Goal: Information Seeking & Learning: Learn about a topic

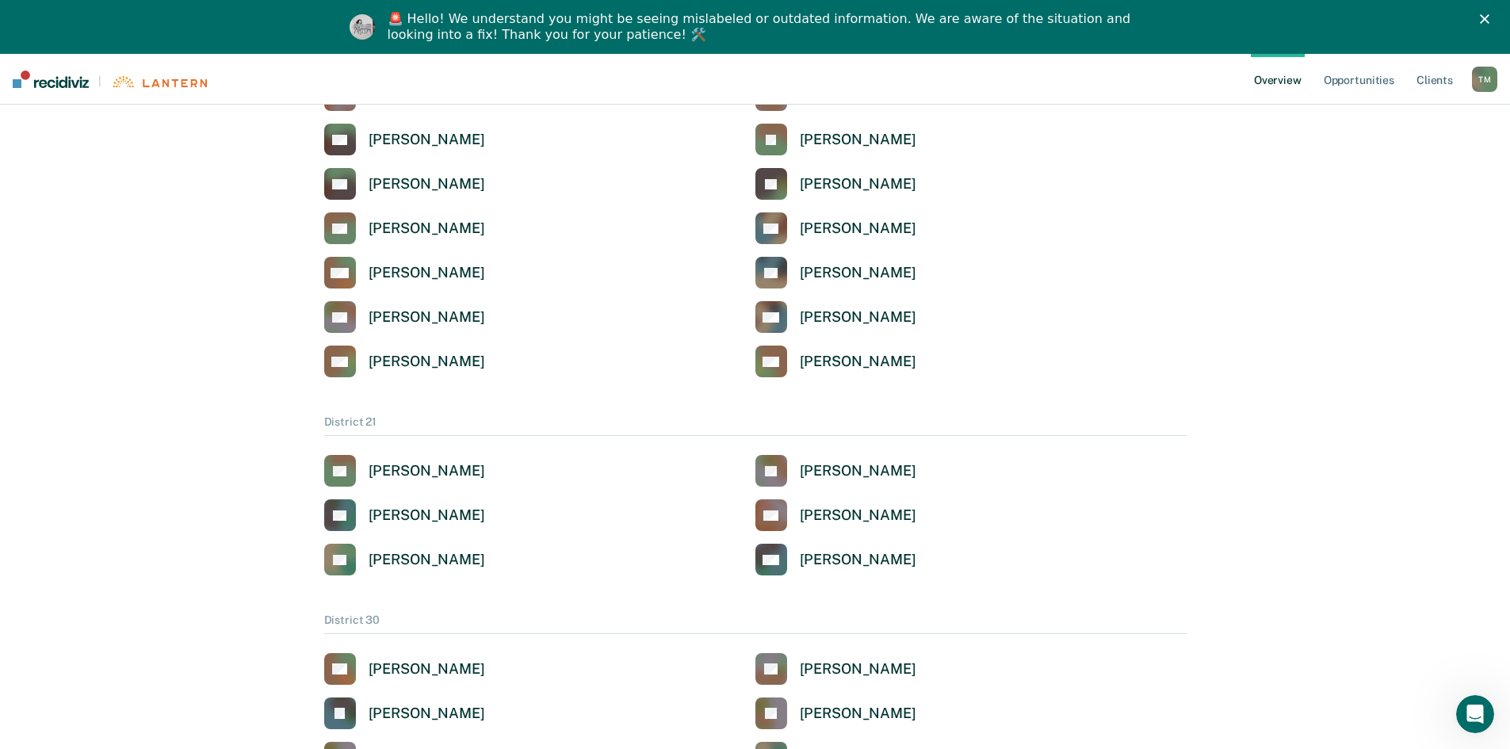
scroll to position [634, 0]
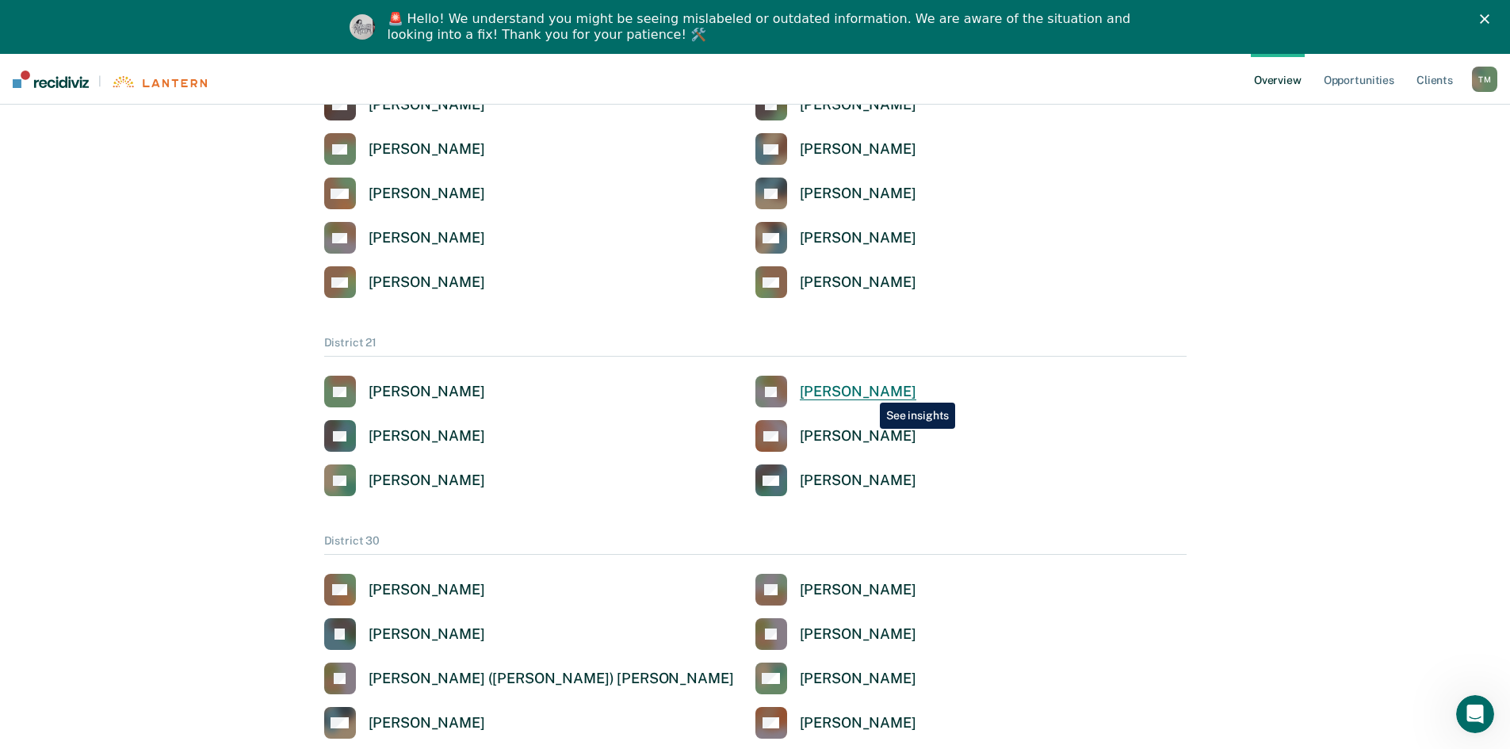
click at [868, 391] on div "[PERSON_NAME]" at bounding box center [858, 392] width 116 height 18
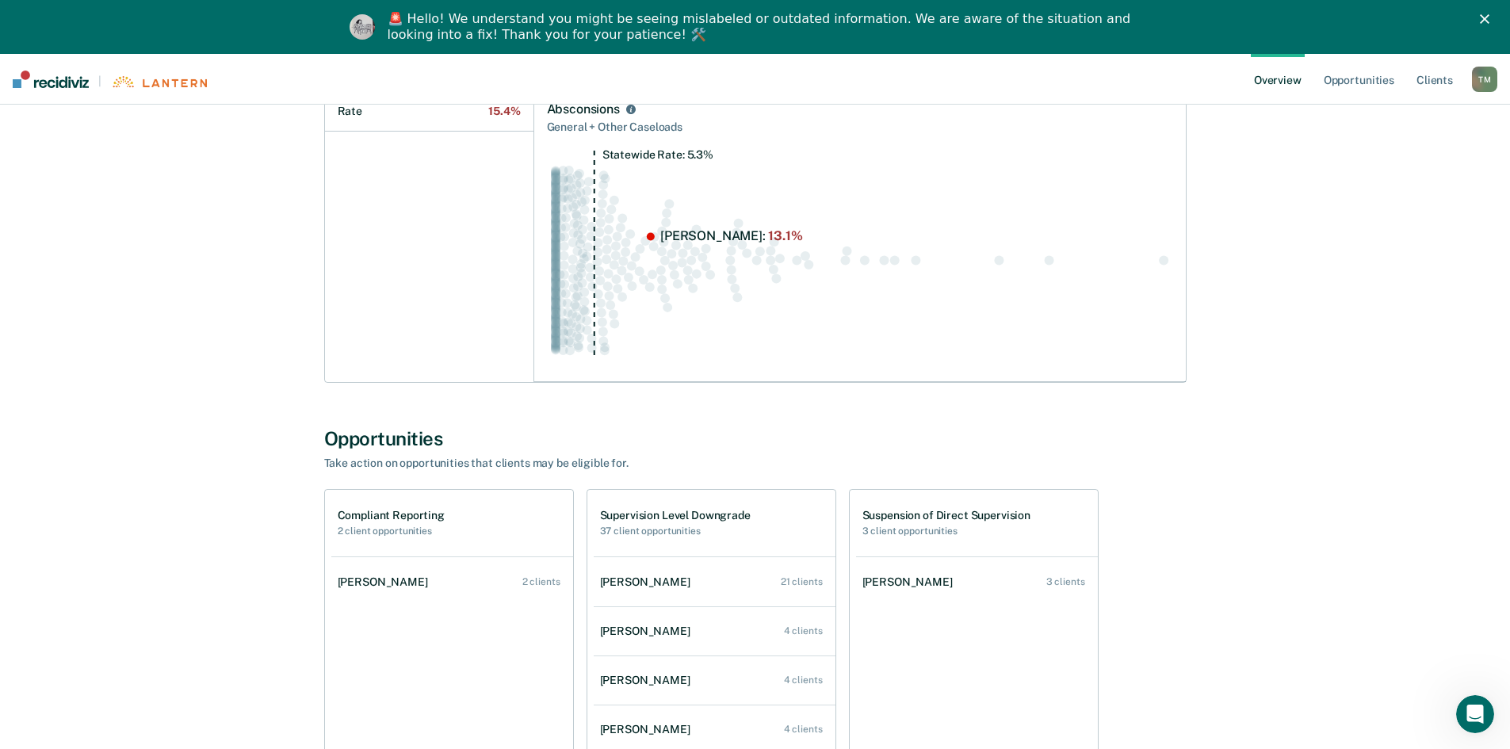
scroll to position [705, 0]
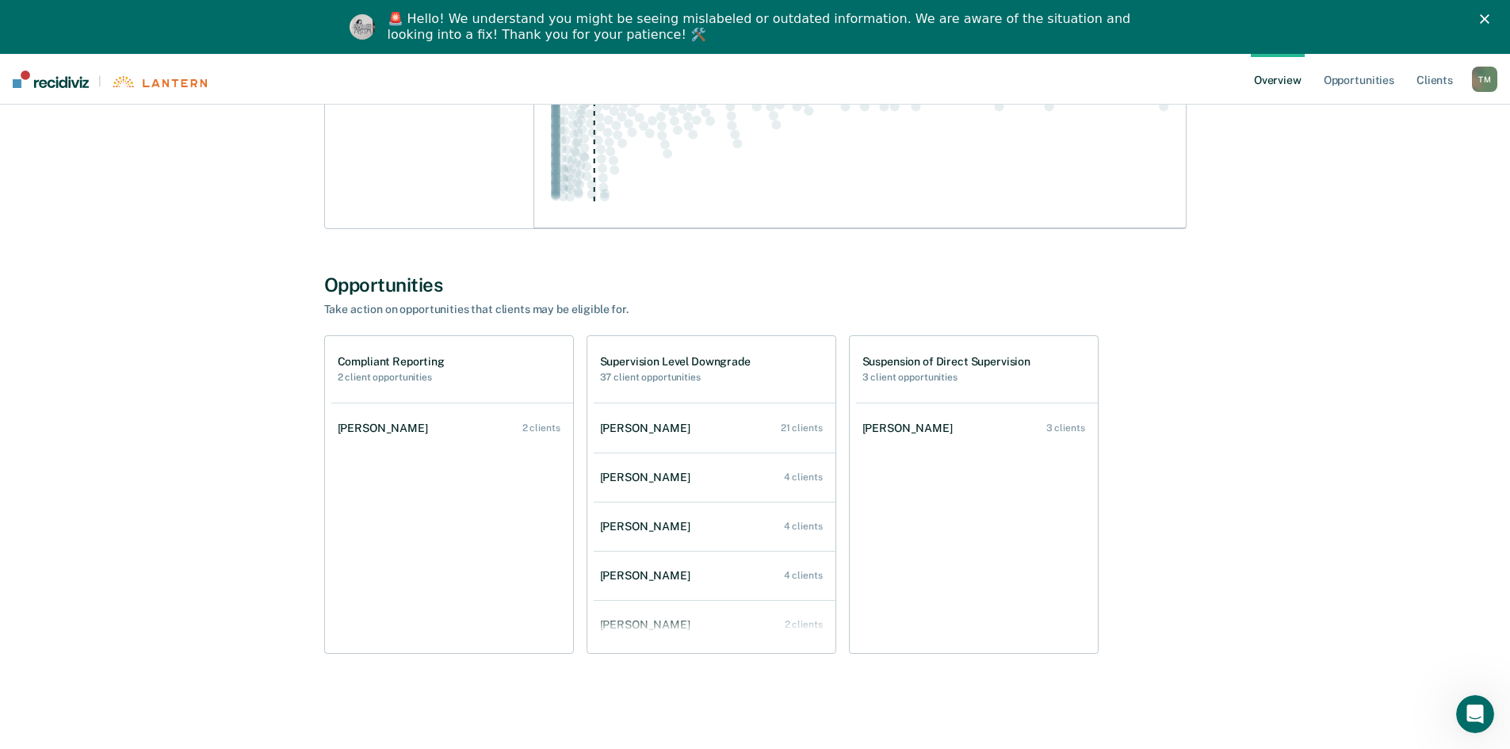
click at [944, 424] on link "[PERSON_NAME] 3 clients" at bounding box center [977, 428] width 242 height 45
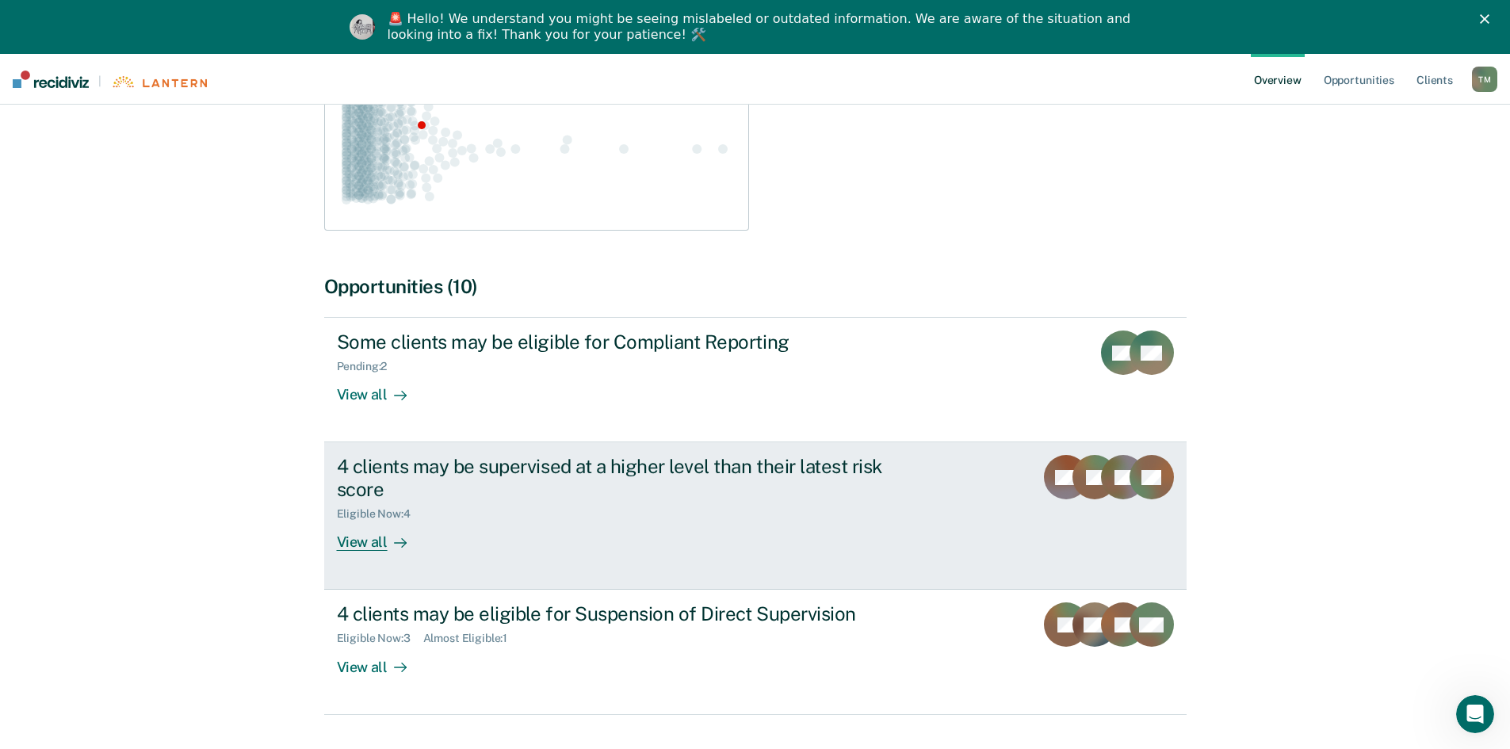
scroll to position [349, 0]
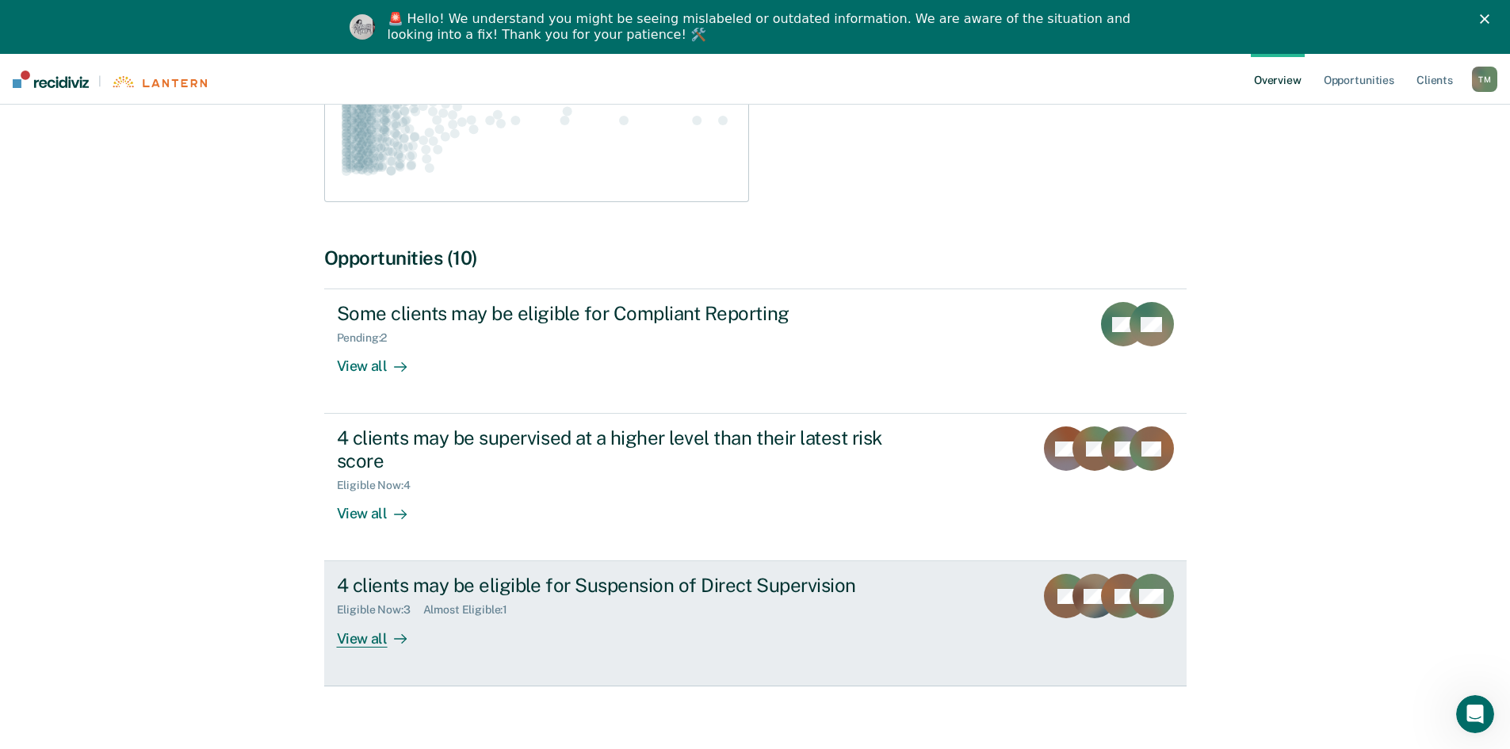
click at [379, 621] on div "View all" at bounding box center [381, 632] width 89 height 31
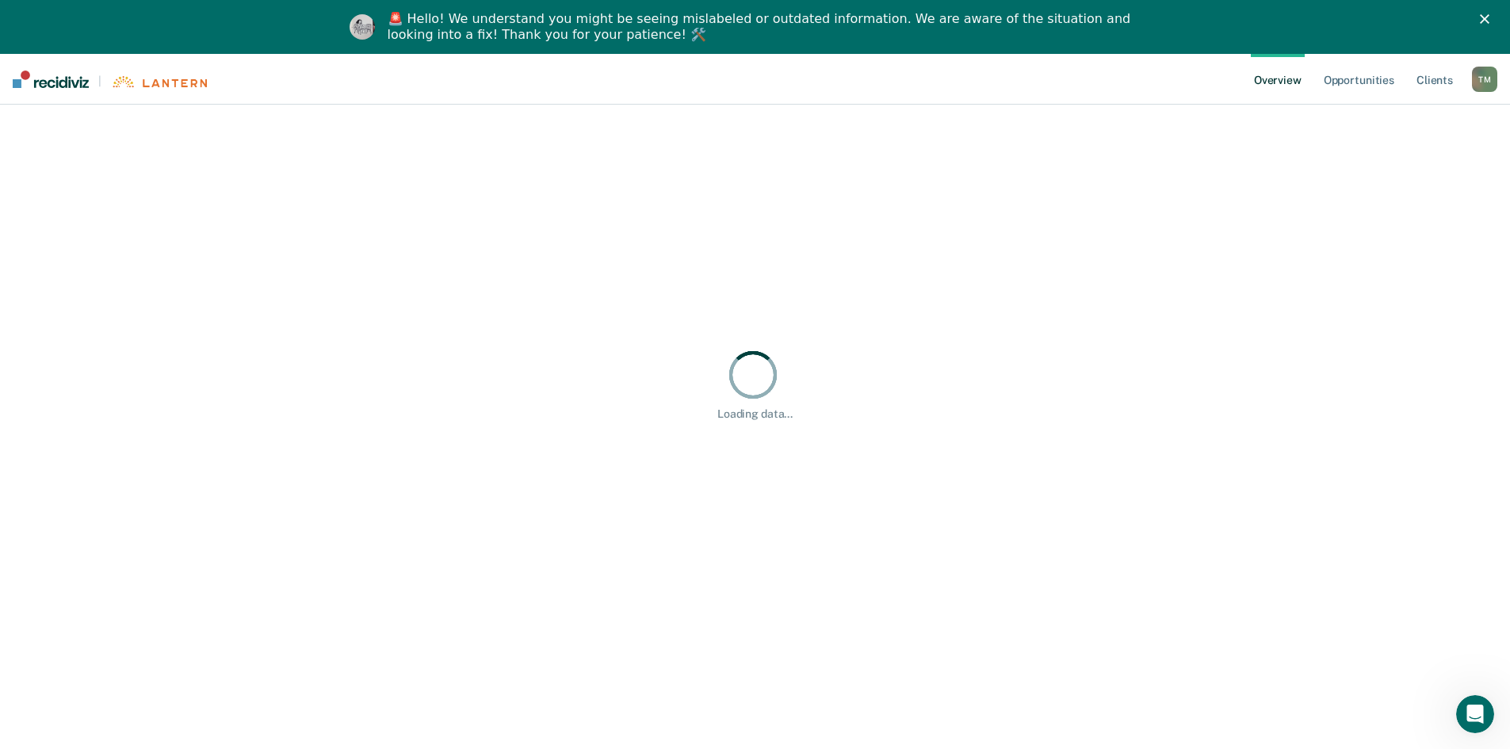
scroll to position [54, 0]
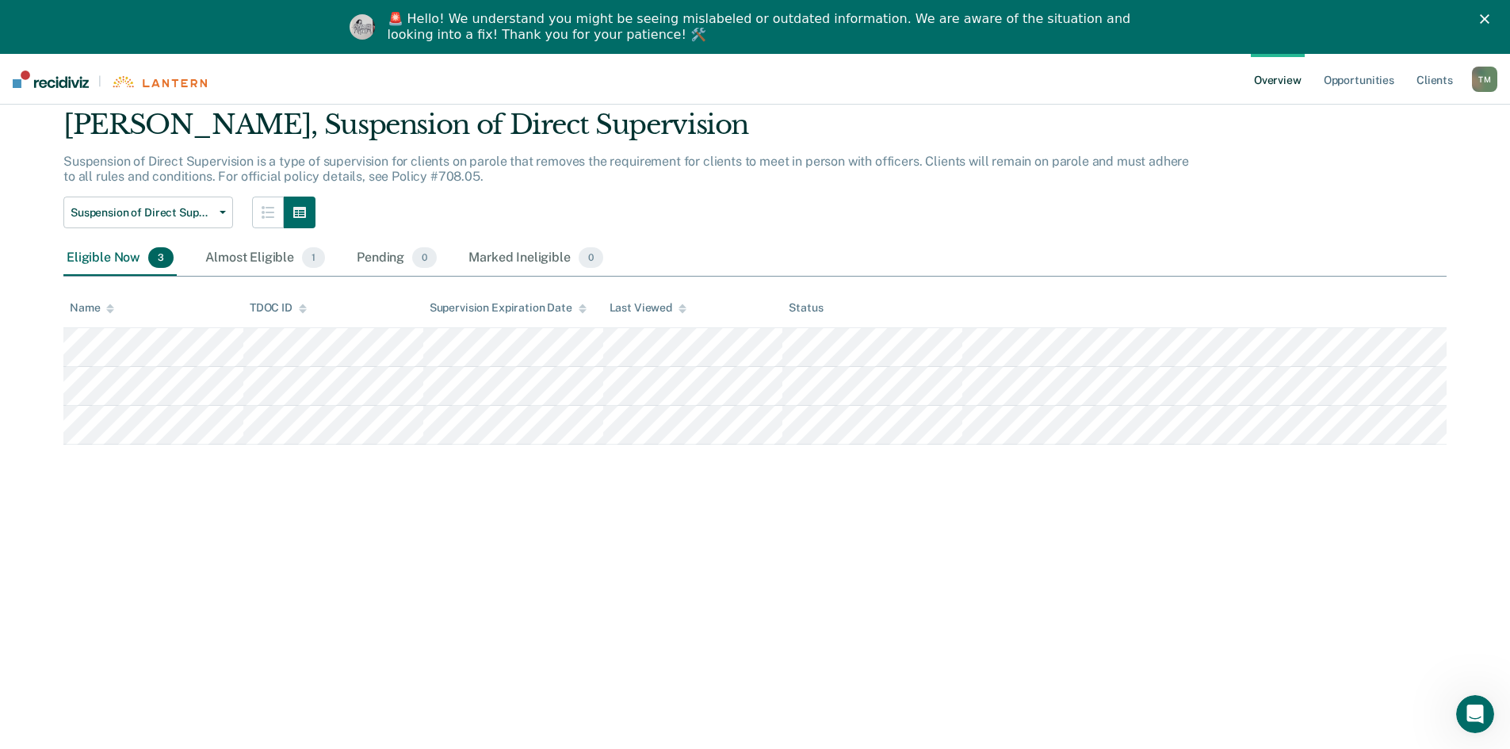
click at [1489, 15] on polygon "Close" at bounding box center [1485, 19] width 10 height 10
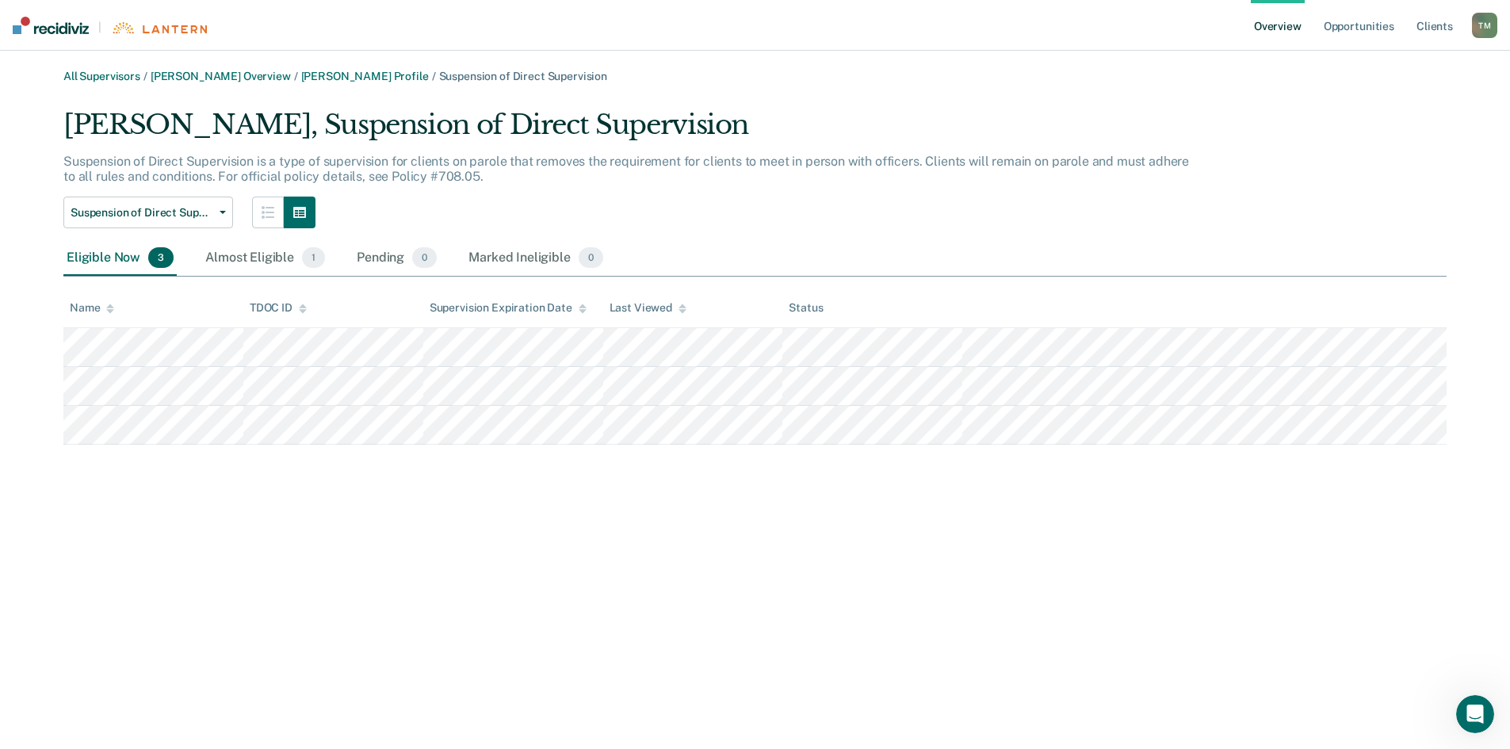
scroll to position [0, 0]
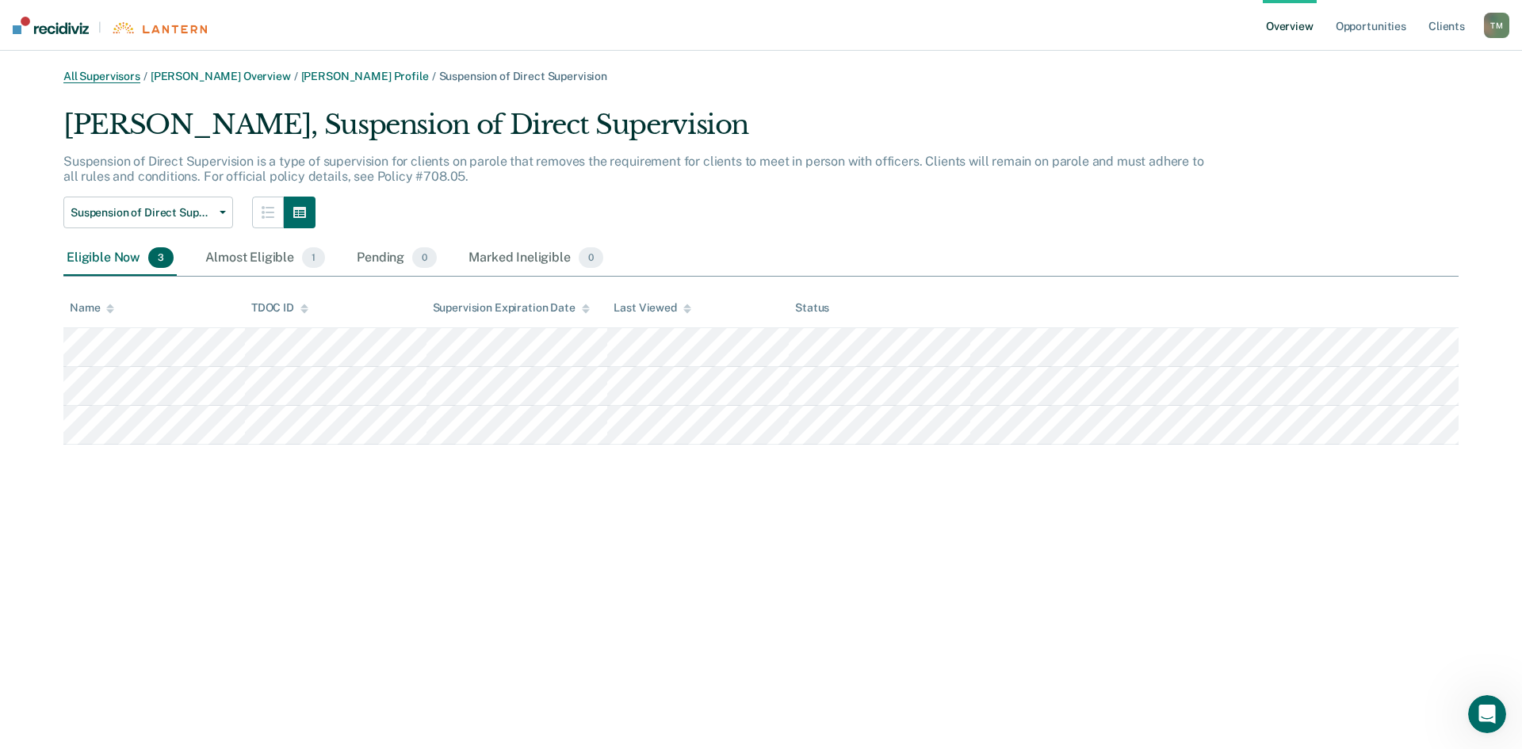
click at [135, 78] on link "All Supervisors" at bounding box center [101, 76] width 77 height 13
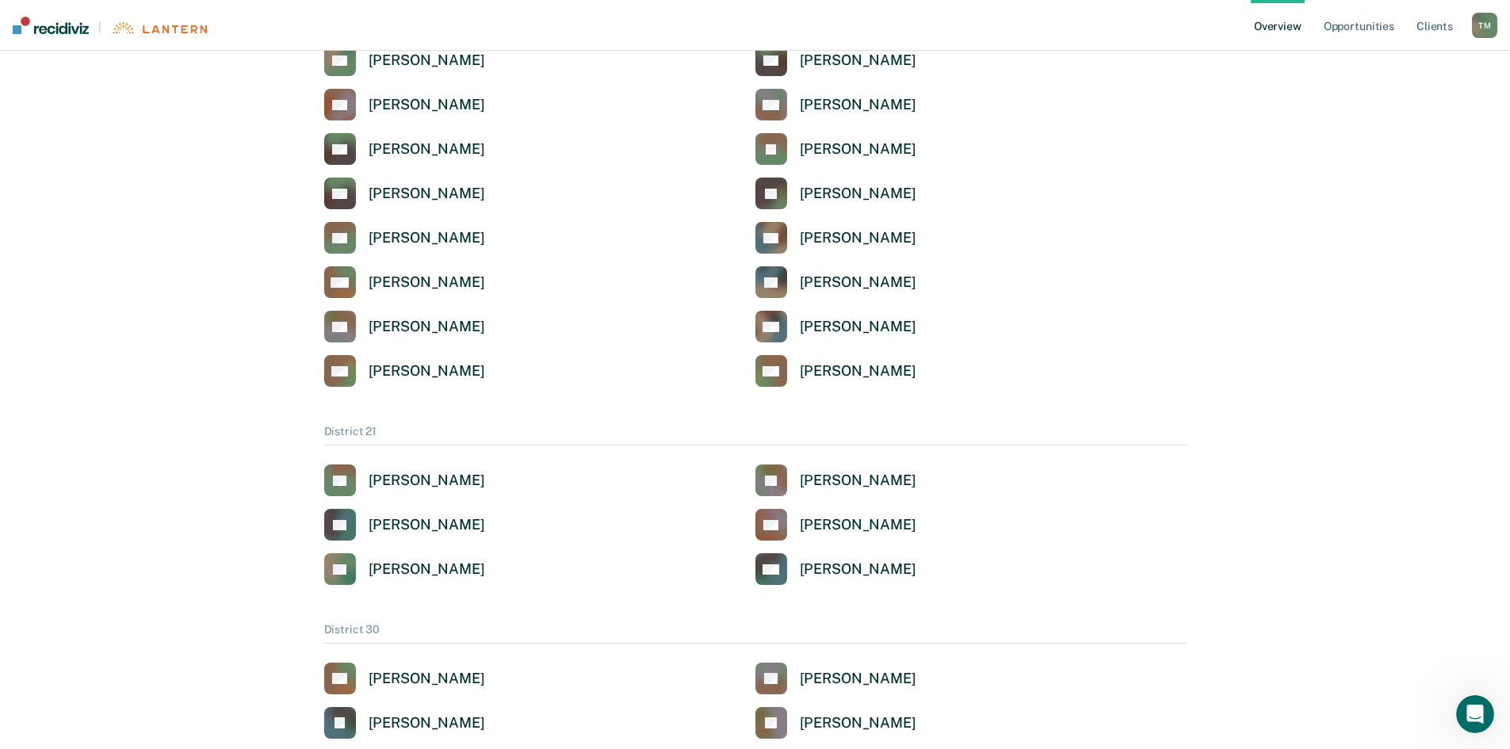
scroll to position [475, 0]
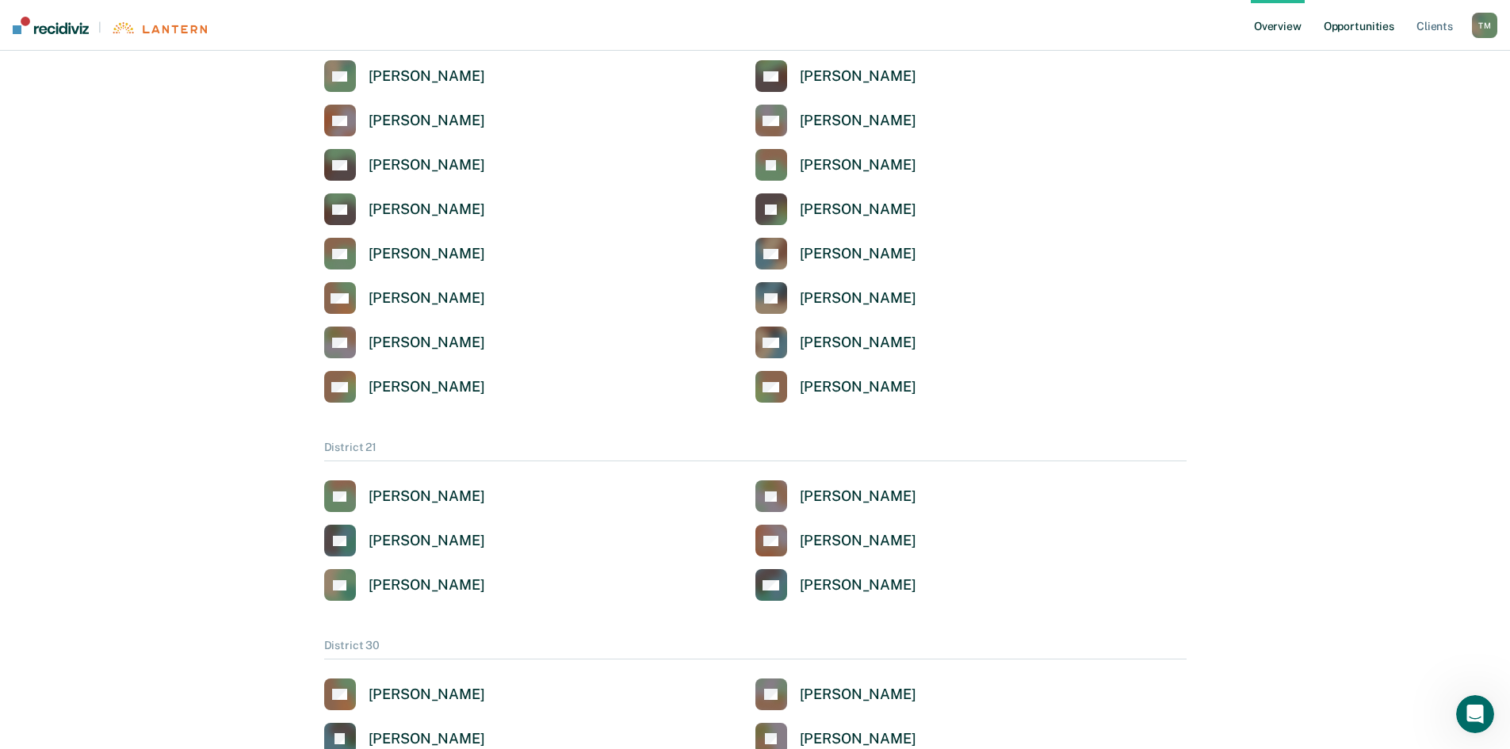
click at [1370, 25] on link "Opportunities" at bounding box center [1358, 25] width 77 height 51
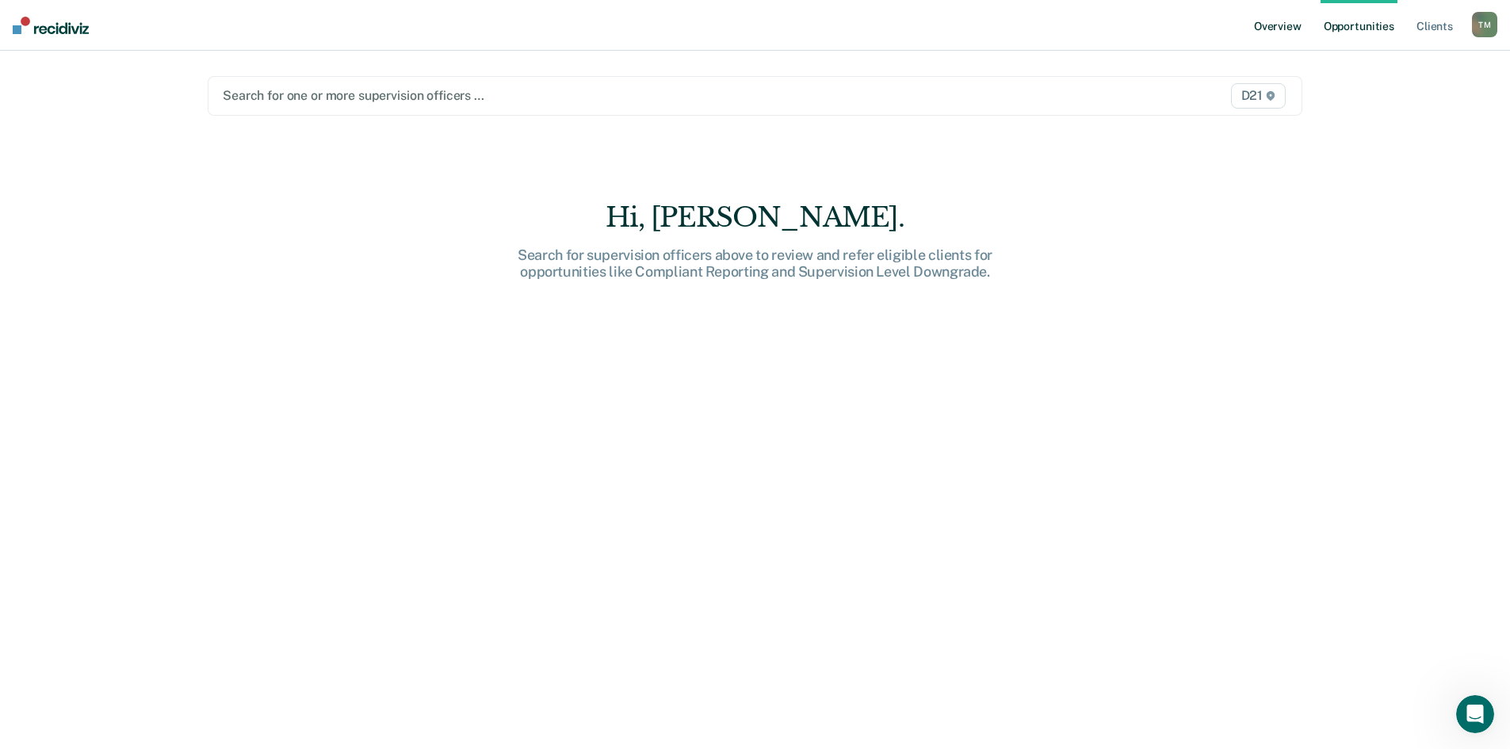
click at [1277, 14] on link "Overview" at bounding box center [1278, 25] width 54 height 51
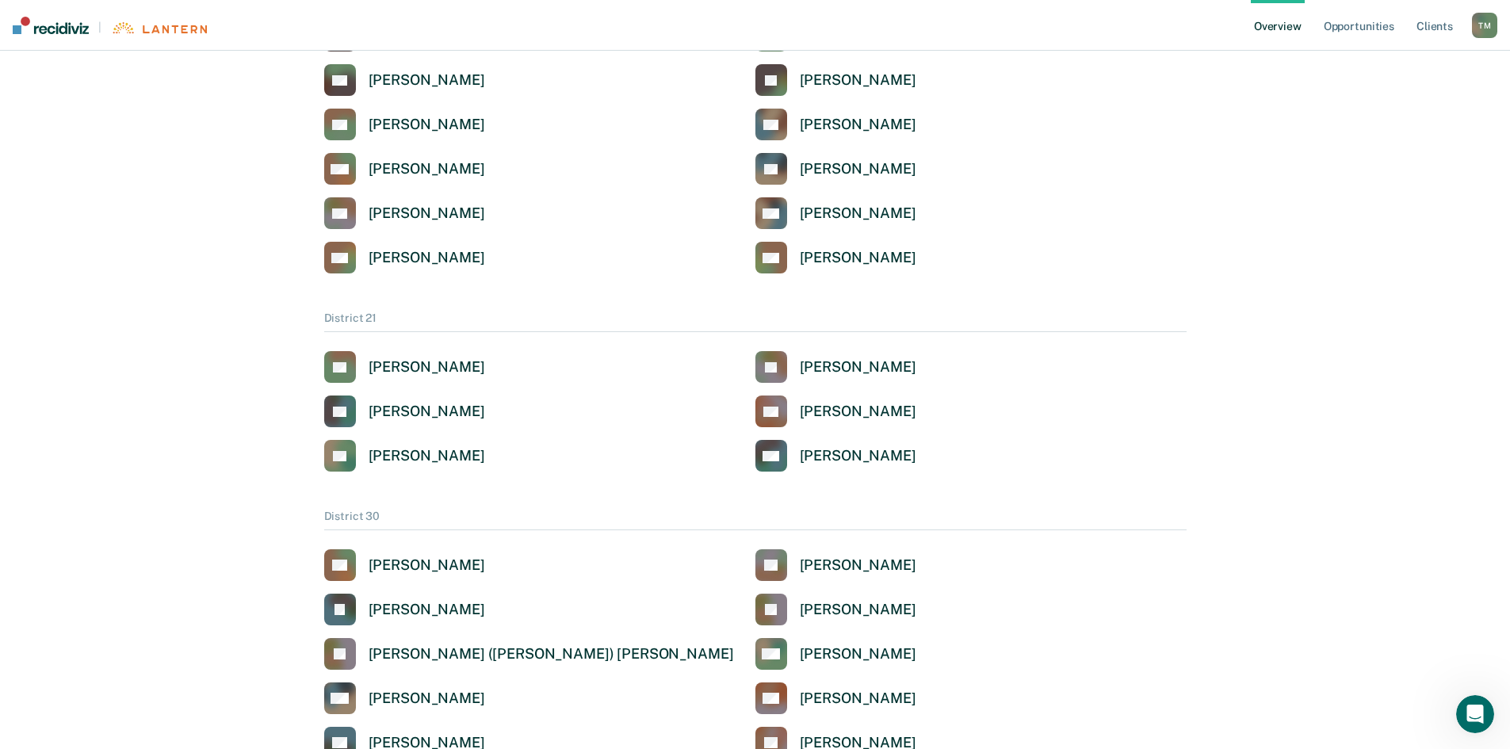
scroll to position [713, 0]
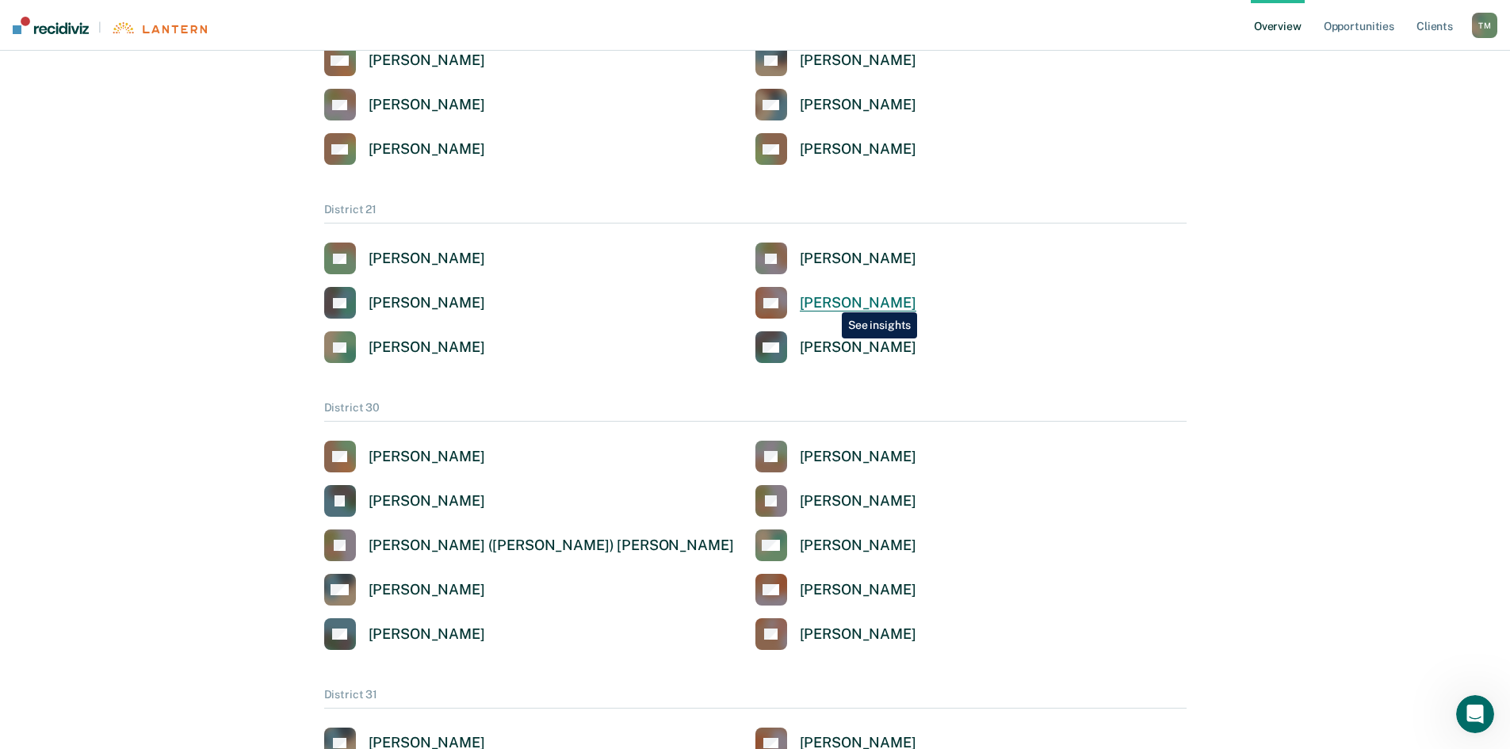
click at [830, 300] on div "[PERSON_NAME]" at bounding box center [858, 303] width 116 height 18
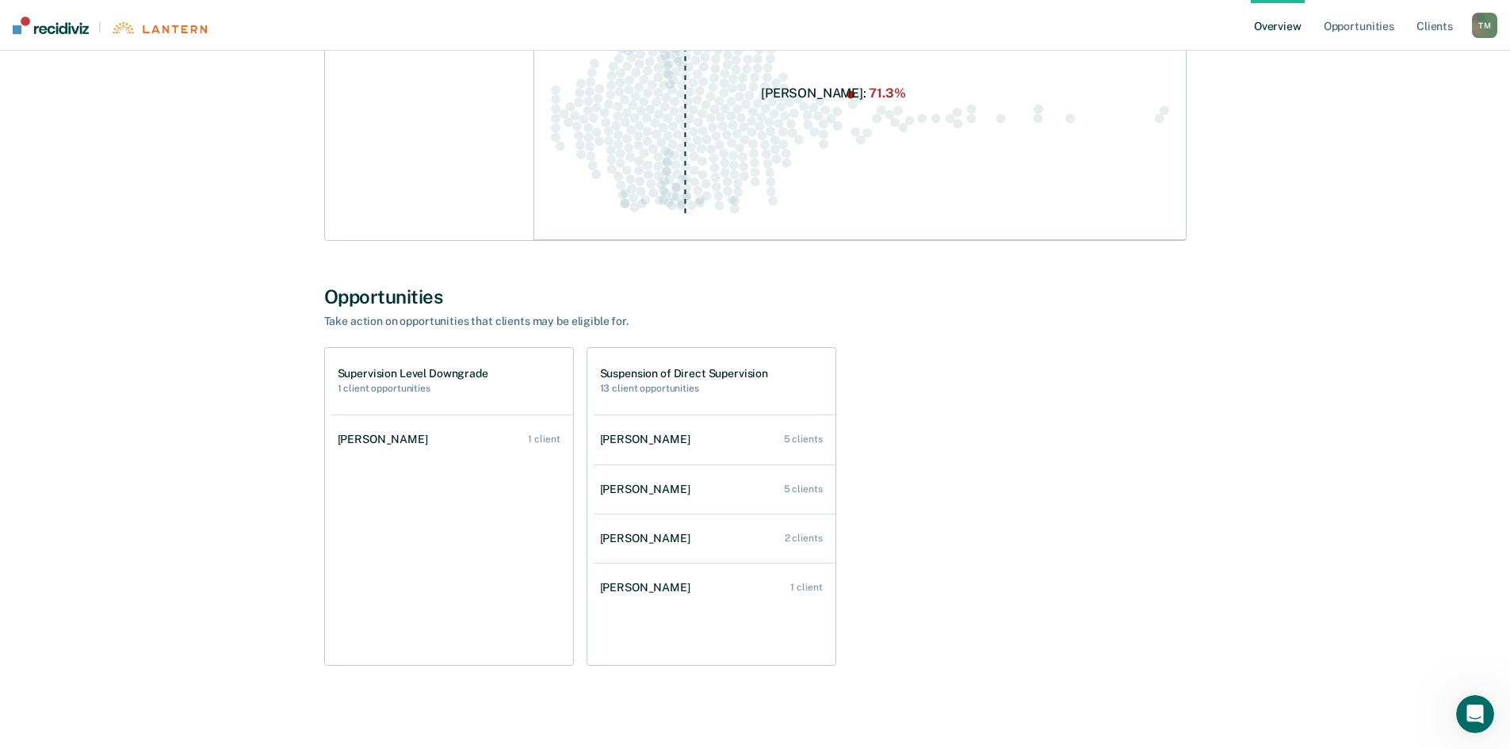
scroll to position [358, 0]
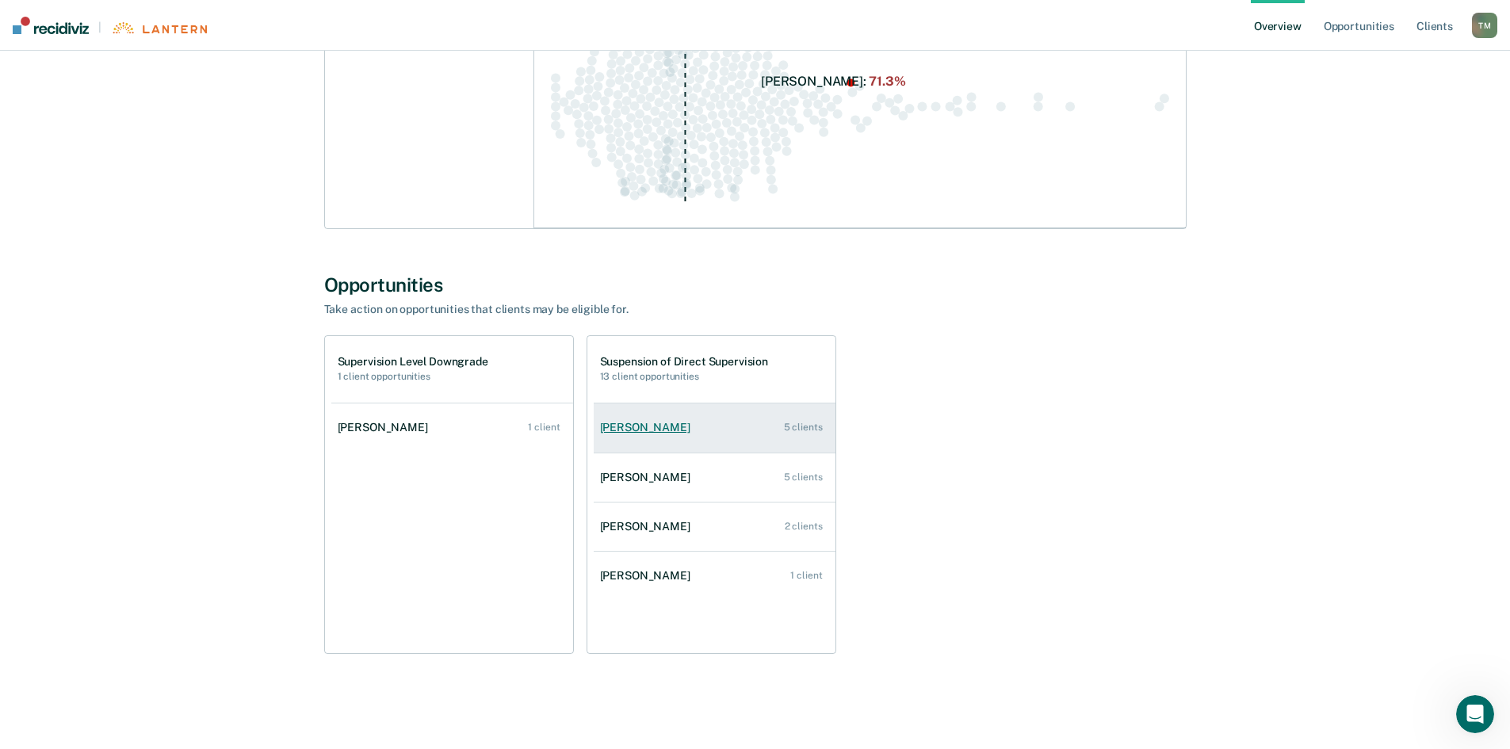
click at [646, 433] on div "[PERSON_NAME]" at bounding box center [648, 427] width 97 height 13
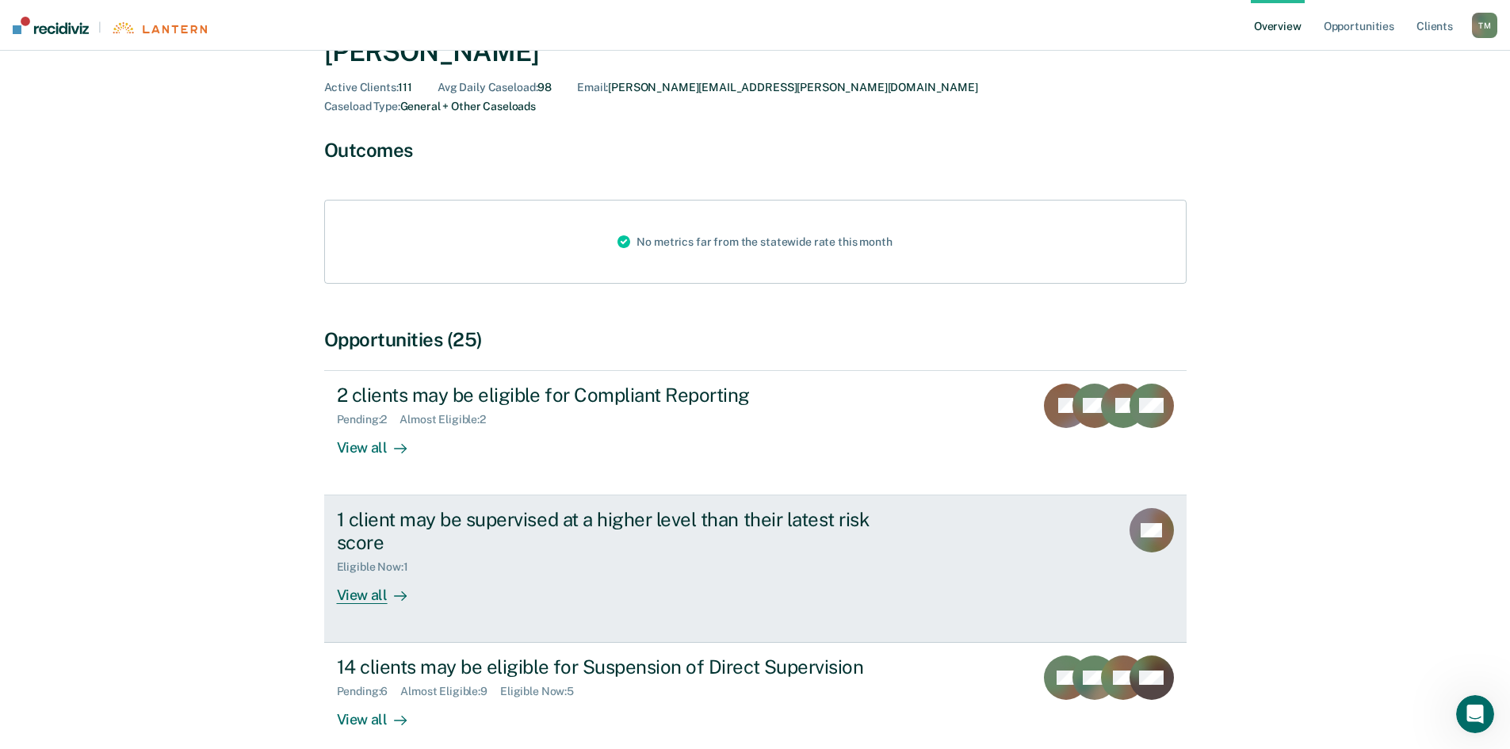
scroll to position [160, 0]
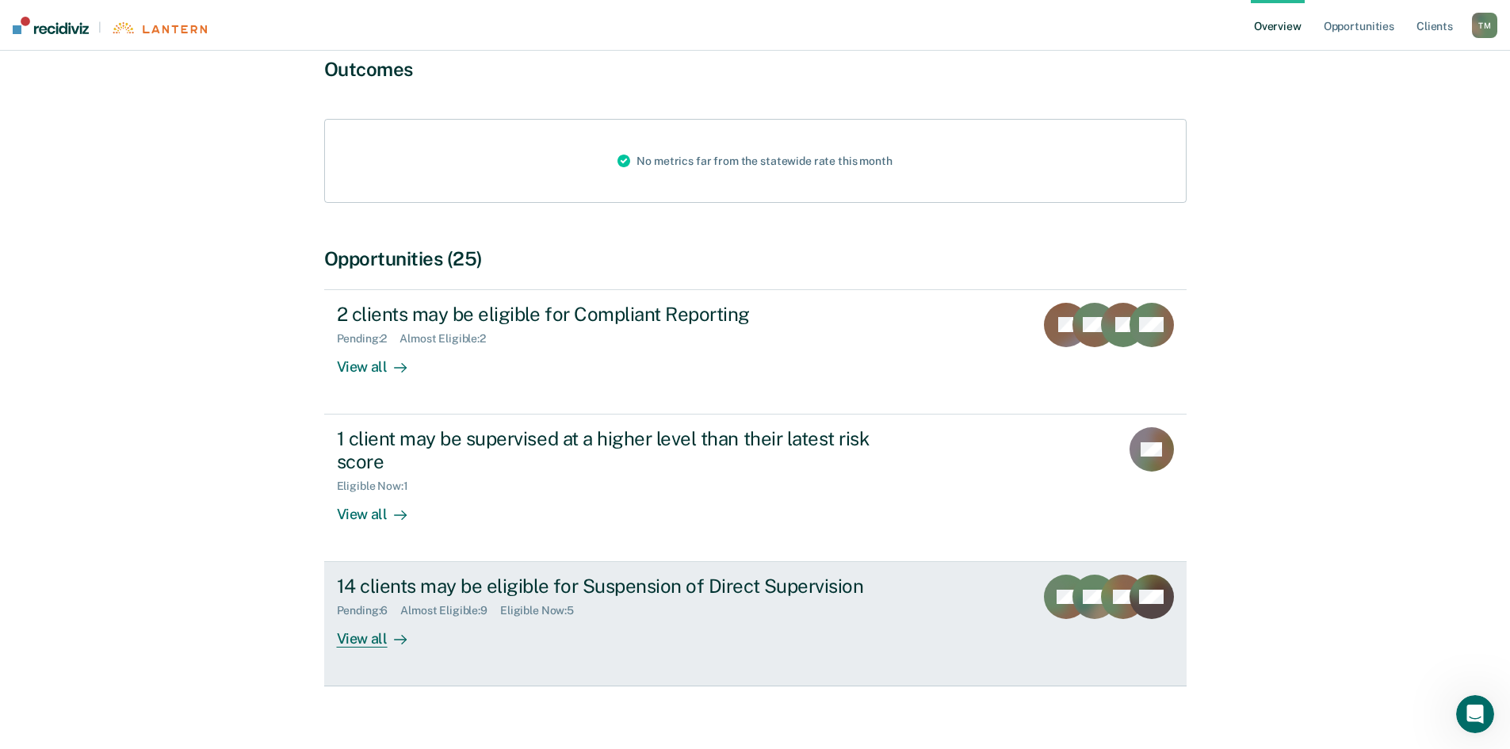
click at [380, 621] on div "View all" at bounding box center [381, 632] width 89 height 31
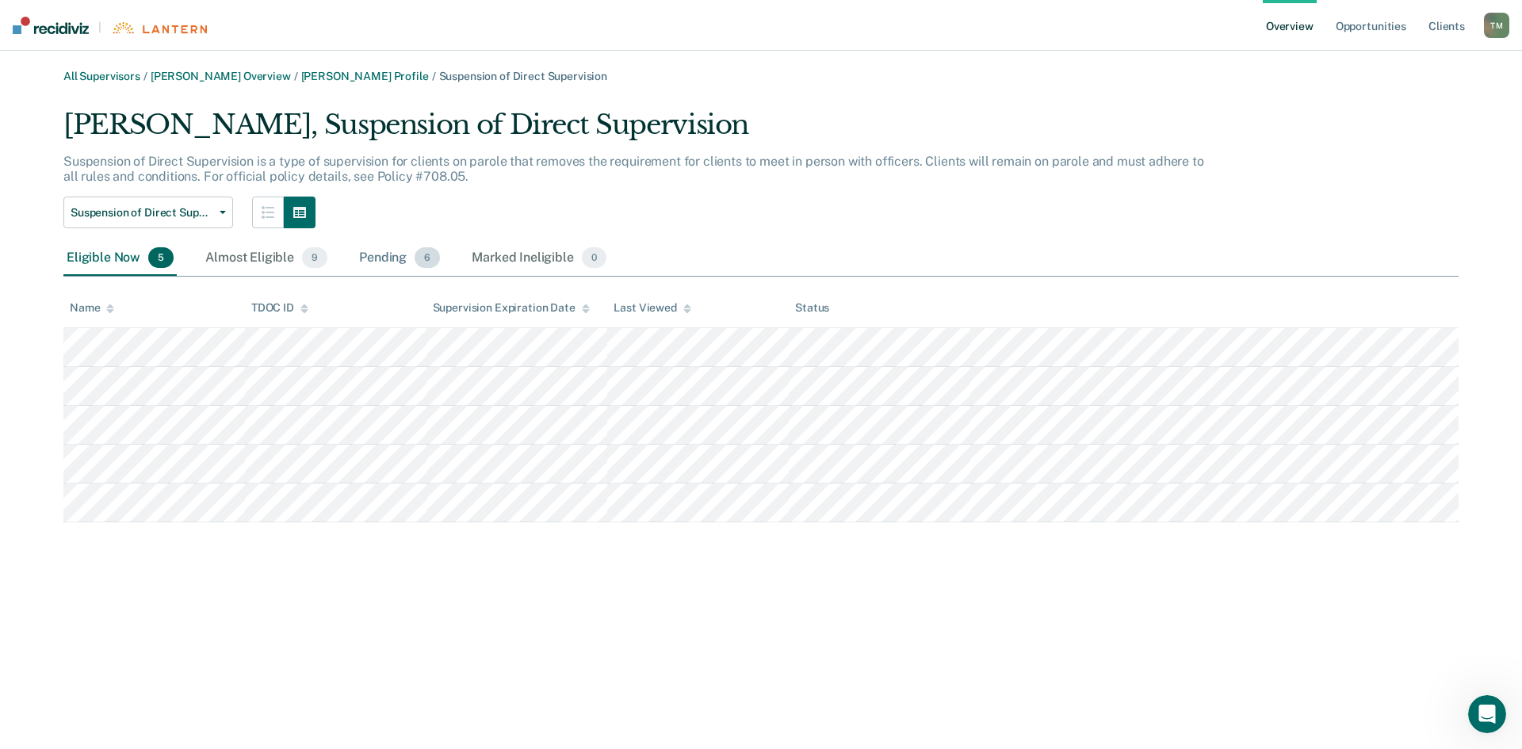
click at [383, 257] on div "Pending 6" at bounding box center [399, 258] width 87 height 35
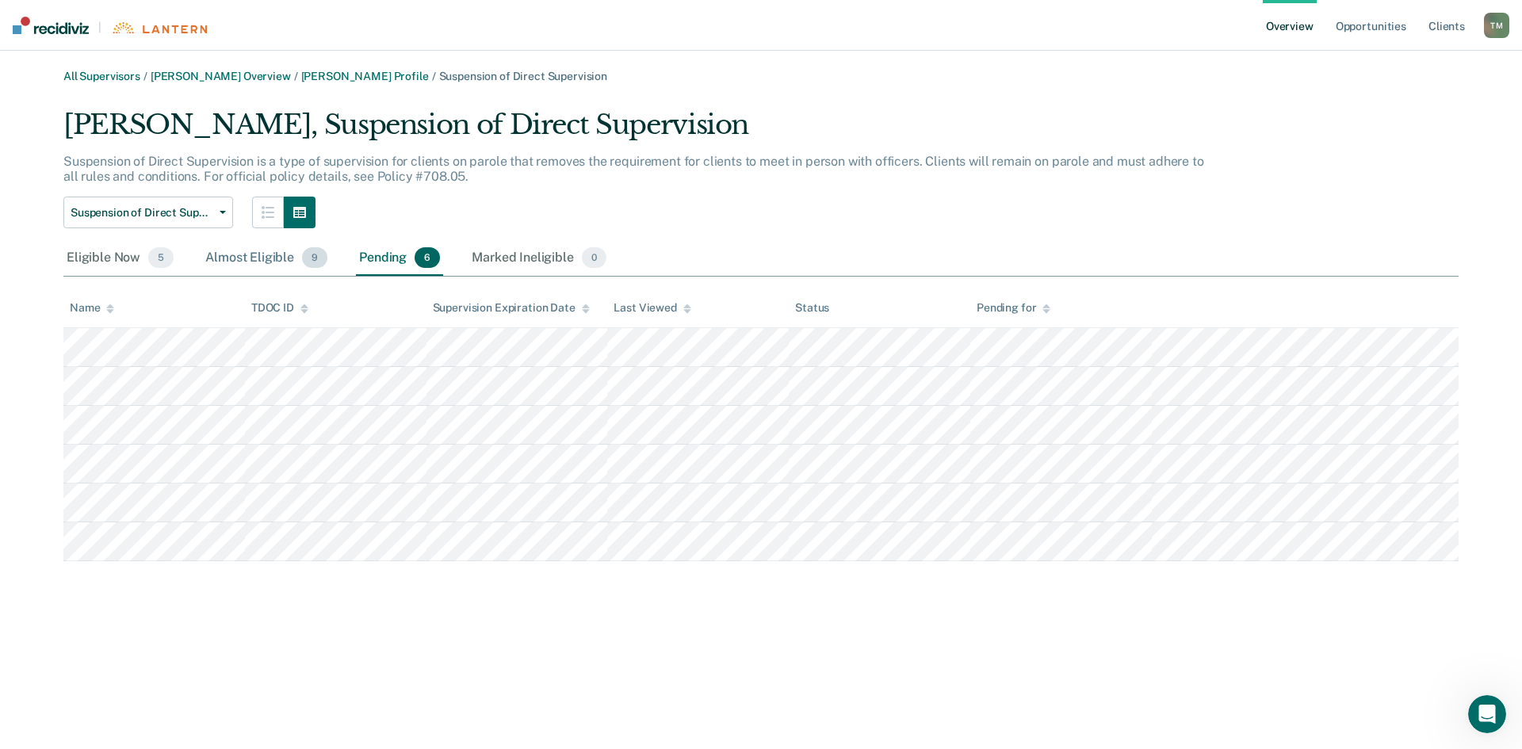
click at [257, 251] on div "Almost Eligible 9" at bounding box center [266, 258] width 128 height 35
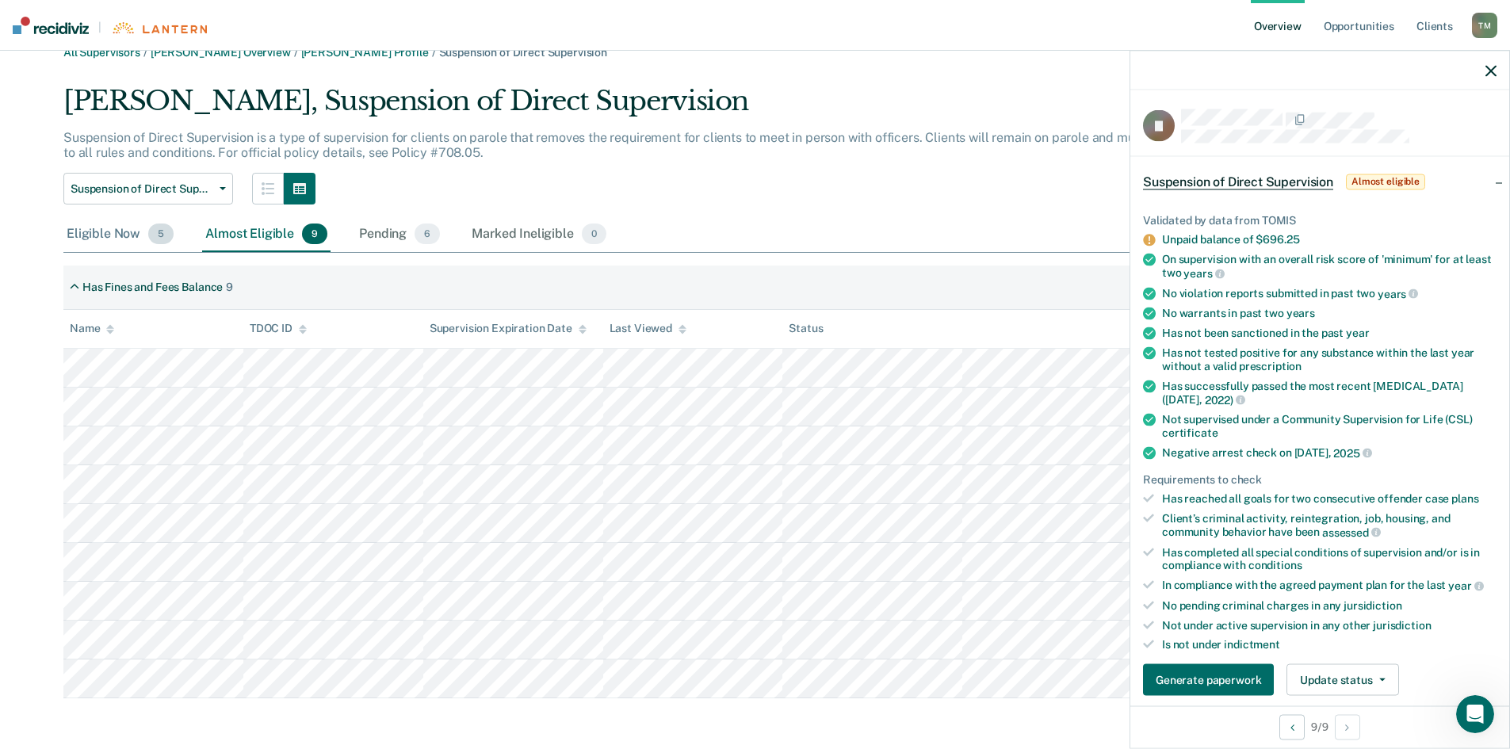
click at [92, 235] on div "Eligible Now 5" at bounding box center [119, 234] width 113 height 35
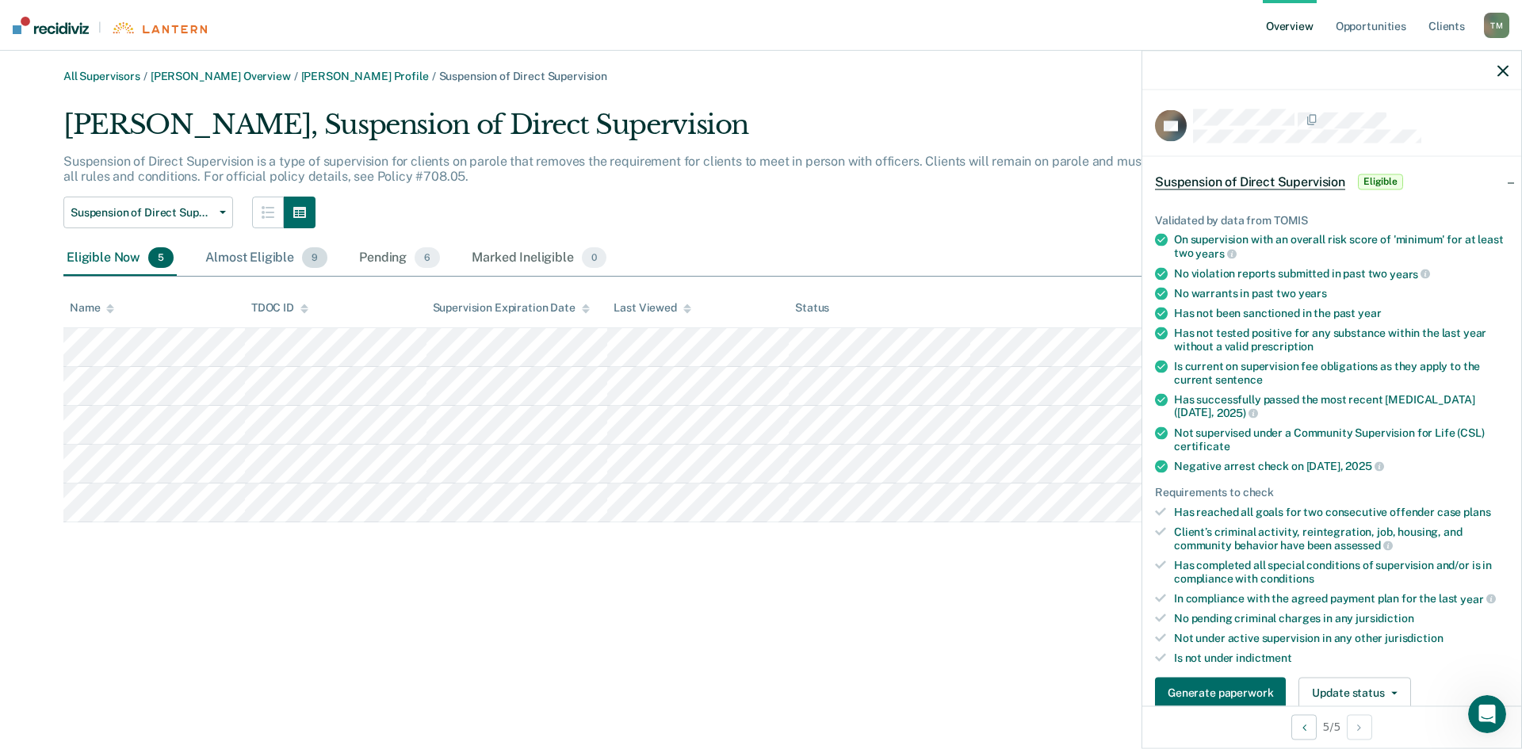
click at [281, 257] on div "Almost Eligible 9" at bounding box center [266, 258] width 128 height 35
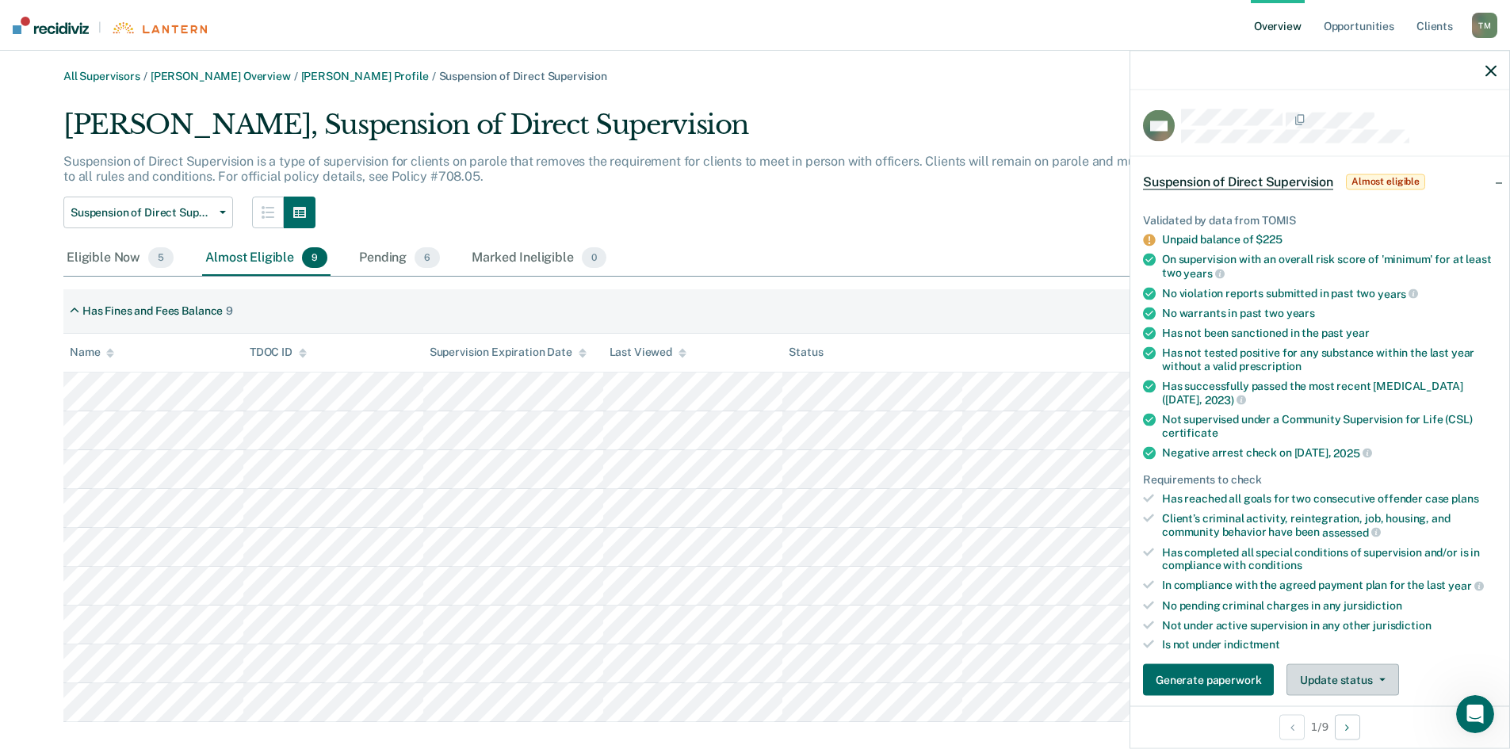
click at [1371, 670] on button "Update status" at bounding box center [1342, 680] width 112 height 32
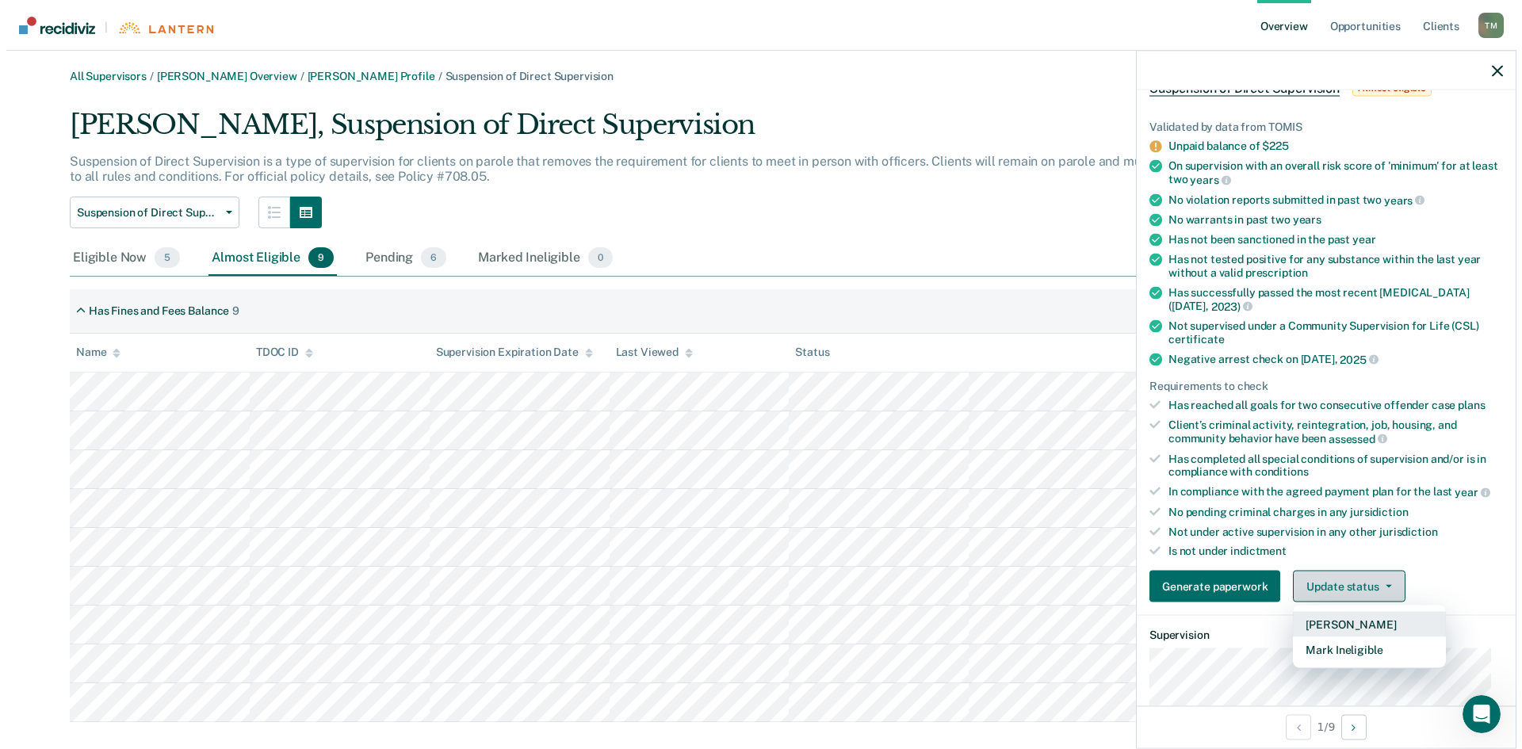
scroll to position [181, 0]
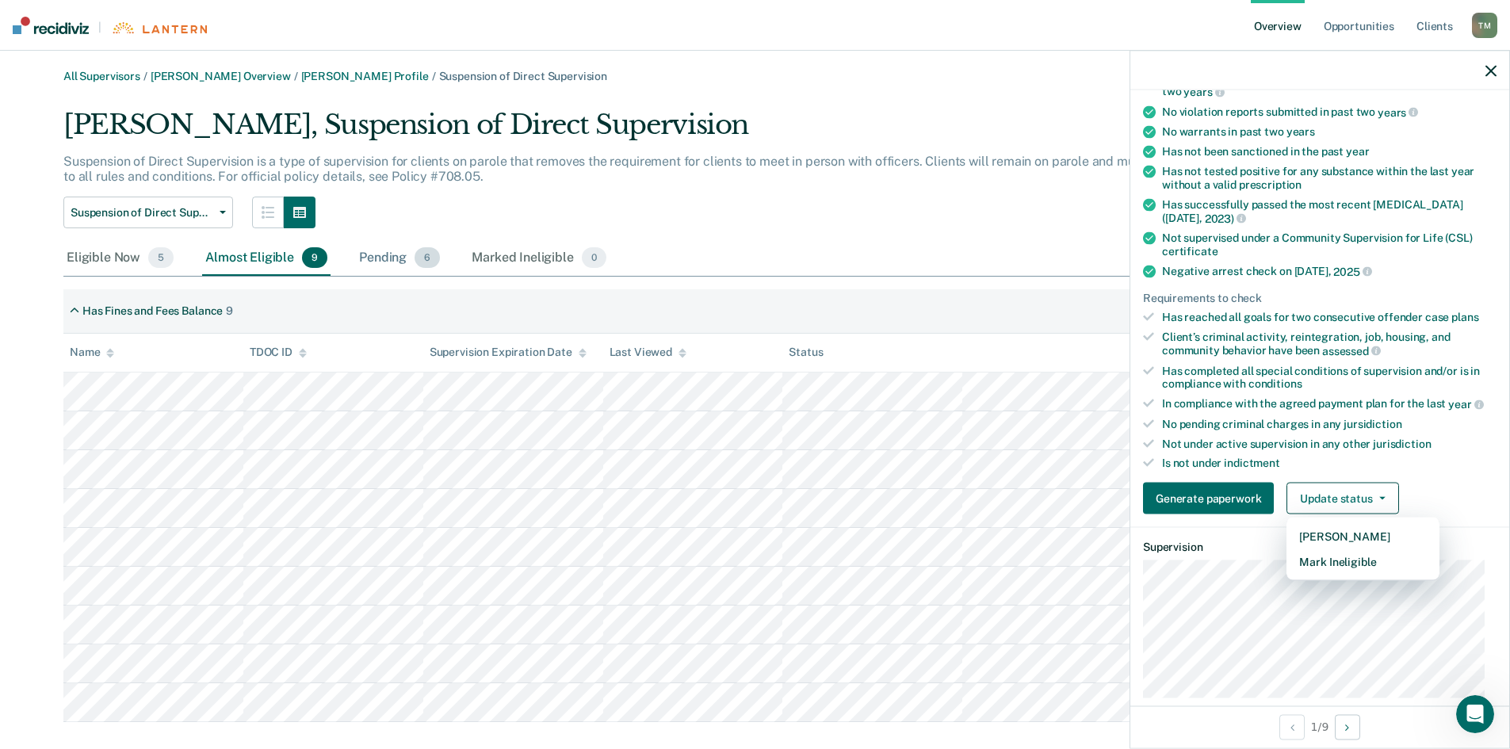
click at [388, 261] on div "Pending 6" at bounding box center [399, 258] width 87 height 35
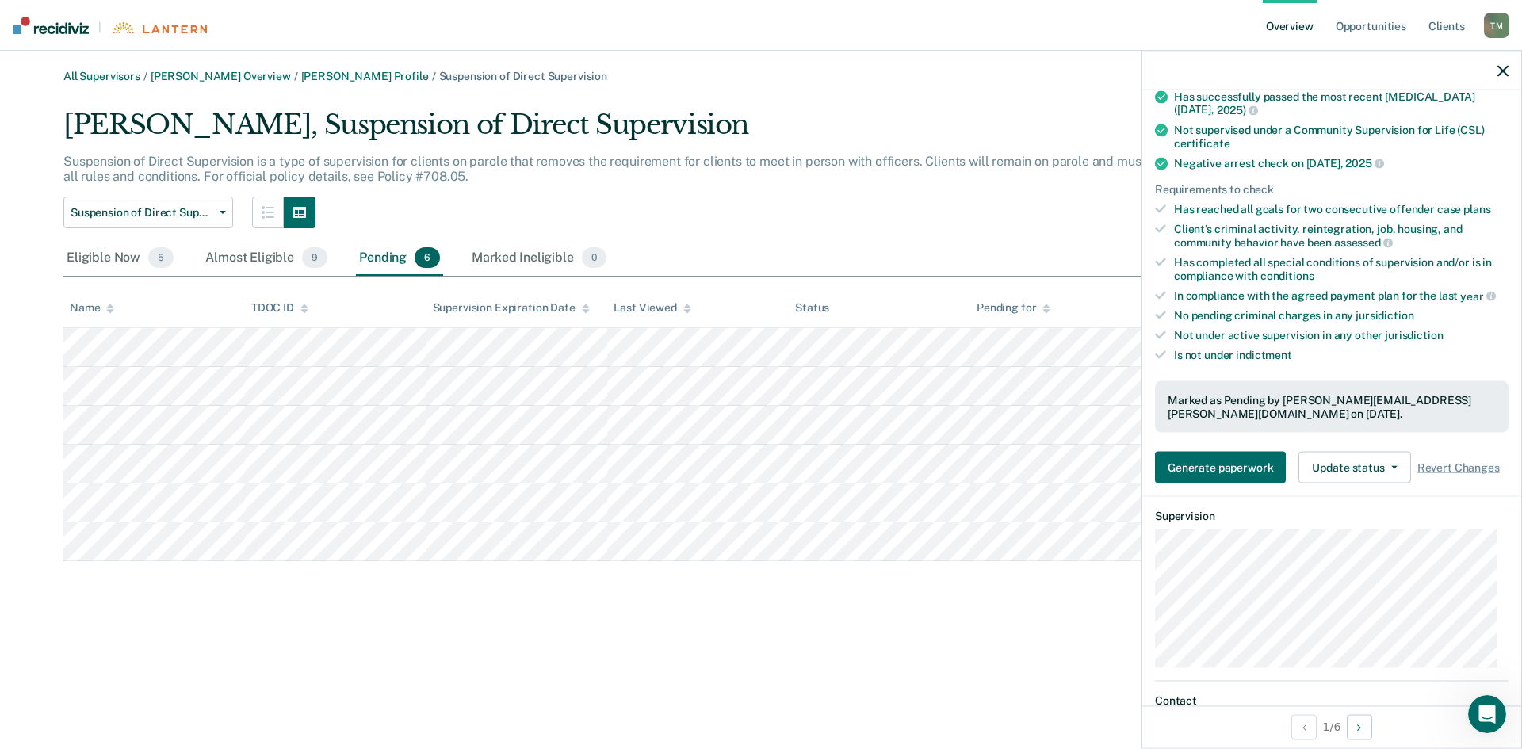
scroll to position [317, 0]
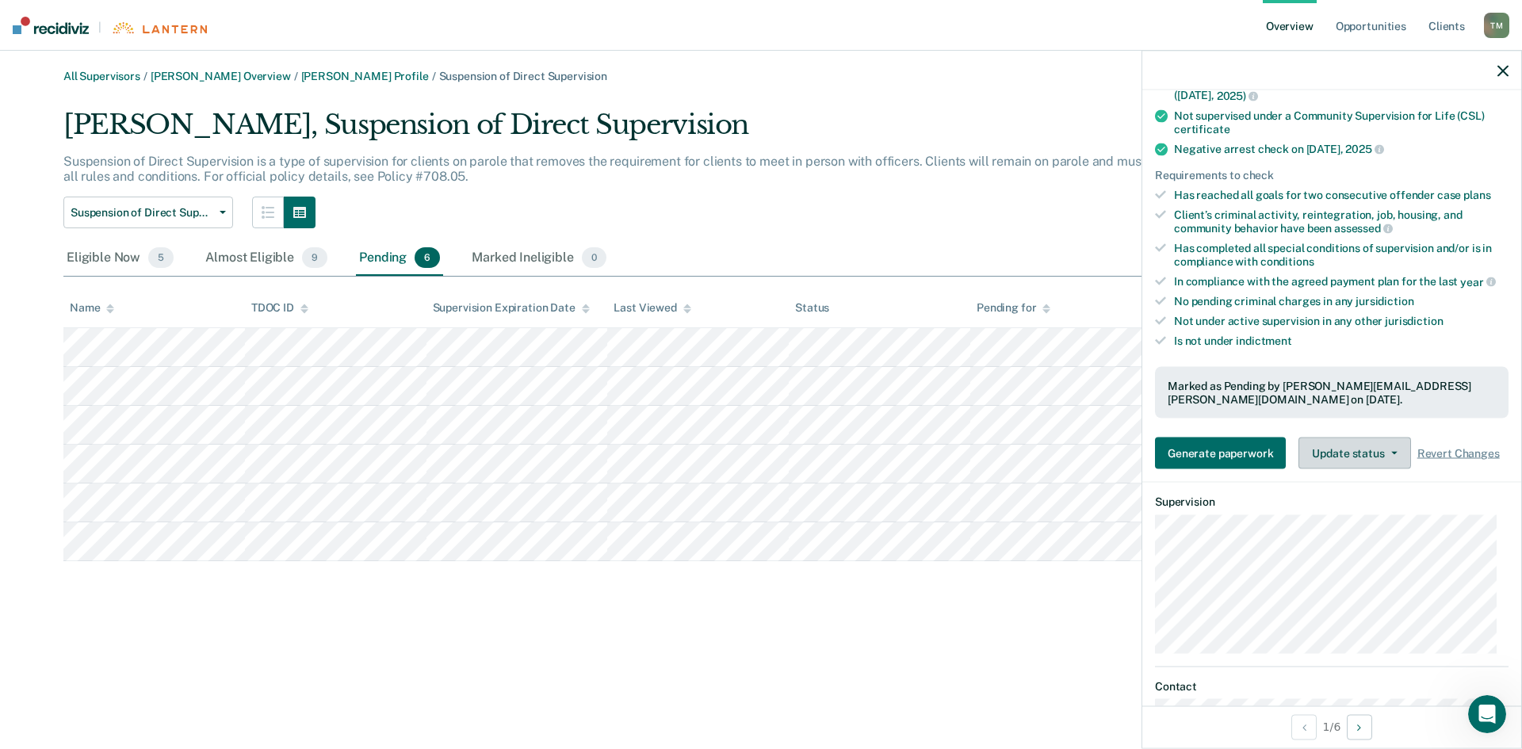
click at [1401, 444] on button "Update status" at bounding box center [1354, 453] width 112 height 32
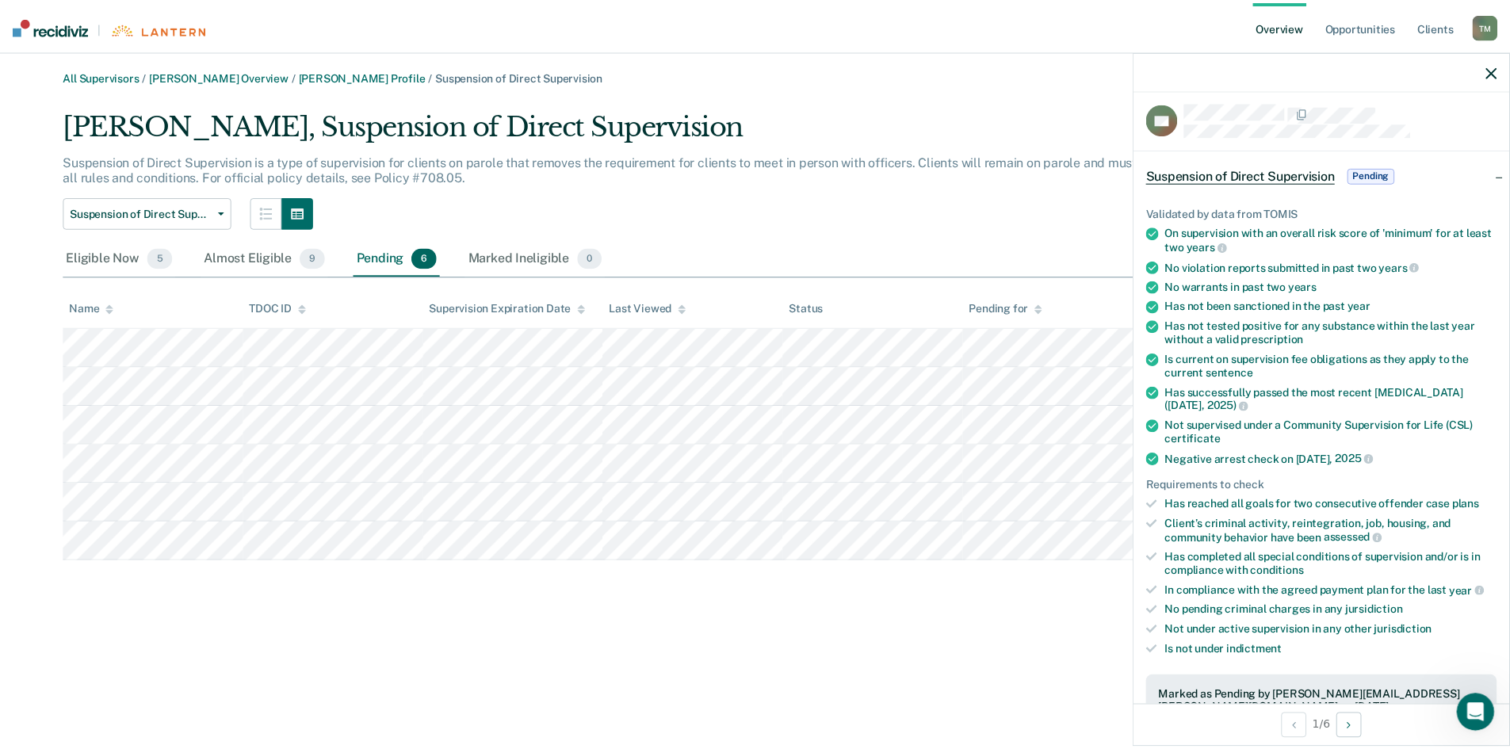
scroll to position [0, 0]
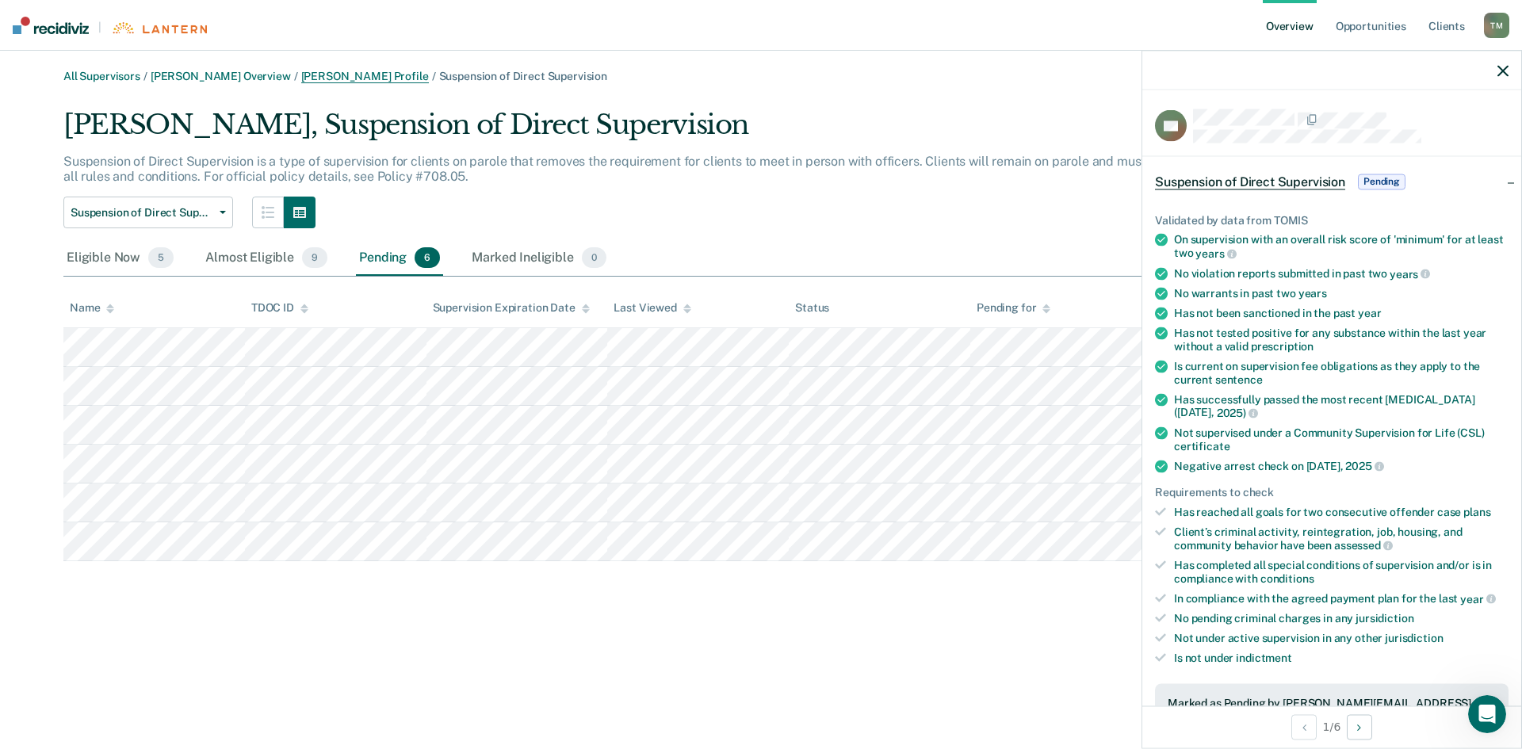
click at [310, 80] on link "[PERSON_NAME] Profile" at bounding box center [365, 76] width 128 height 13
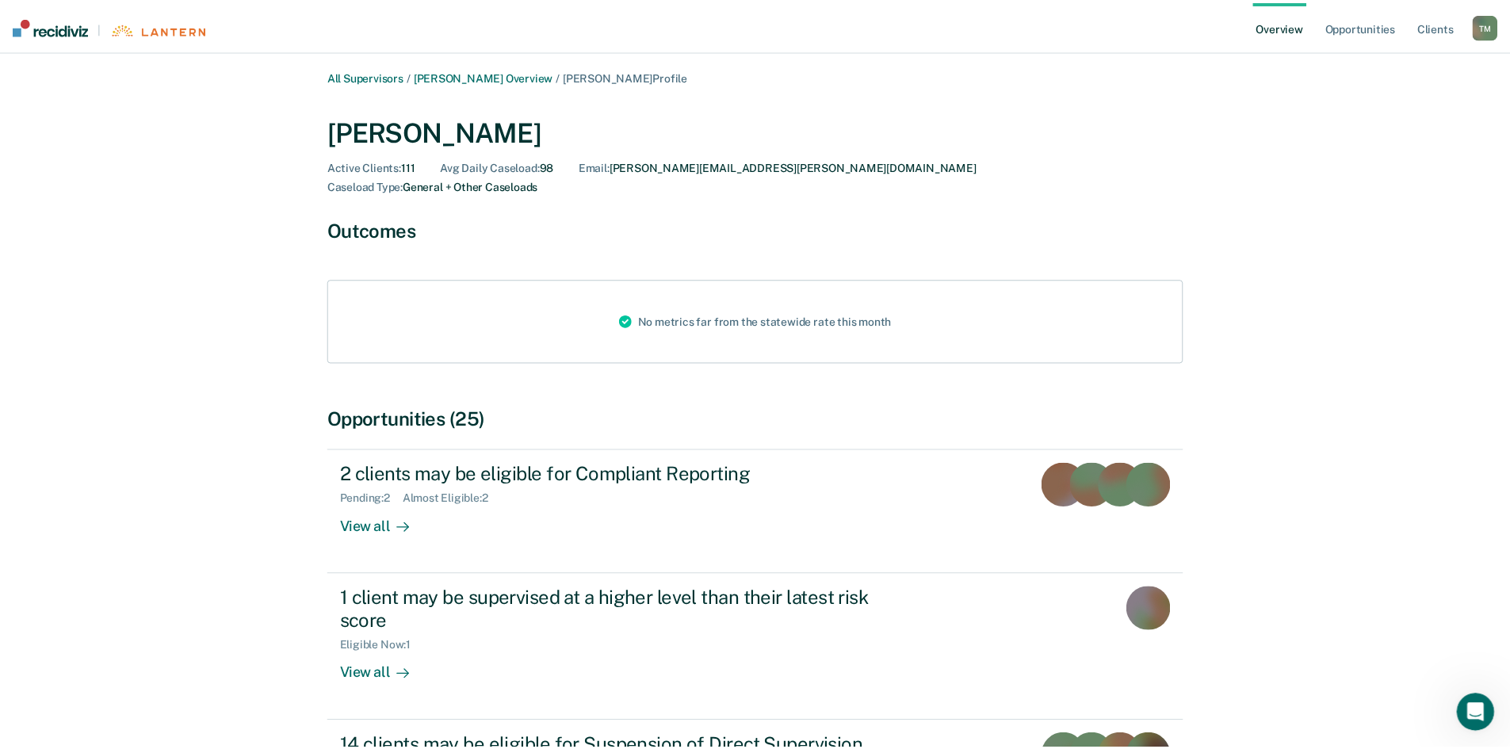
scroll to position [160, 0]
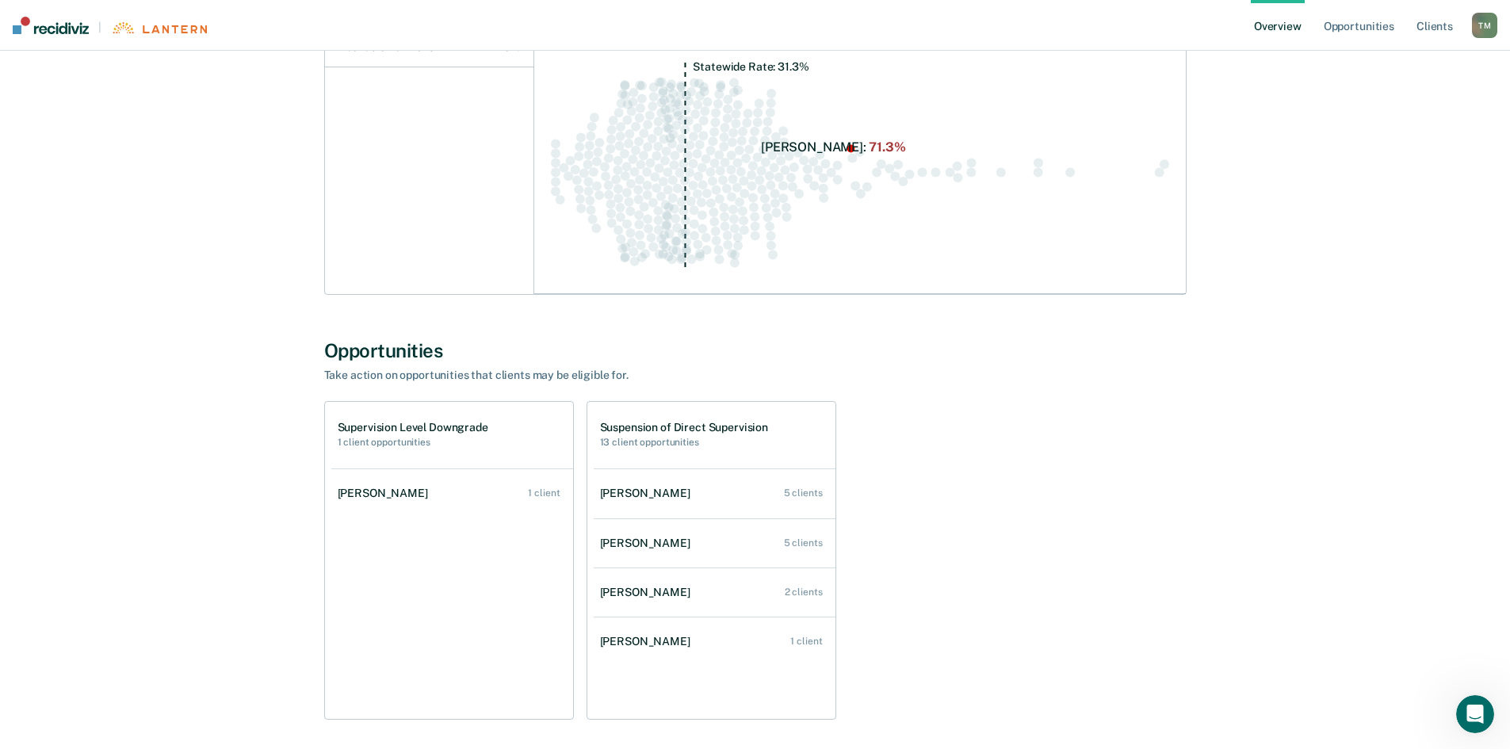
scroll to position [358, 0]
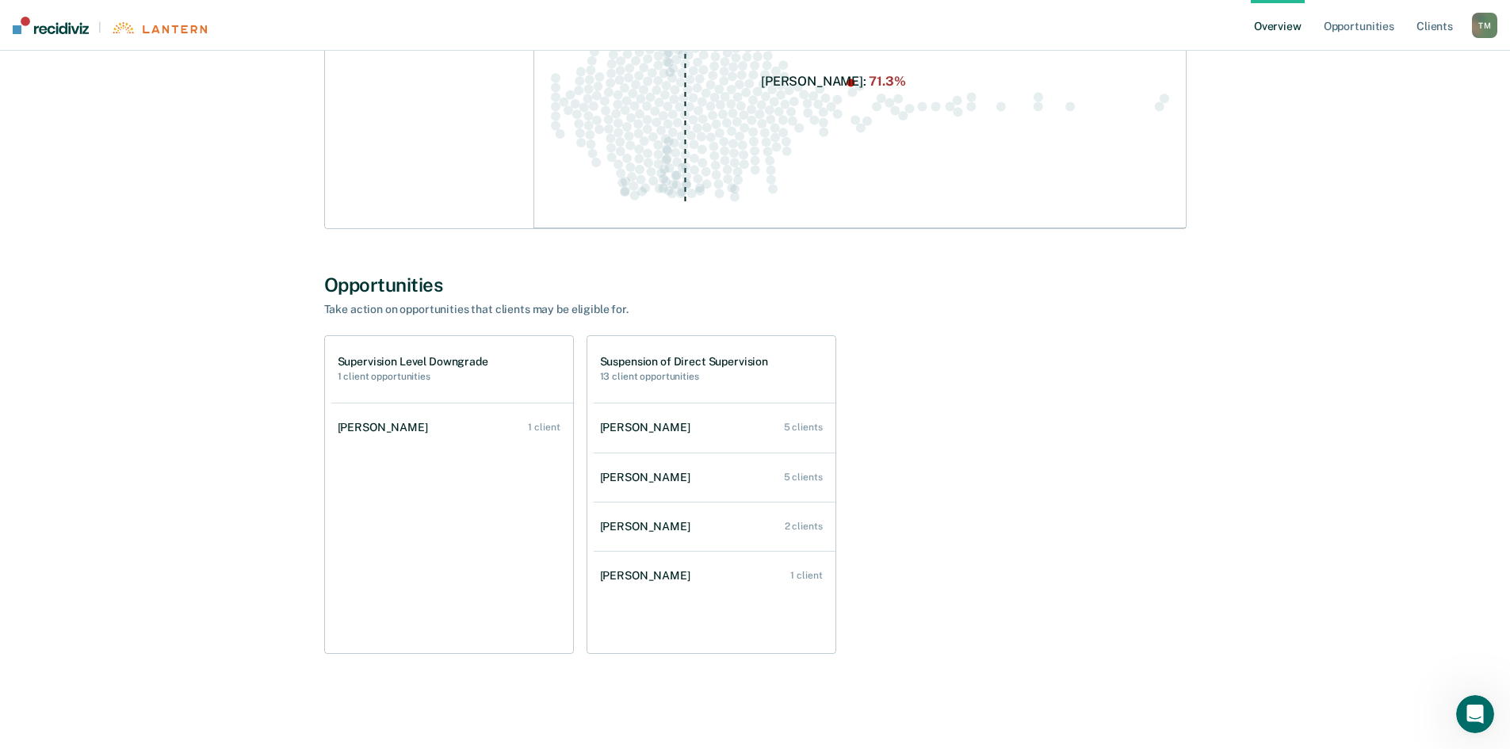
click at [653, 477] on div "[PERSON_NAME]" at bounding box center [648, 477] width 97 height 13
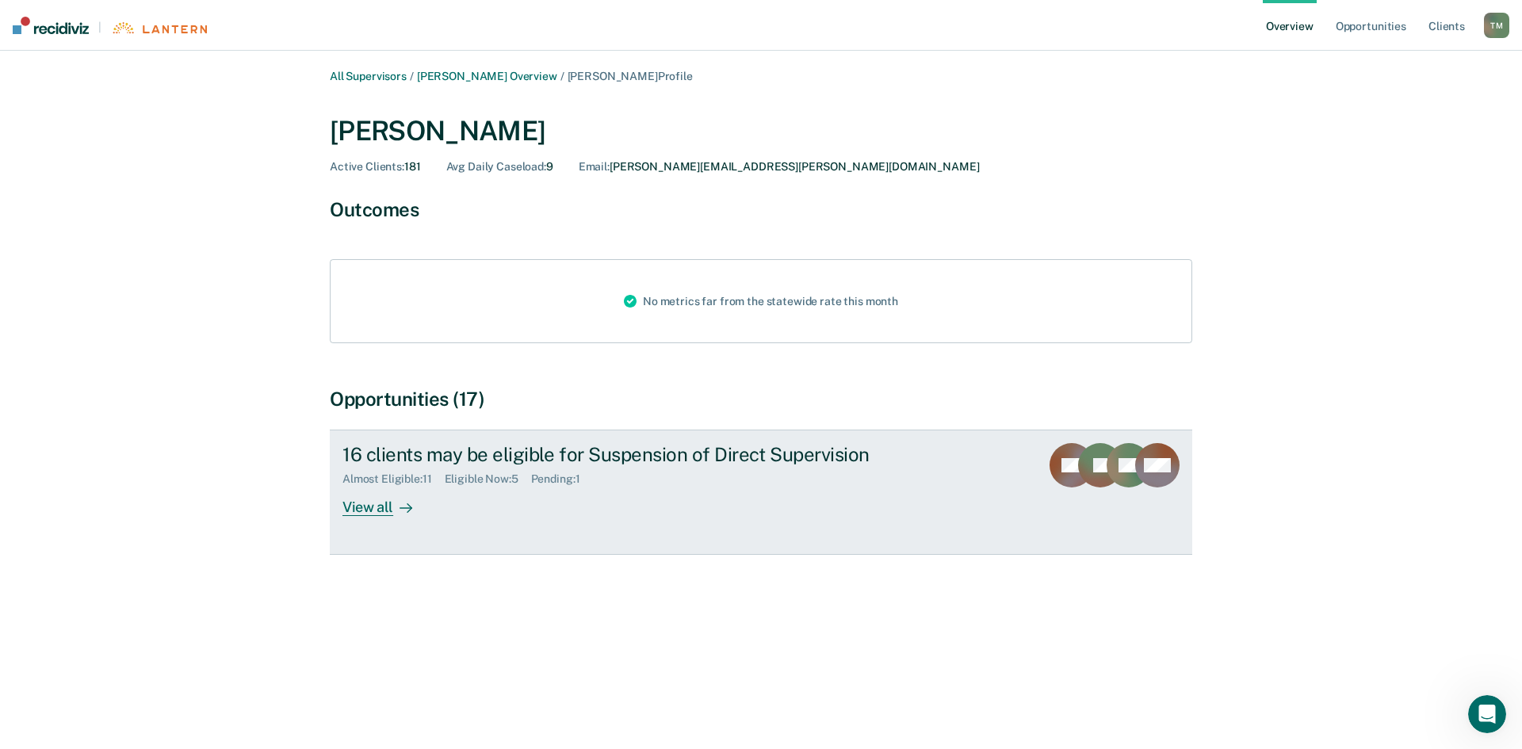
click at [366, 506] on div "View all" at bounding box center [386, 501] width 89 height 31
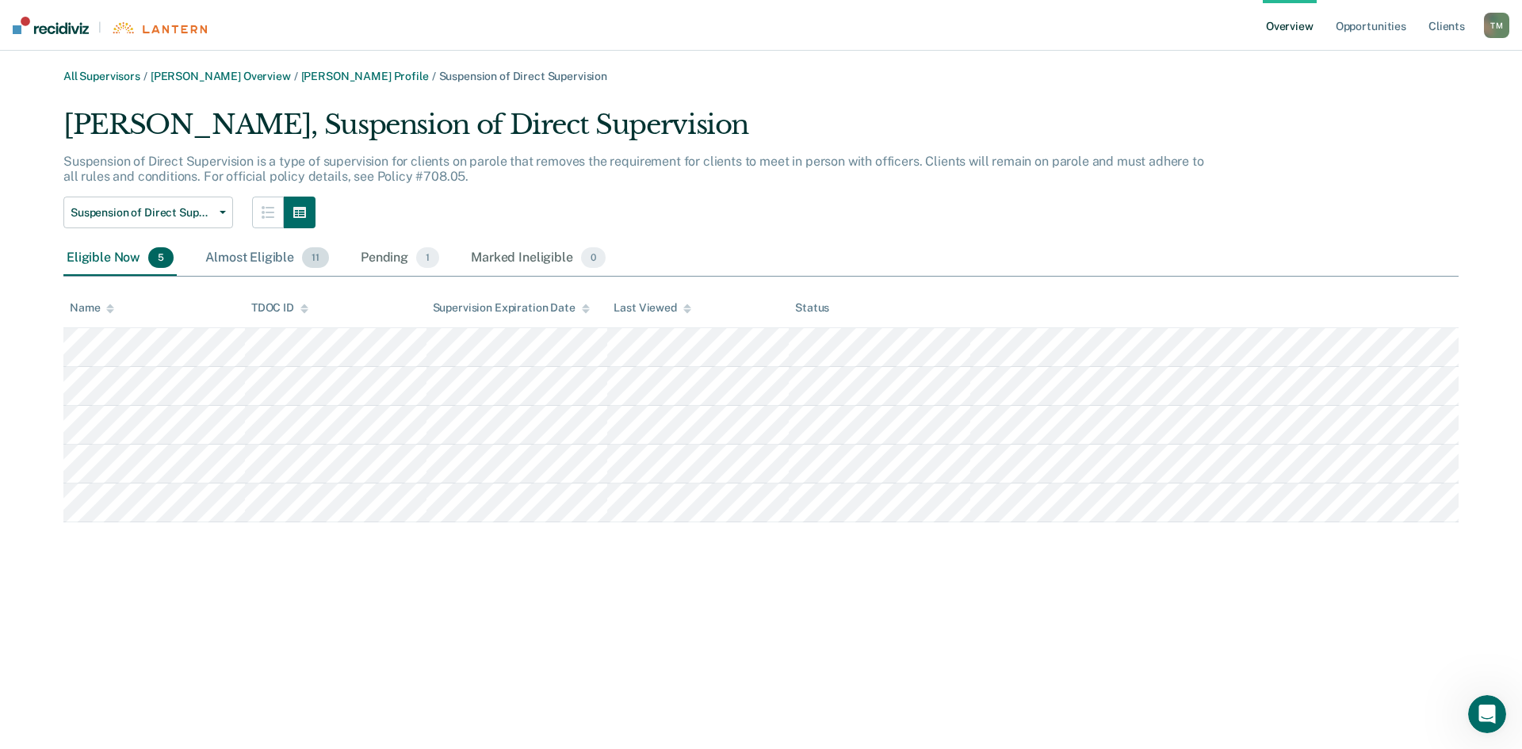
click at [247, 262] on div "Almost Eligible 11" at bounding box center [267, 258] width 130 height 35
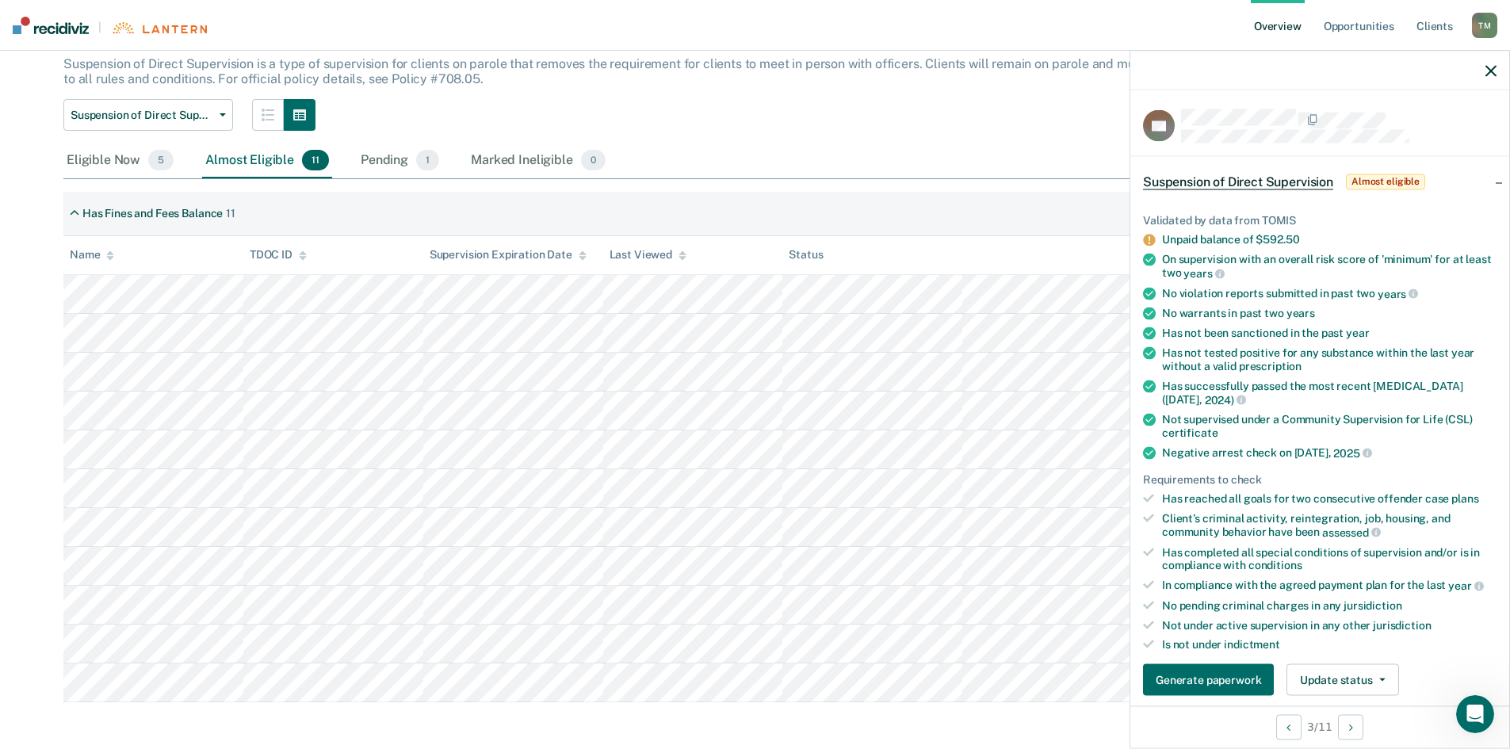
scroll to position [101, 0]
click at [1379, 679] on icon "button" at bounding box center [1382, 679] width 6 height 3
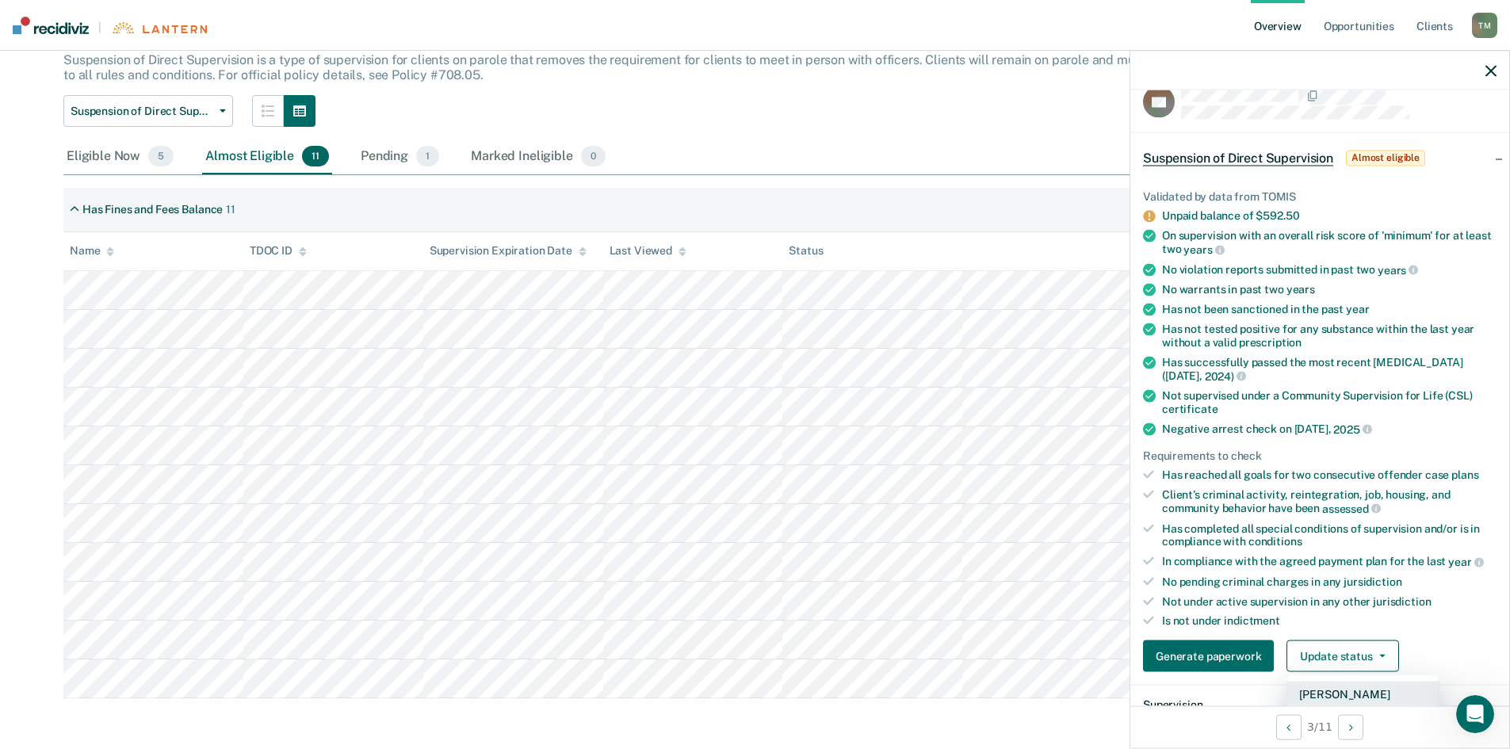
scroll to position [23, 0]
click at [1376, 652] on button "Update status" at bounding box center [1342, 657] width 112 height 32
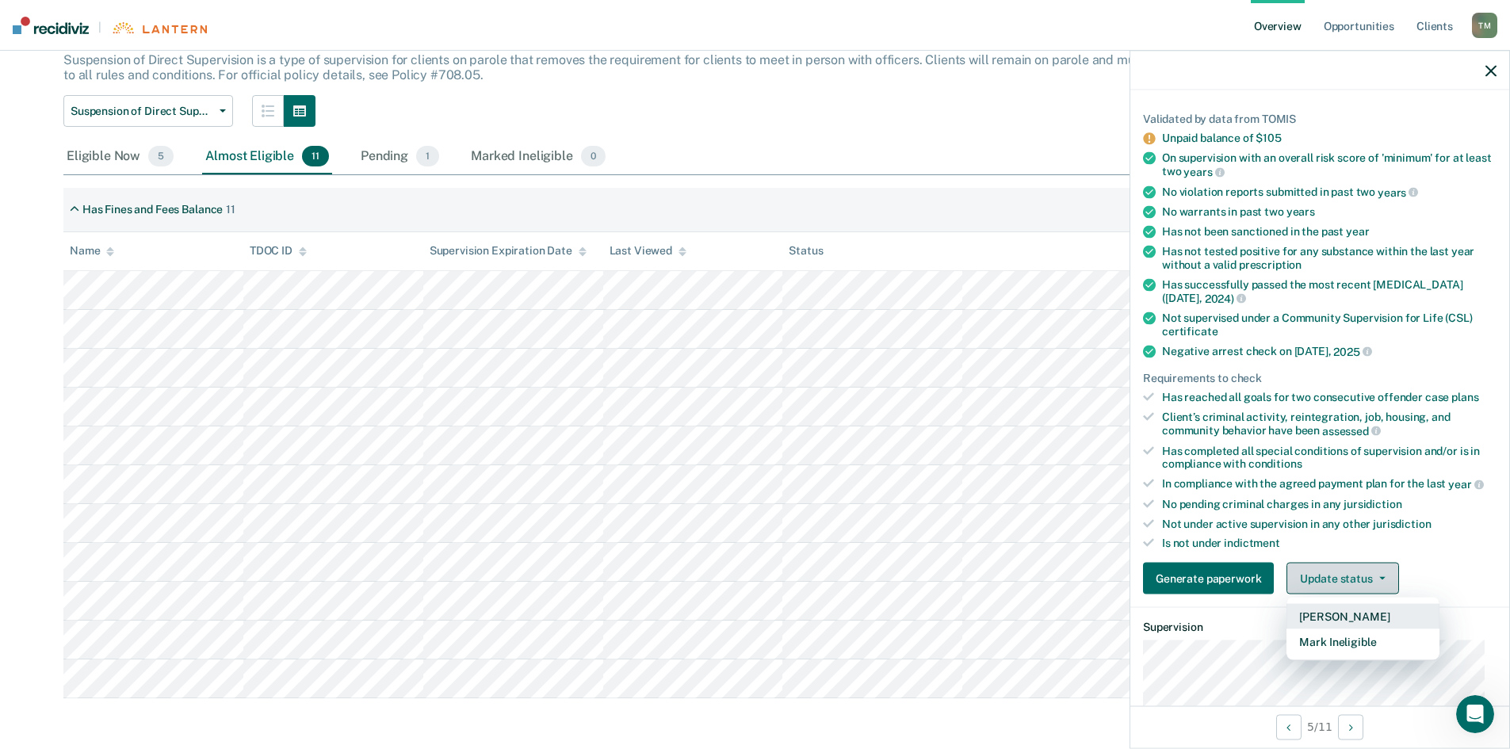
scroll to position [181, 0]
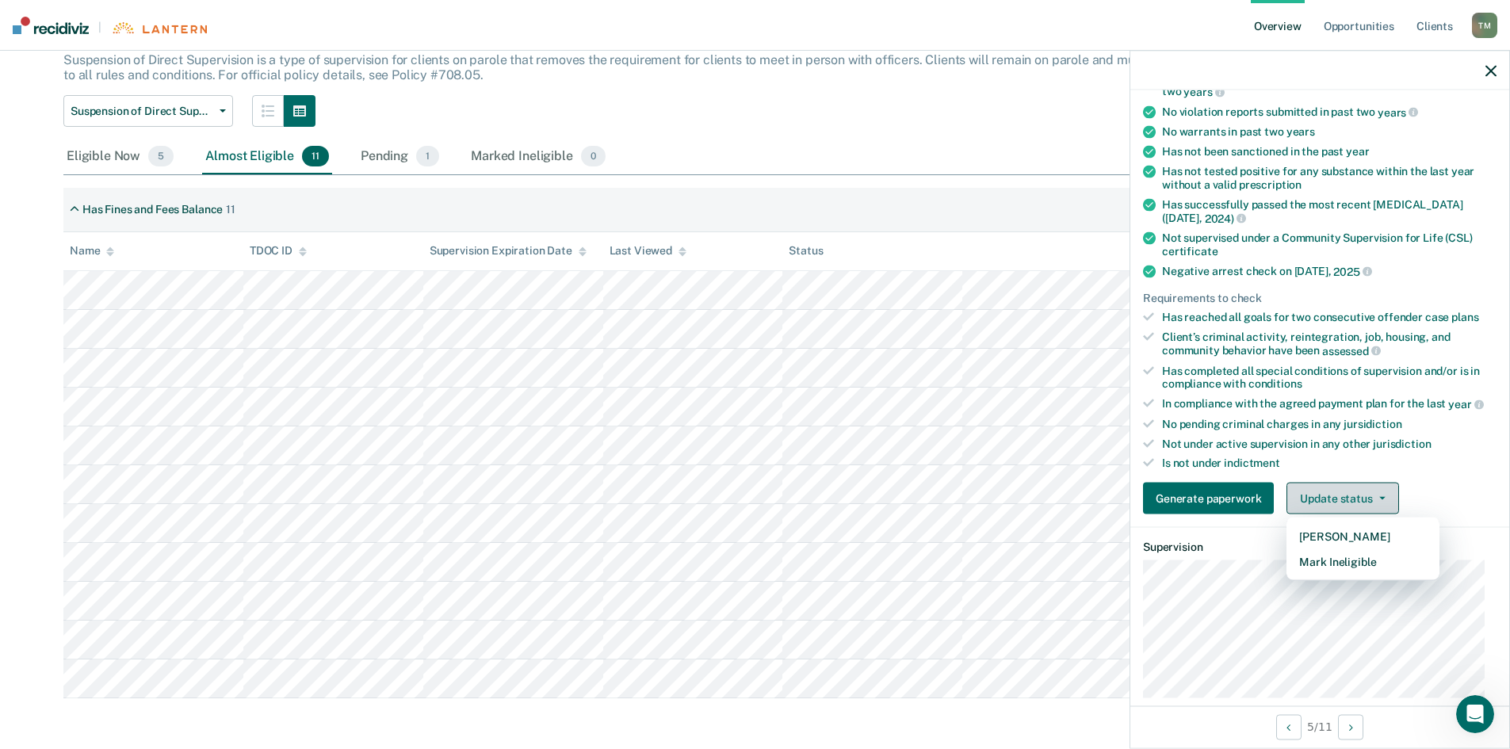
click at [1358, 505] on button "Update status" at bounding box center [1342, 499] width 112 height 32
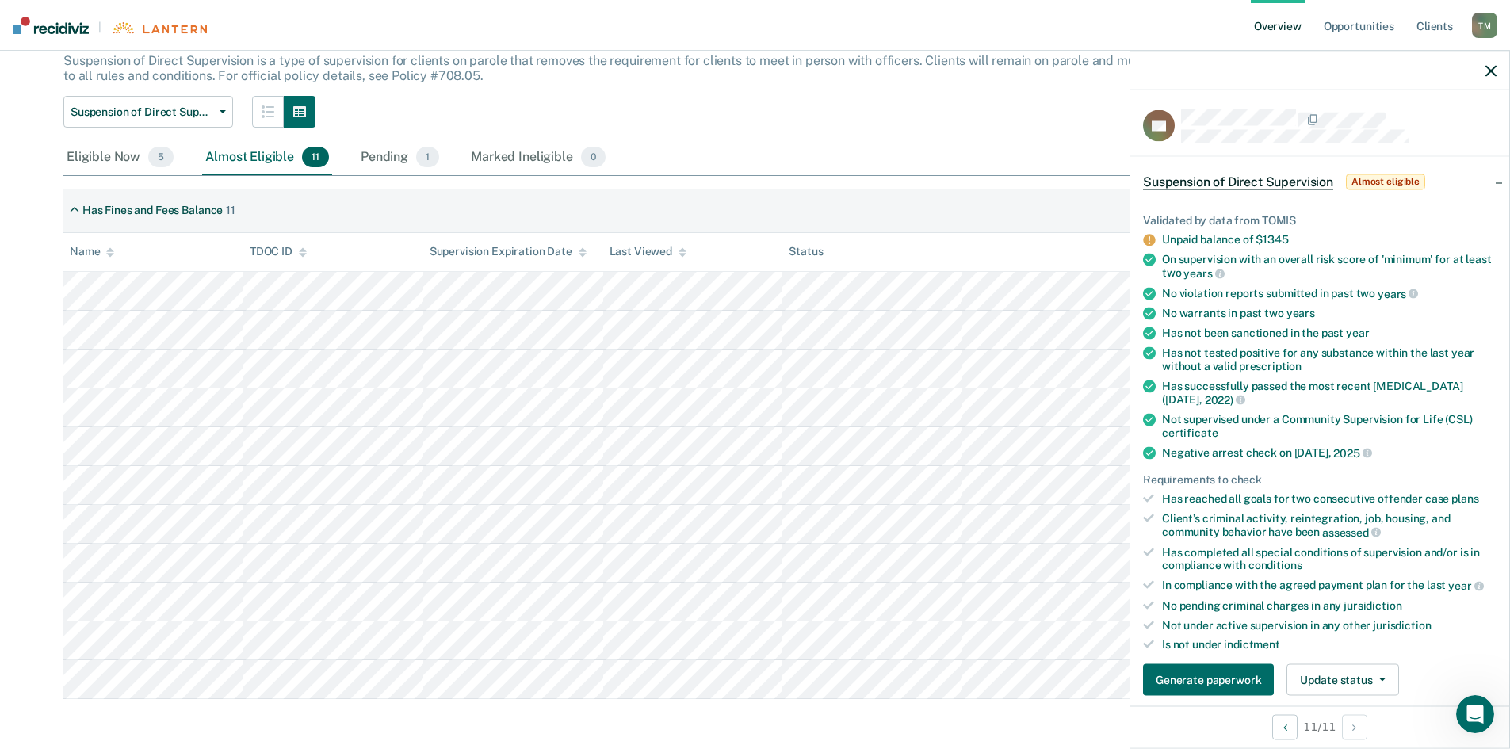
scroll to position [101, 0]
click at [90, 156] on div "Eligible Now 5" at bounding box center [119, 156] width 113 height 35
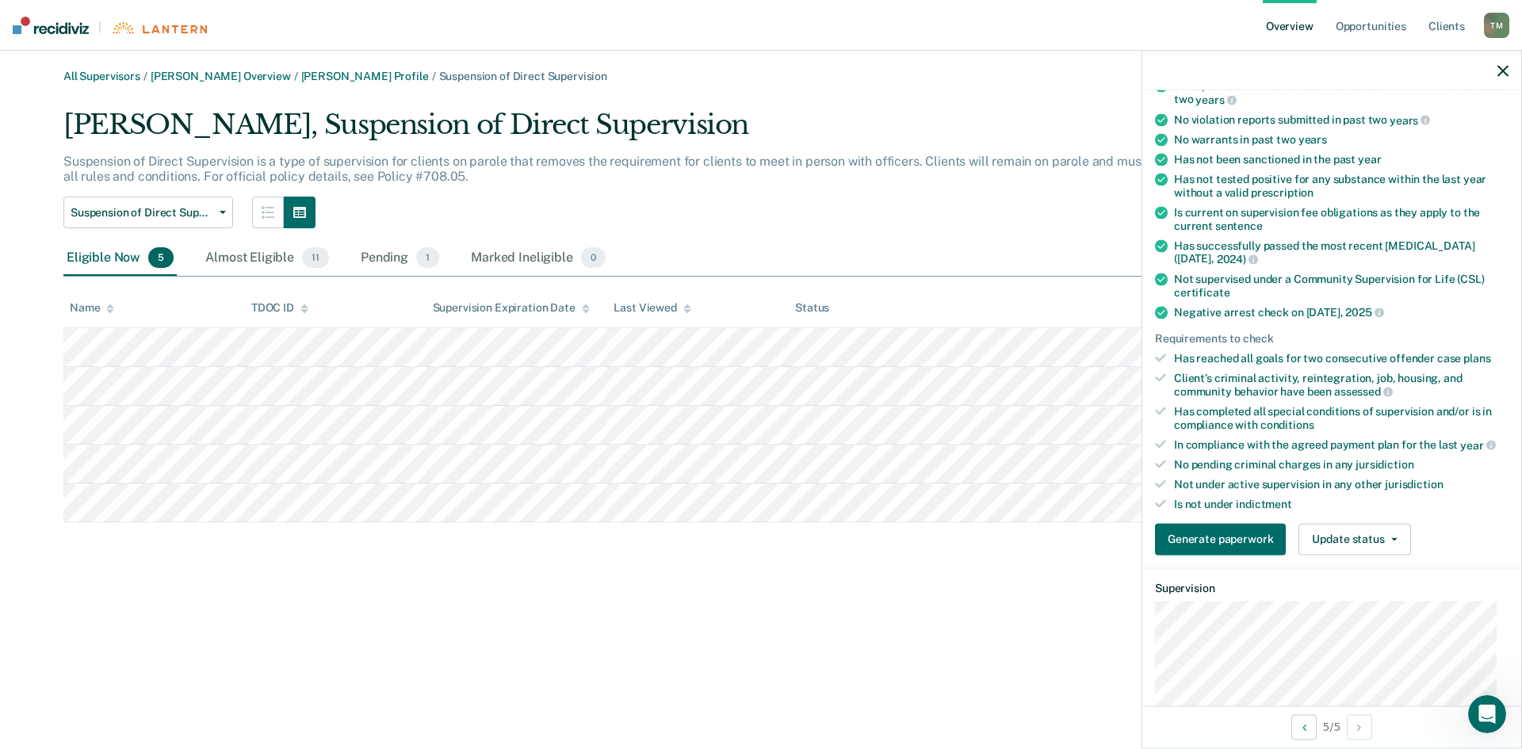
scroll to position [0, 0]
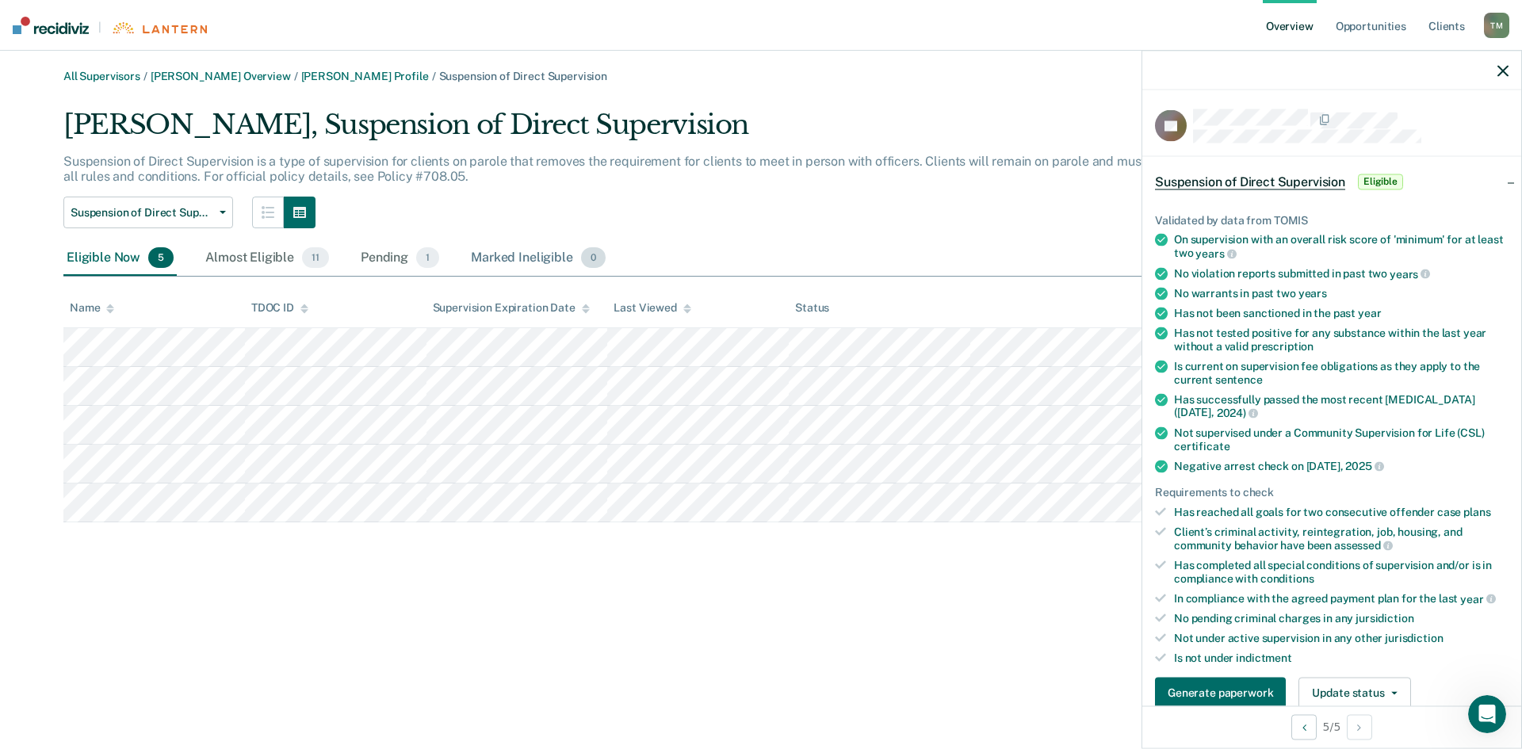
click at [499, 254] on div "Marked Ineligible 0" at bounding box center [538, 258] width 141 height 35
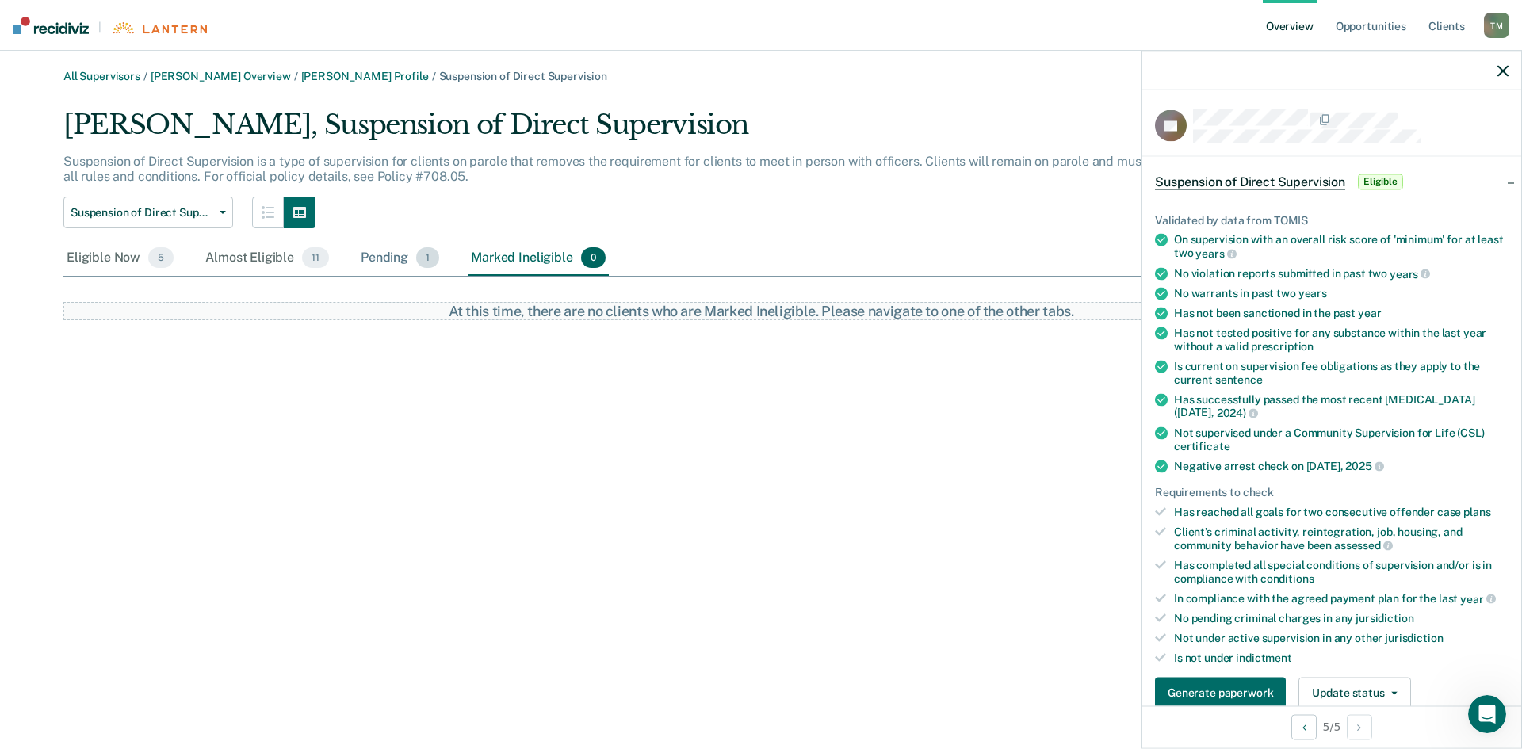
click at [372, 262] on div "Pending 1" at bounding box center [399, 258] width 85 height 35
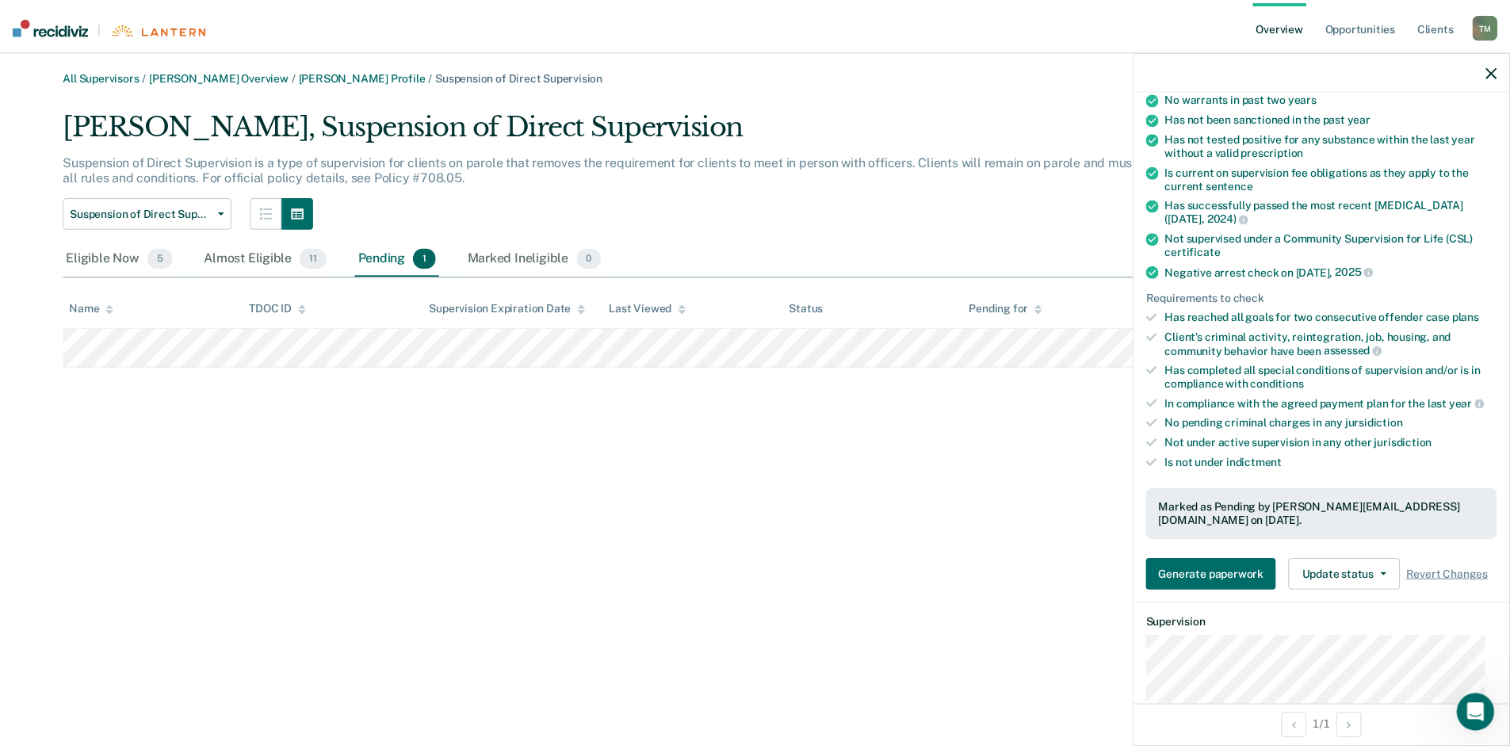
scroll to position [238, 0]
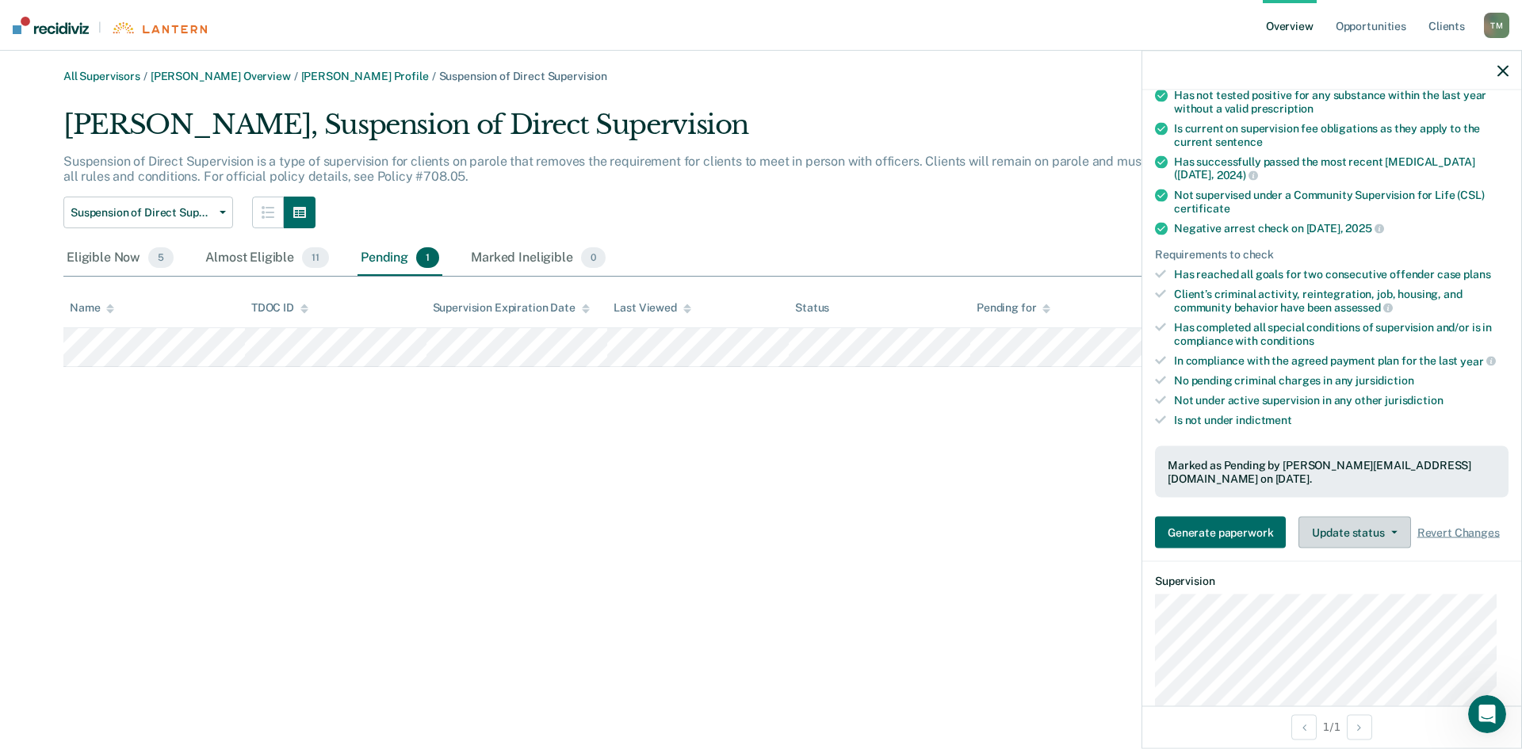
click at [1365, 530] on button "Update status" at bounding box center [1354, 533] width 112 height 32
click at [1065, 469] on div "All Supervisors / [PERSON_NAME] Overview / [PERSON_NAME] Profile / Suspension o…" at bounding box center [761, 384] width 1484 height 628
click at [258, 261] on div "Almost Eligible 11" at bounding box center [267, 258] width 130 height 35
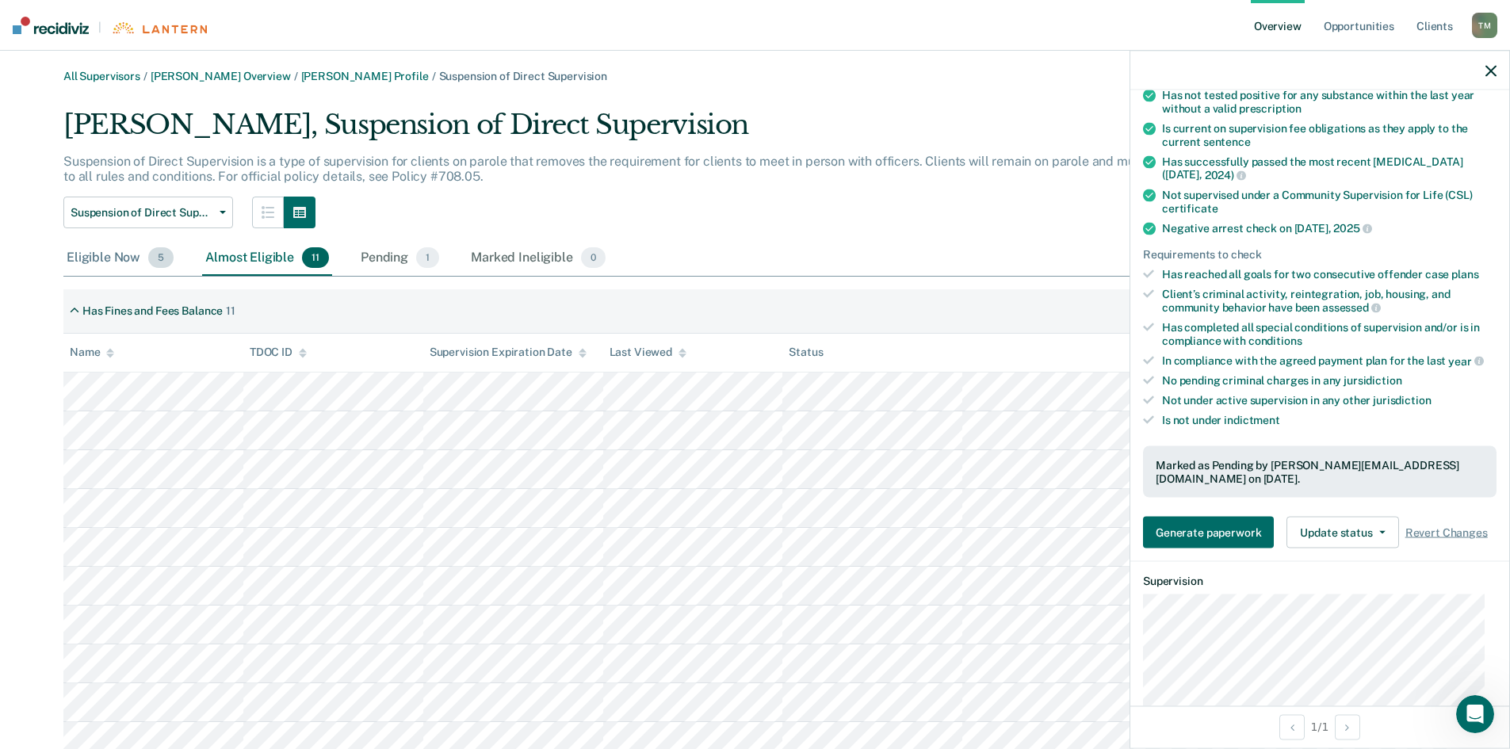
click at [98, 254] on div "Eligible Now 5" at bounding box center [119, 258] width 113 height 35
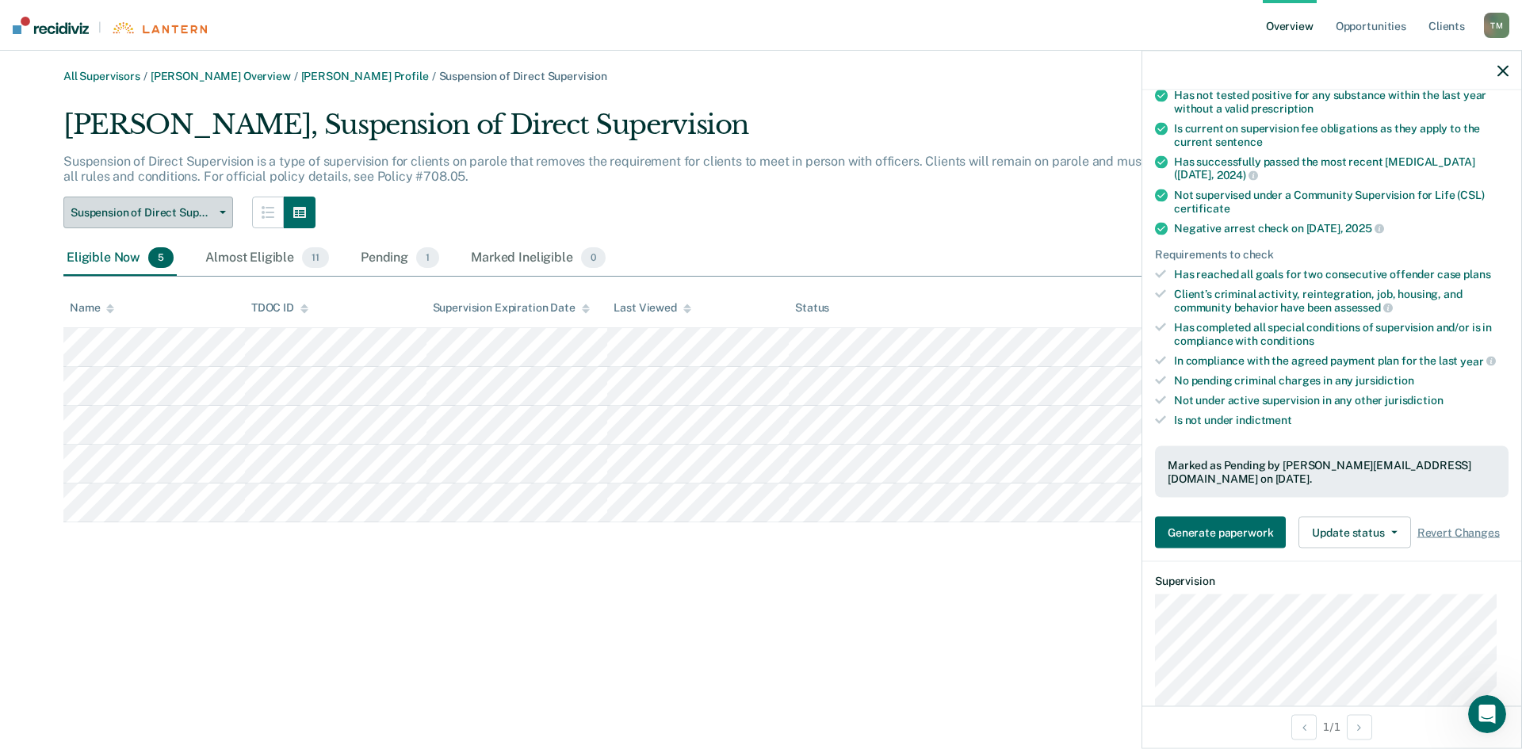
click at [221, 212] on icon "button" at bounding box center [223, 212] width 6 height 3
drag, startPoint x: 222, startPoint y: 212, endPoint x: 249, endPoint y: 212, distance: 26.9
click at [223, 212] on icon "button" at bounding box center [223, 212] width 6 height 3
click at [197, 76] on link "[PERSON_NAME] Overview" at bounding box center [221, 76] width 140 height 13
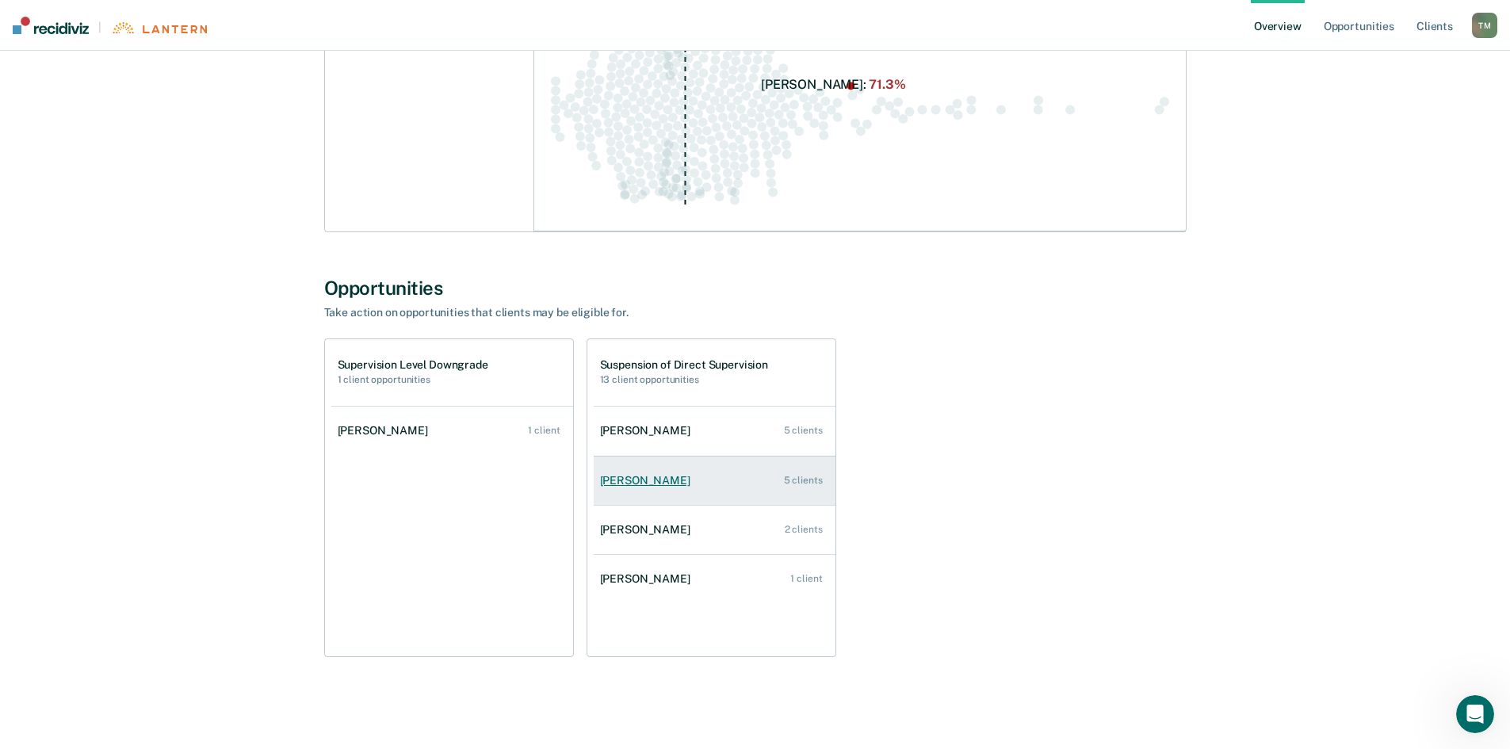
scroll to position [358, 0]
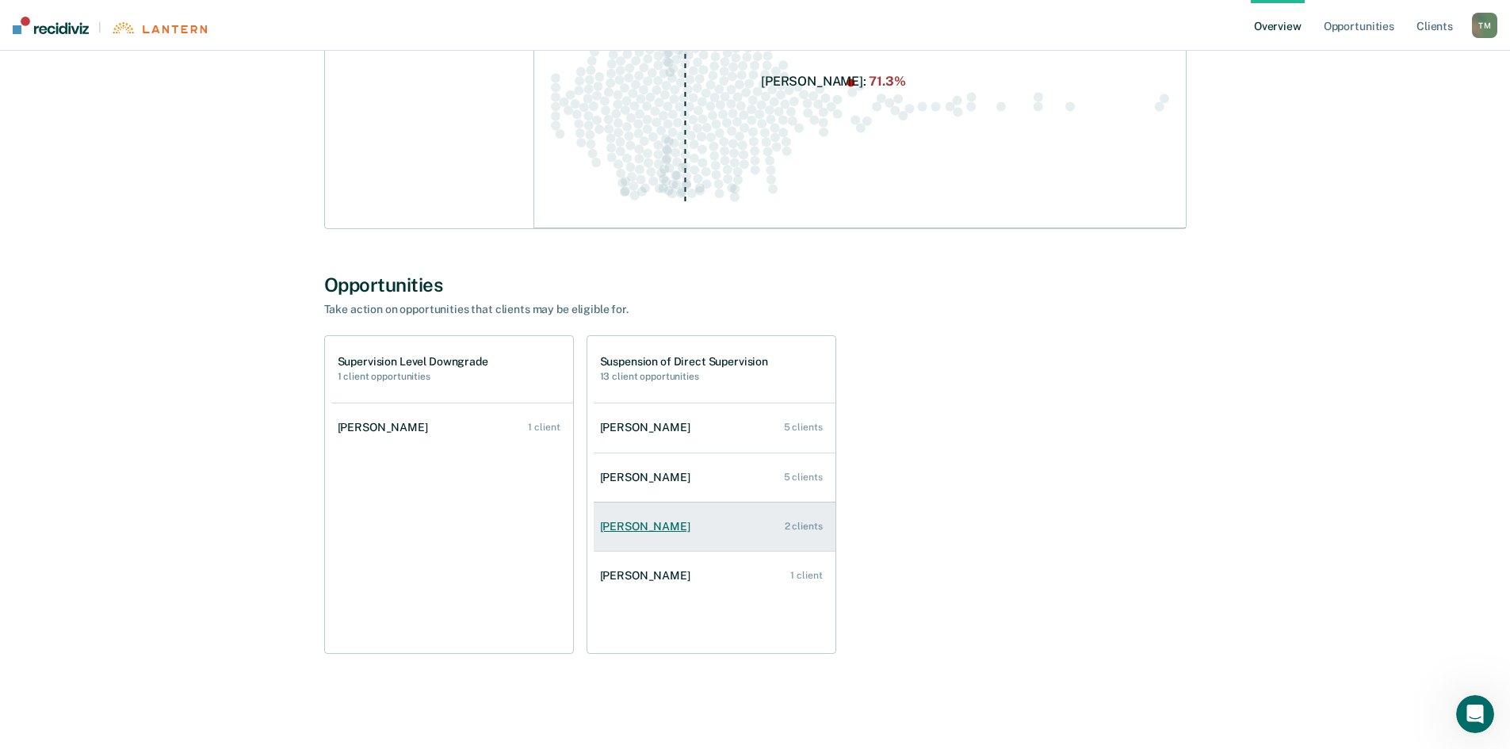
click at [724, 527] on link "[PERSON_NAME] 2 clients" at bounding box center [715, 526] width 242 height 45
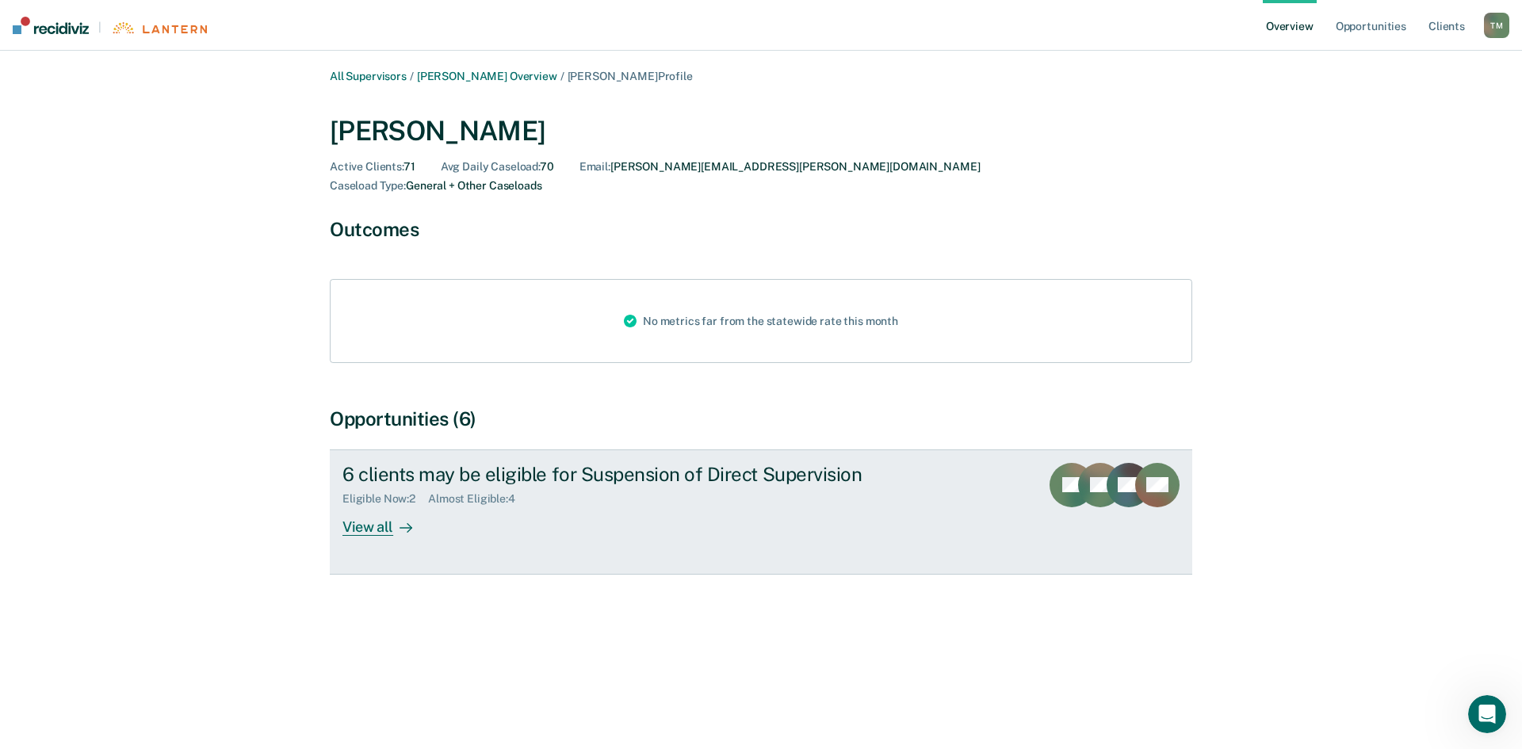
click at [393, 517] on div at bounding box center [402, 526] width 19 height 18
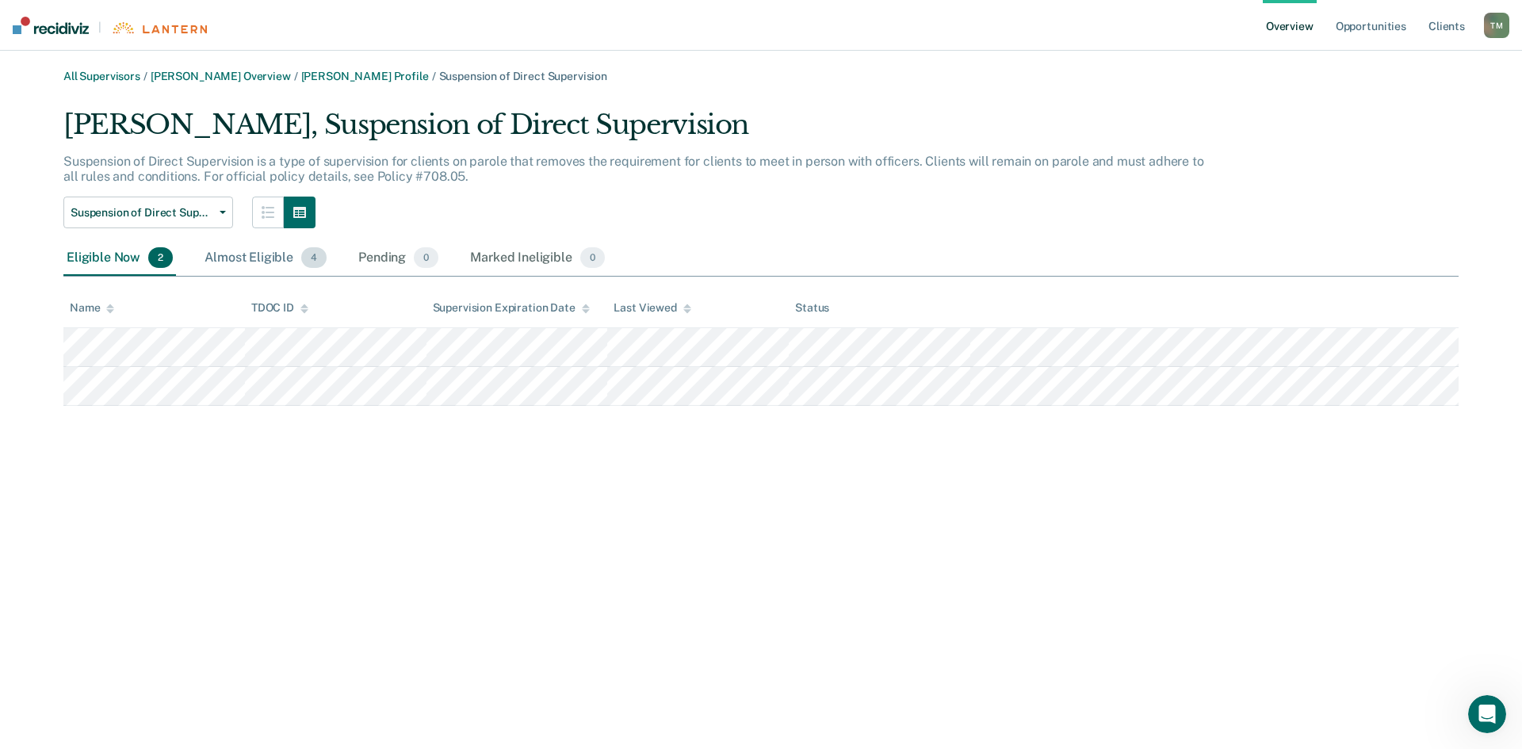
click at [271, 258] on div "Almost Eligible 4" at bounding box center [265, 258] width 128 height 35
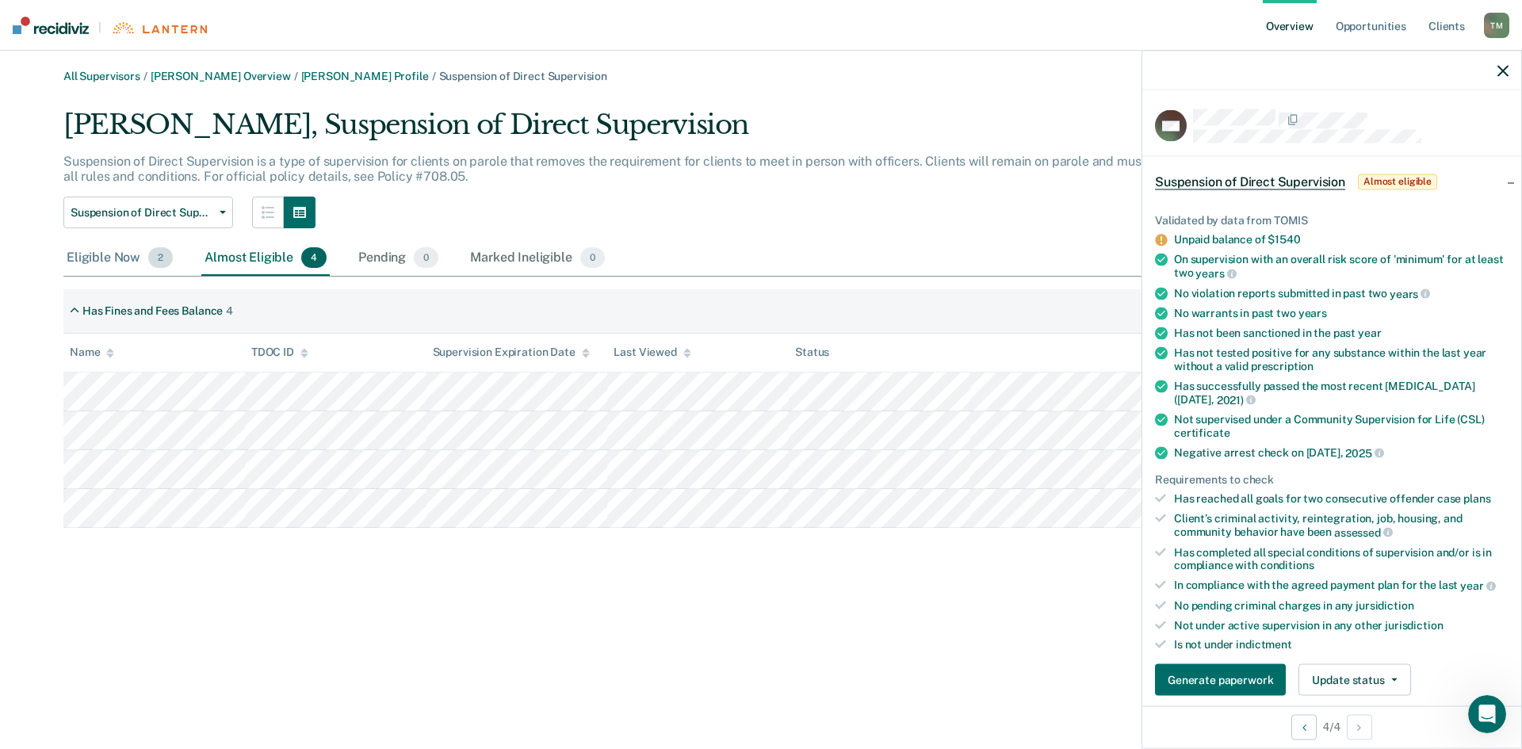
click at [126, 260] on div "Eligible Now 2" at bounding box center [119, 258] width 113 height 35
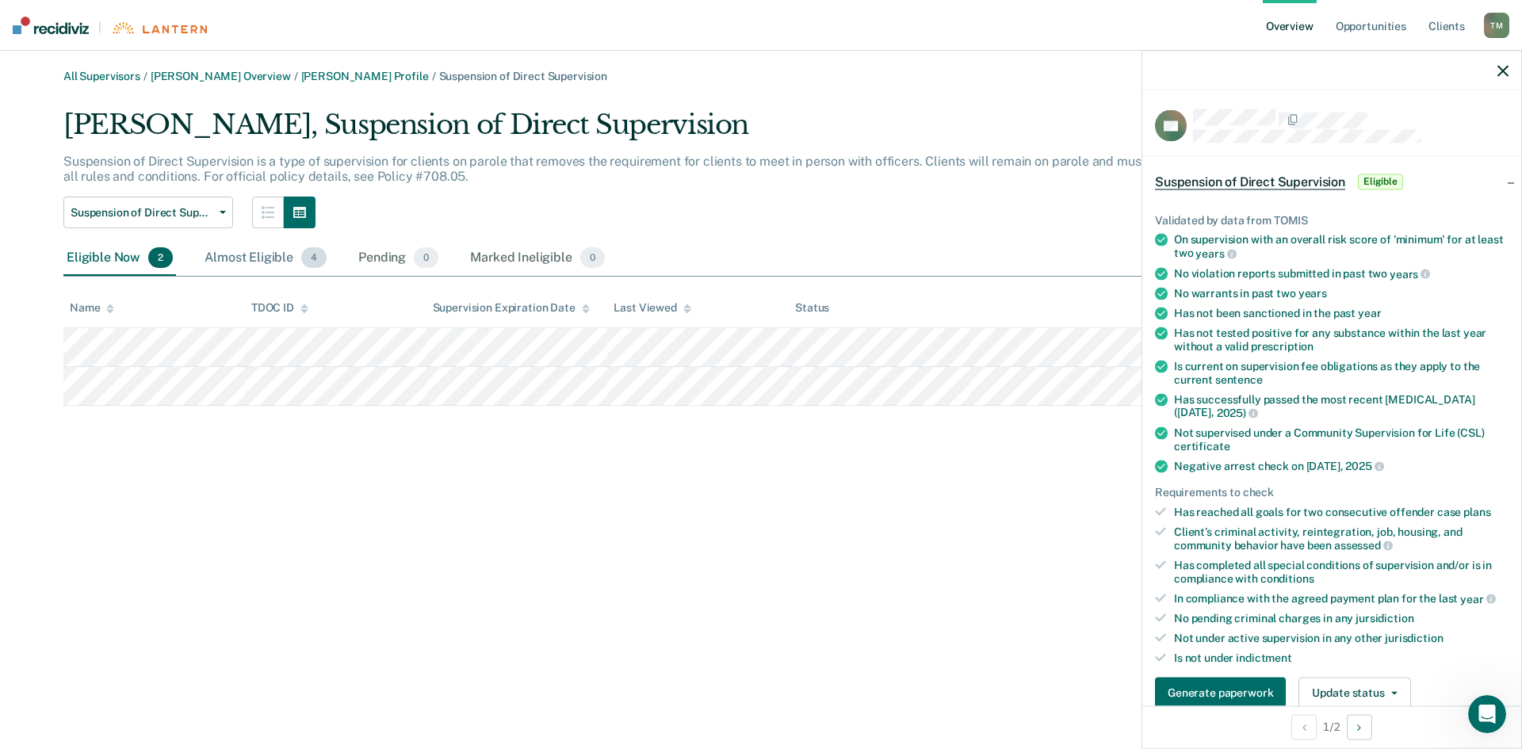
click at [254, 264] on div "Almost Eligible 4" at bounding box center [265, 258] width 128 height 35
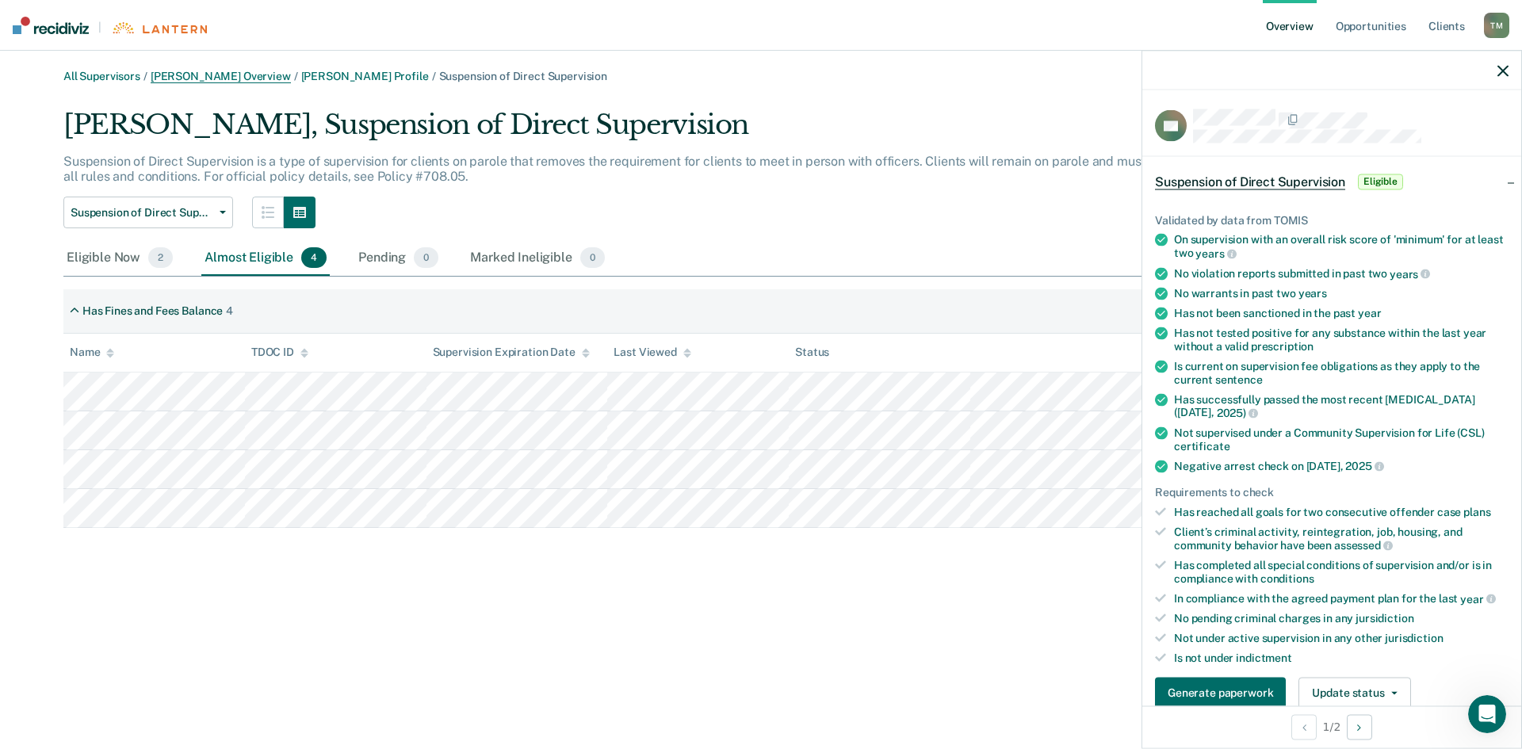
click at [220, 77] on link "[PERSON_NAME] Overview" at bounding box center [221, 76] width 140 height 13
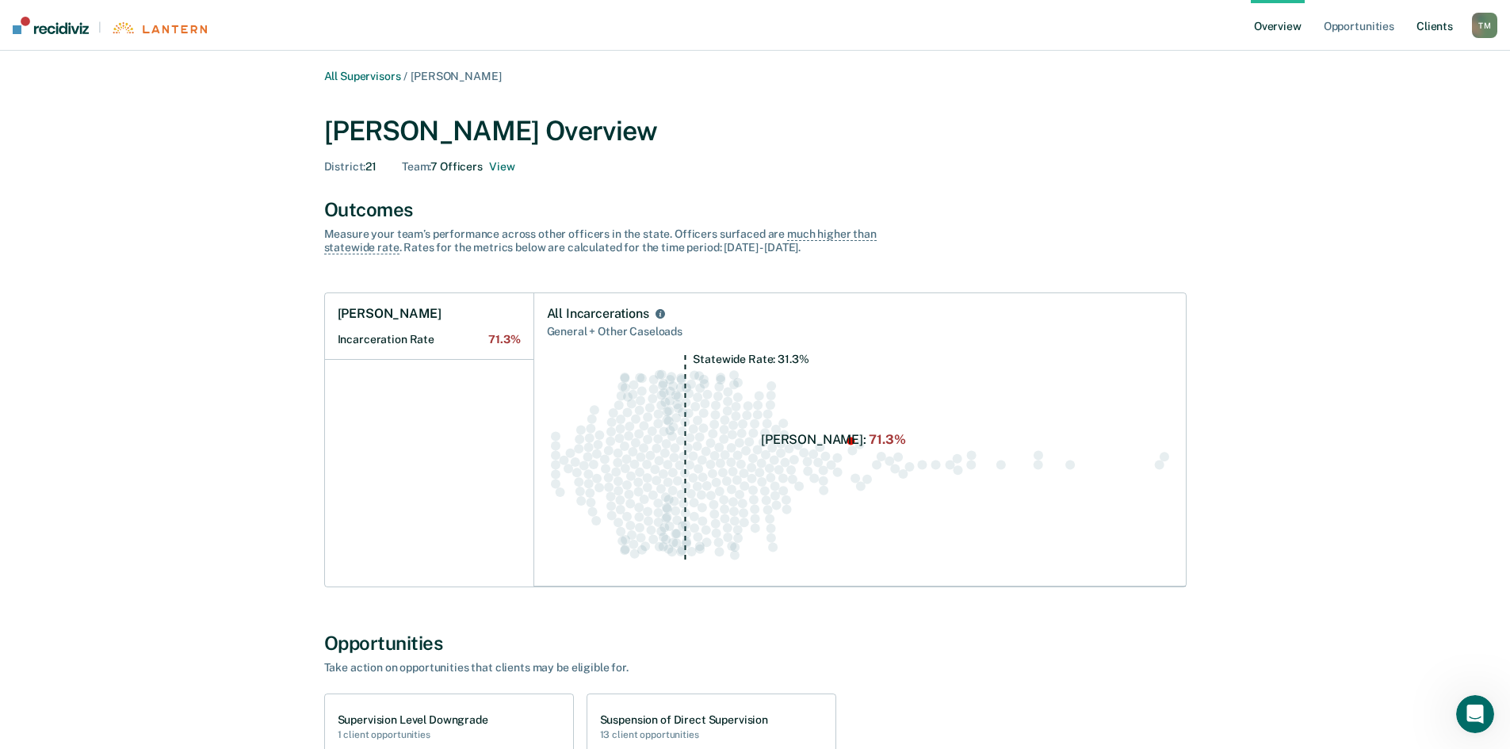
click at [1442, 27] on link "Client s" at bounding box center [1434, 25] width 43 height 51
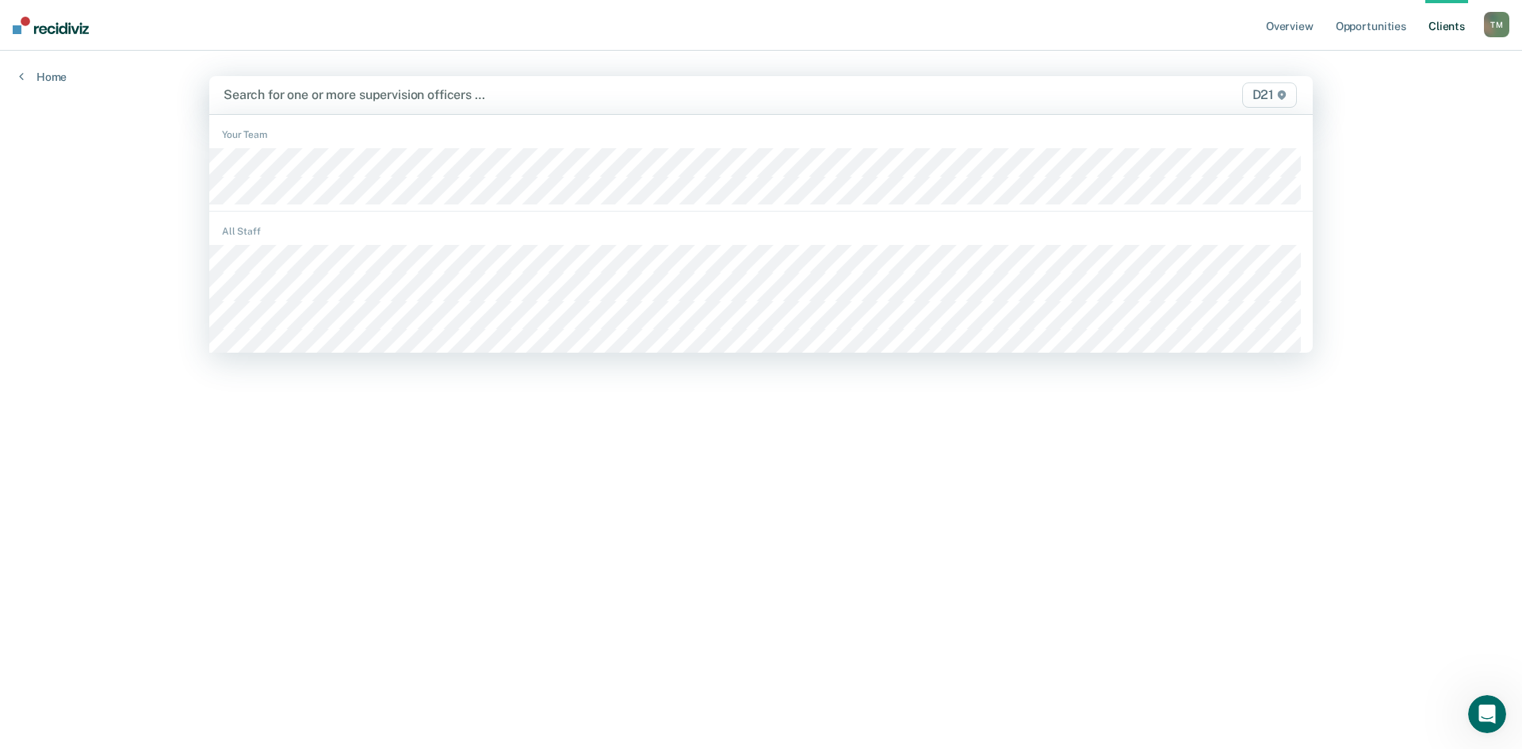
click at [315, 90] on div at bounding box center [598, 95] width 751 height 18
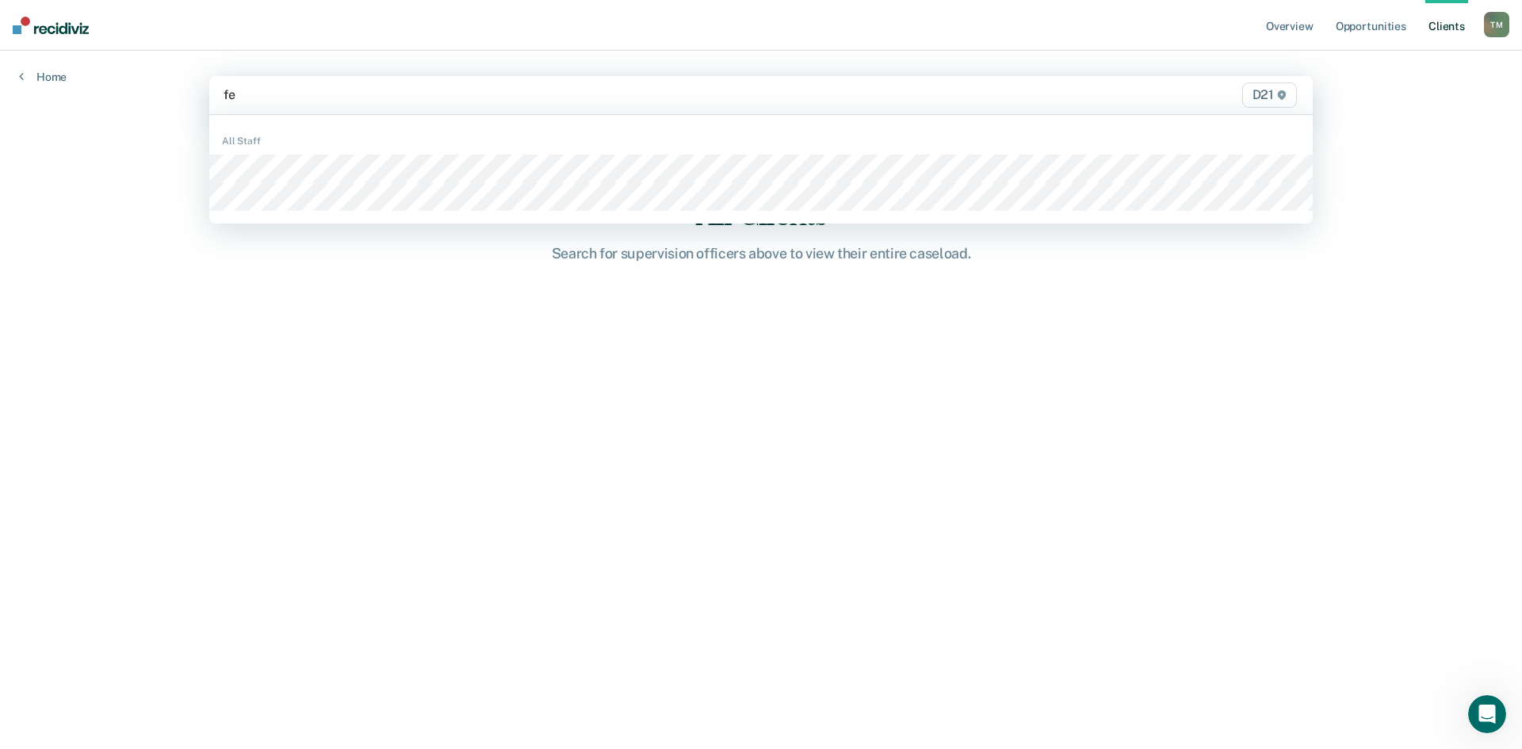
type input "f"
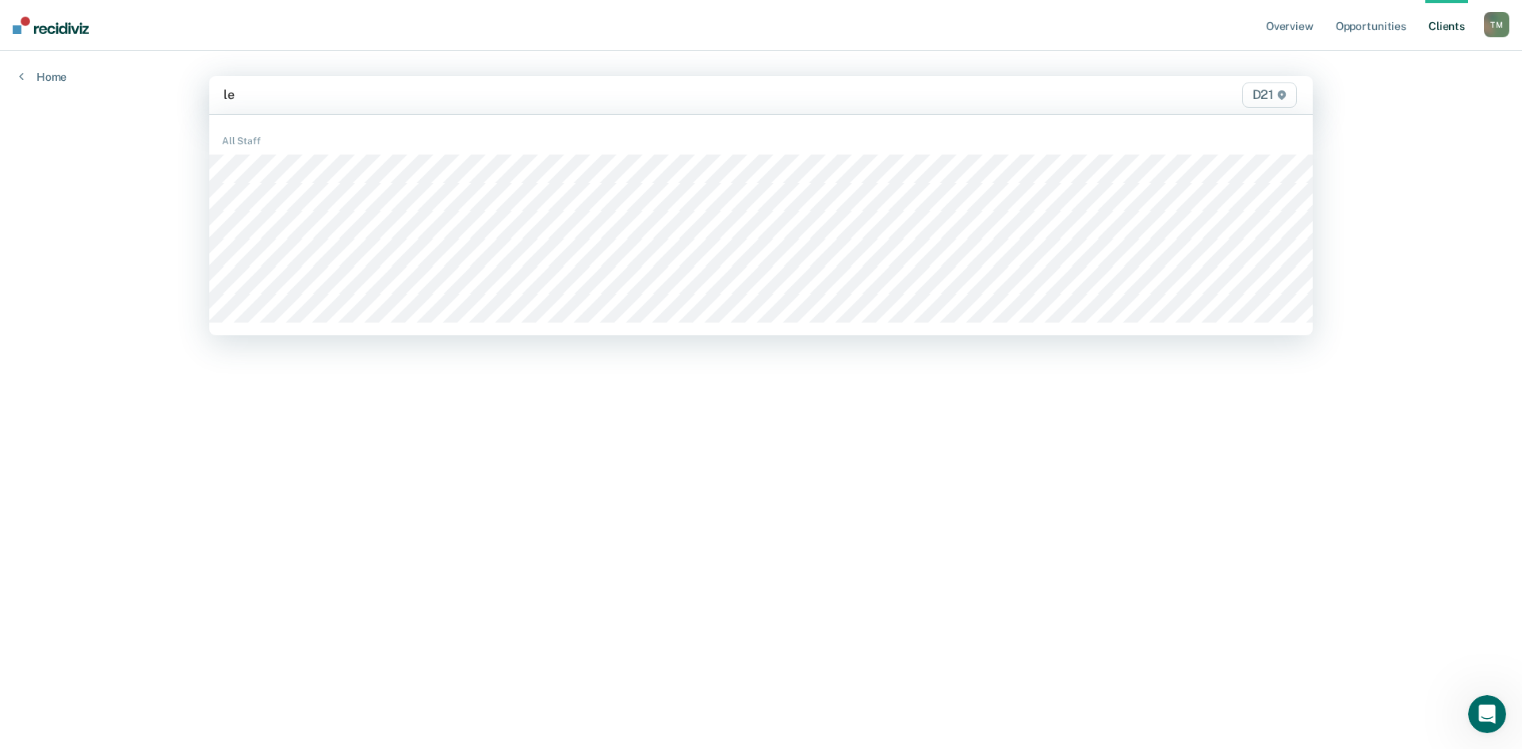
type input "lea"
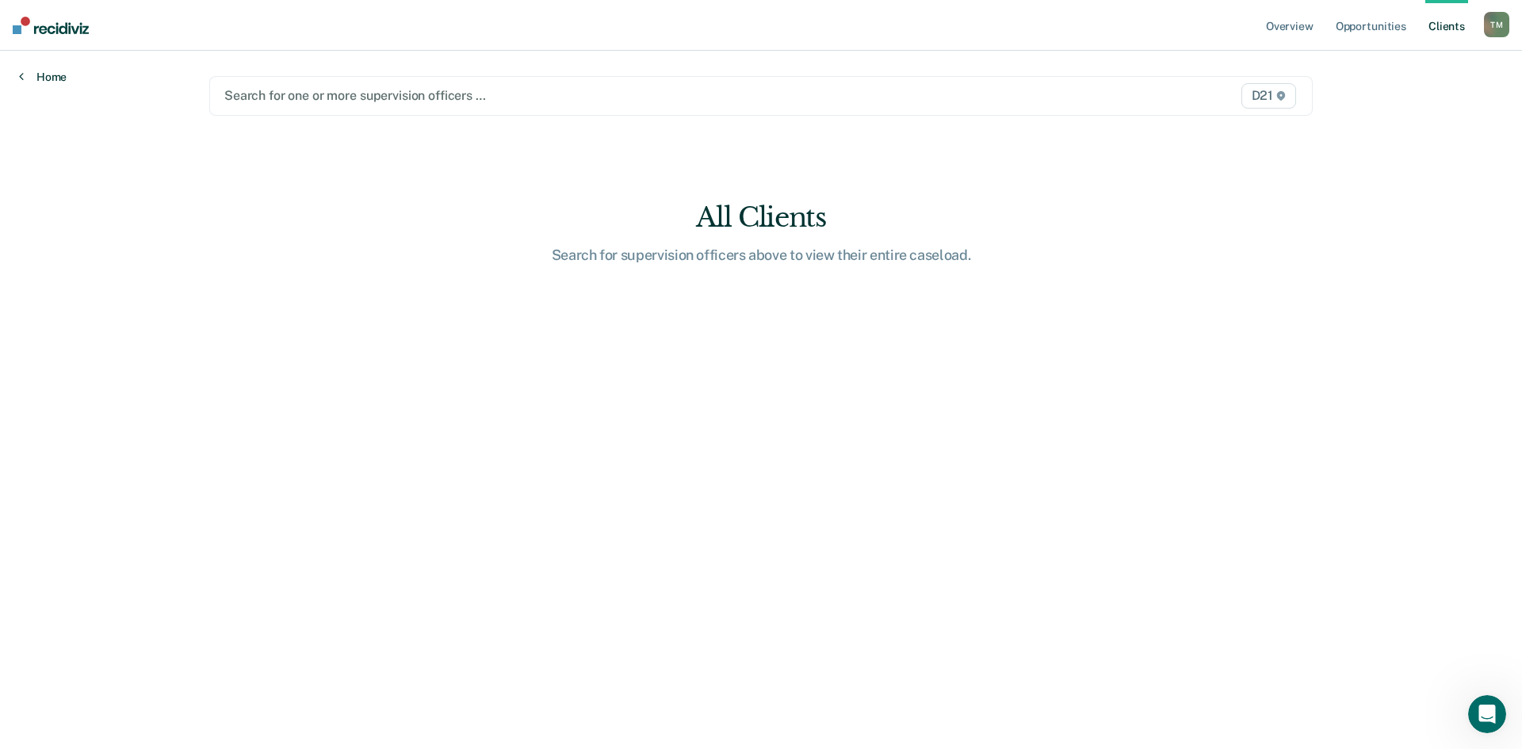
click at [48, 77] on link "Home" at bounding box center [43, 77] width 48 height 14
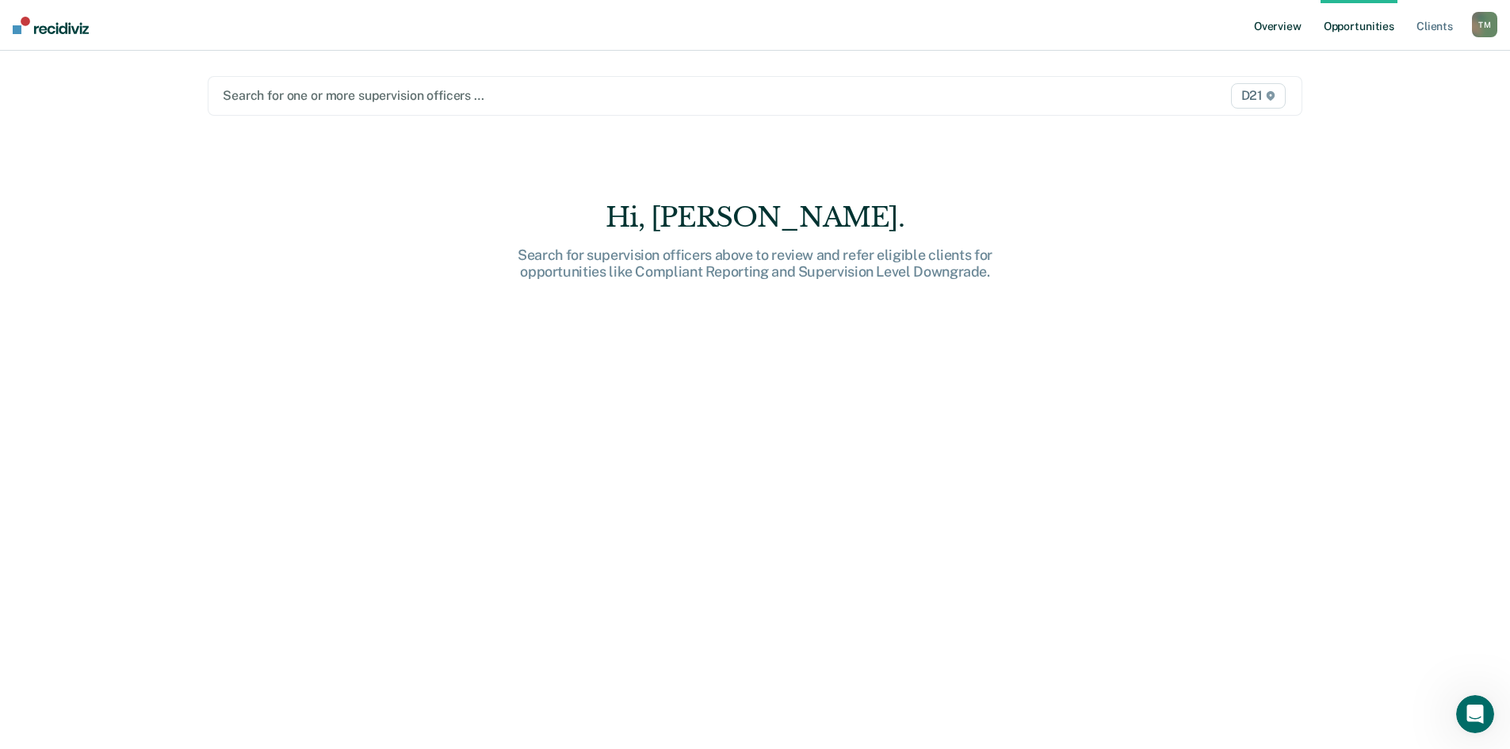
click at [1285, 29] on link "Overview" at bounding box center [1278, 25] width 54 height 51
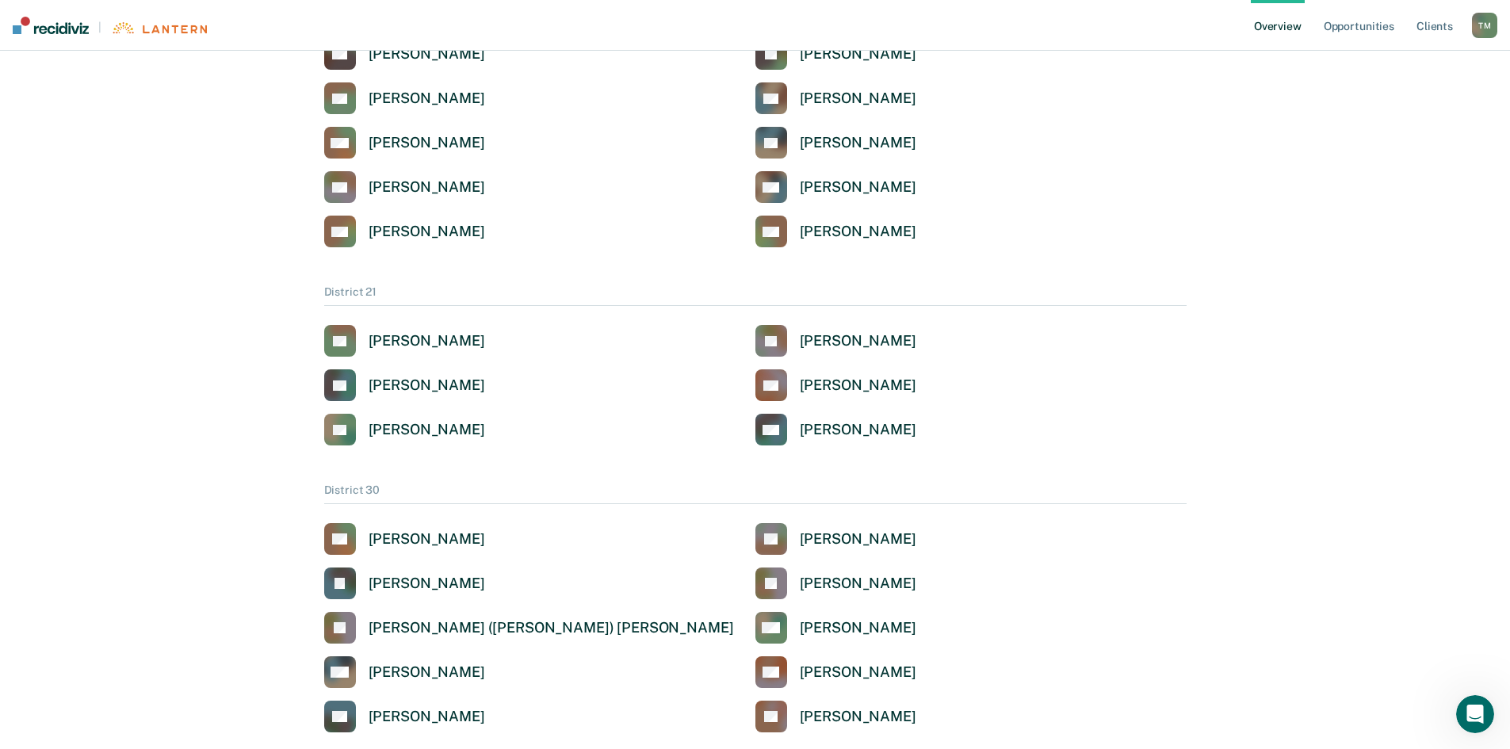
scroll to position [634, 0]
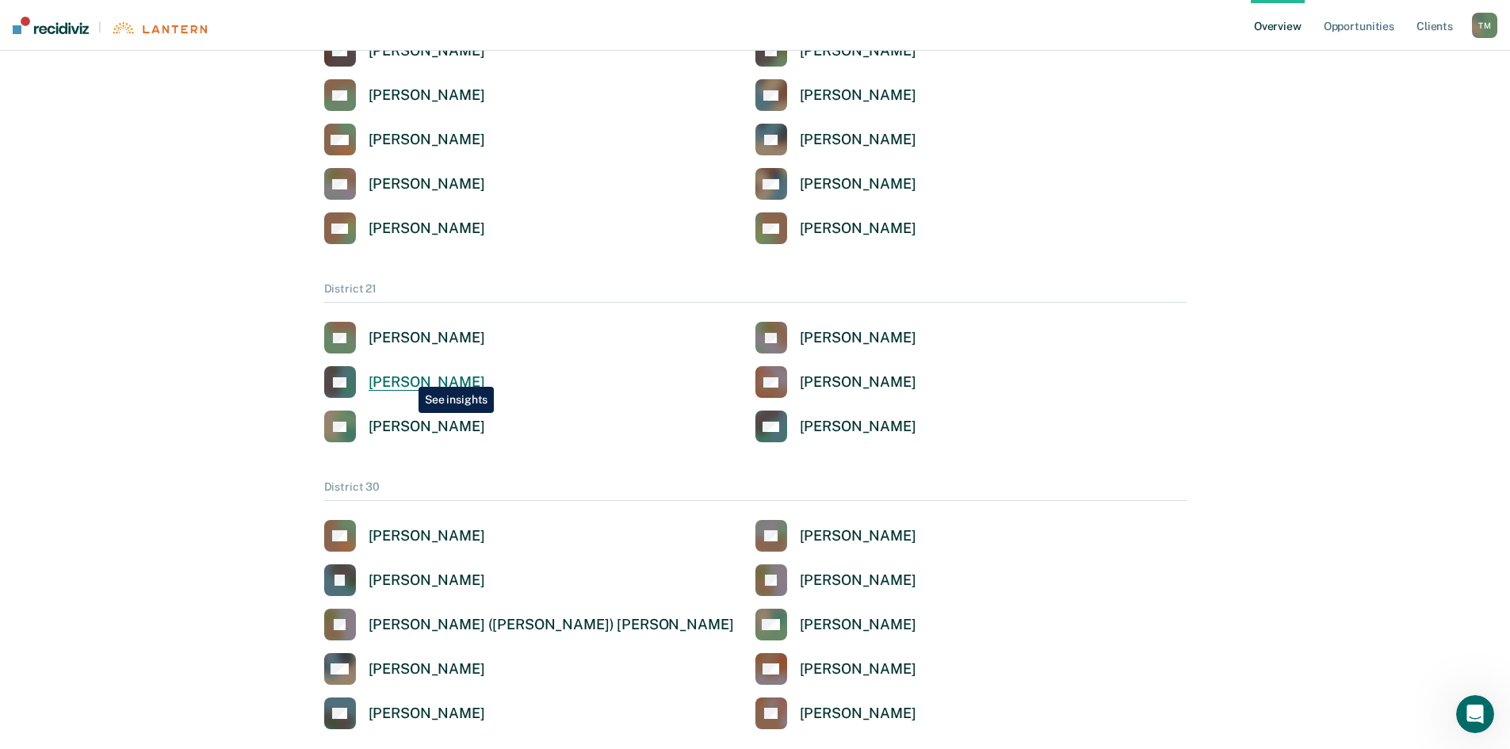
click at [407, 375] on div "[PERSON_NAME]" at bounding box center [427, 382] width 116 height 18
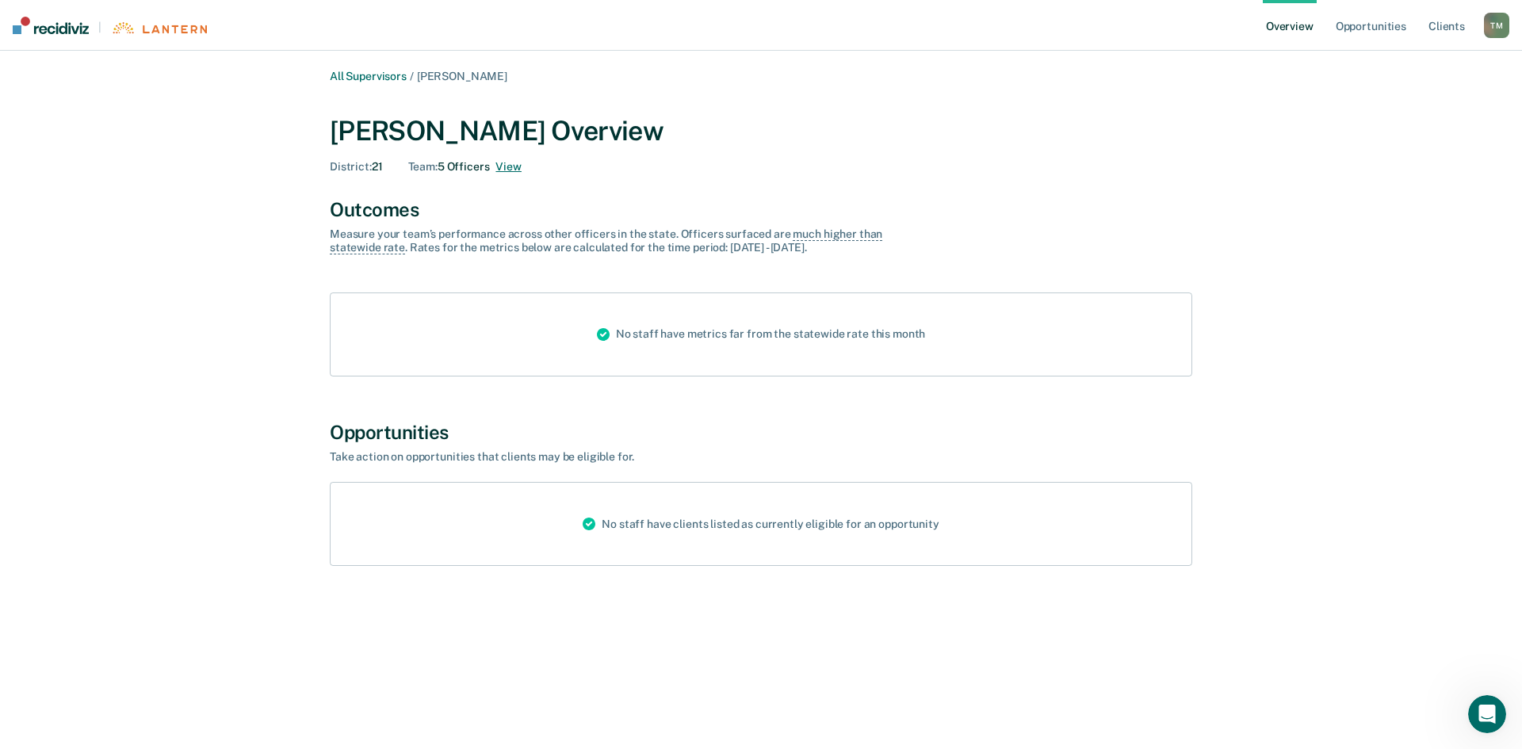
click at [506, 163] on button "View" at bounding box center [507, 166] width 25 height 13
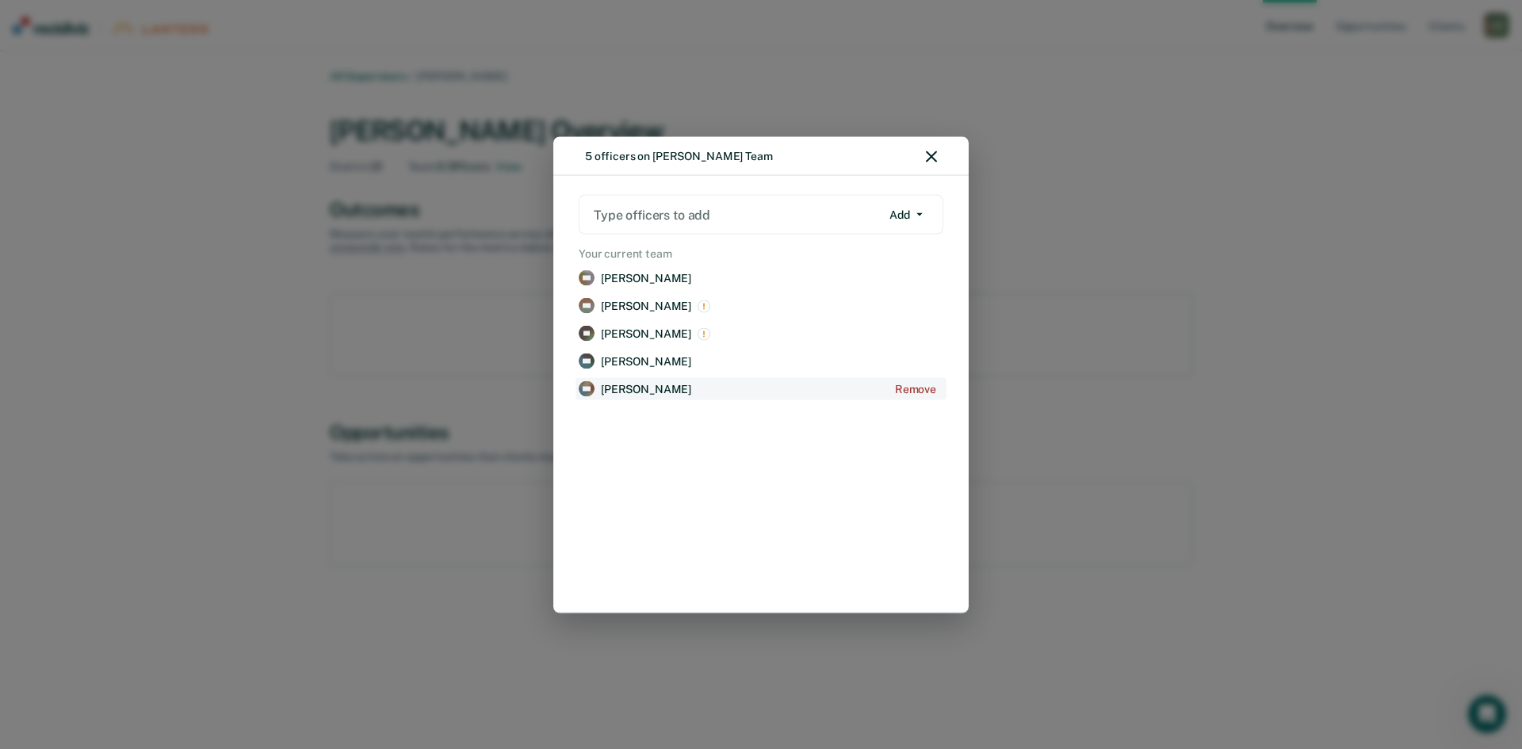
click at [642, 388] on p "[PERSON_NAME]" at bounding box center [646, 388] width 90 height 13
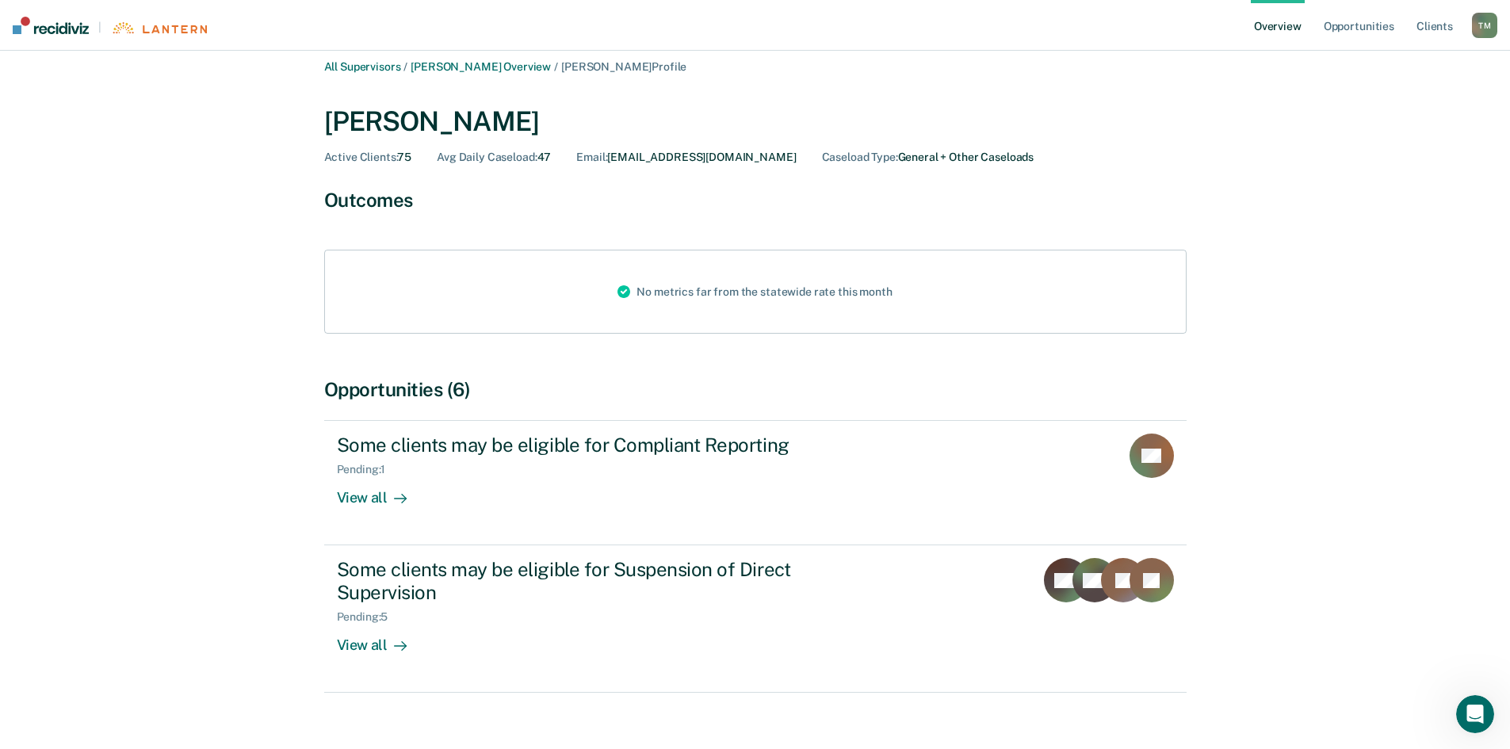
scroll to position [13, 0]
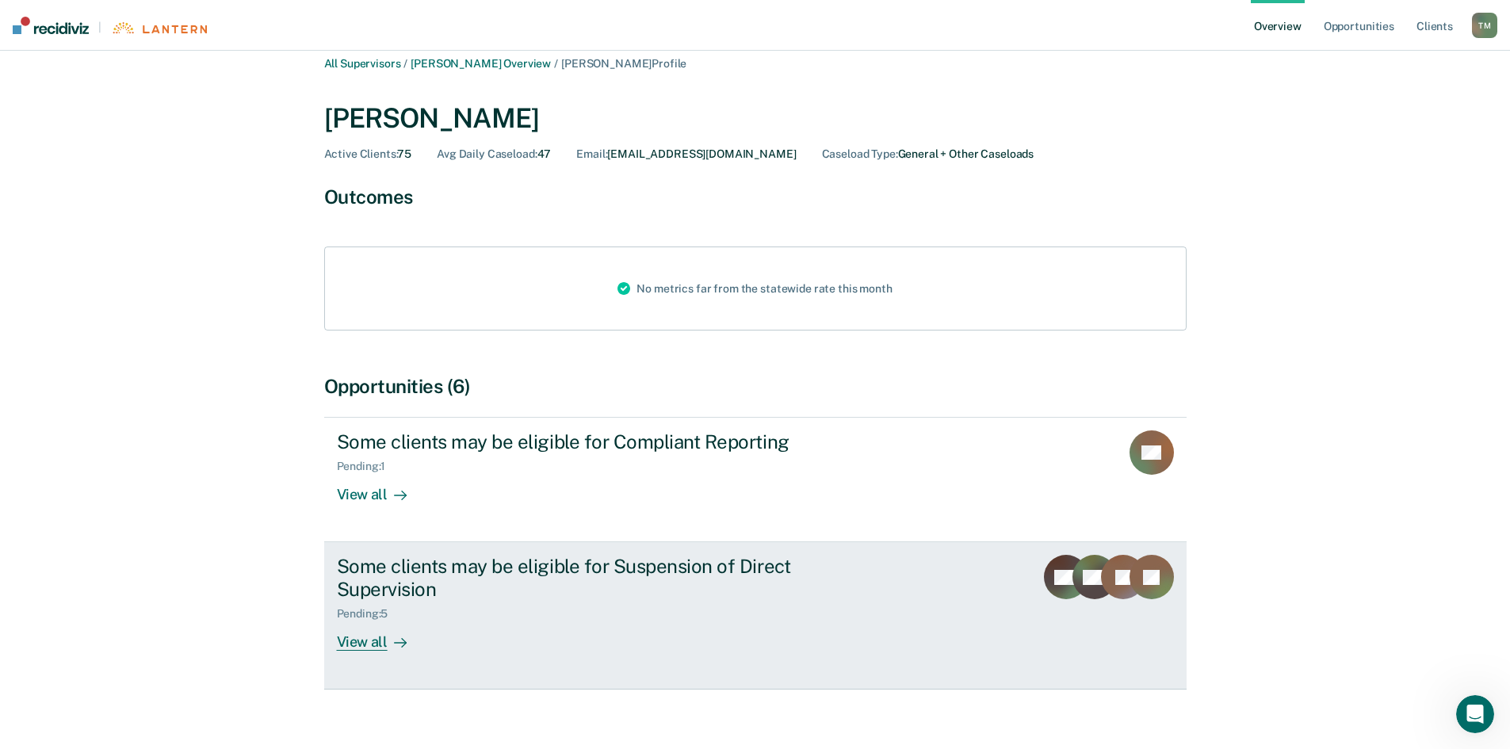
click at [372, 621] on div "View all" at bounding box center [381, 636] width 89 height 31
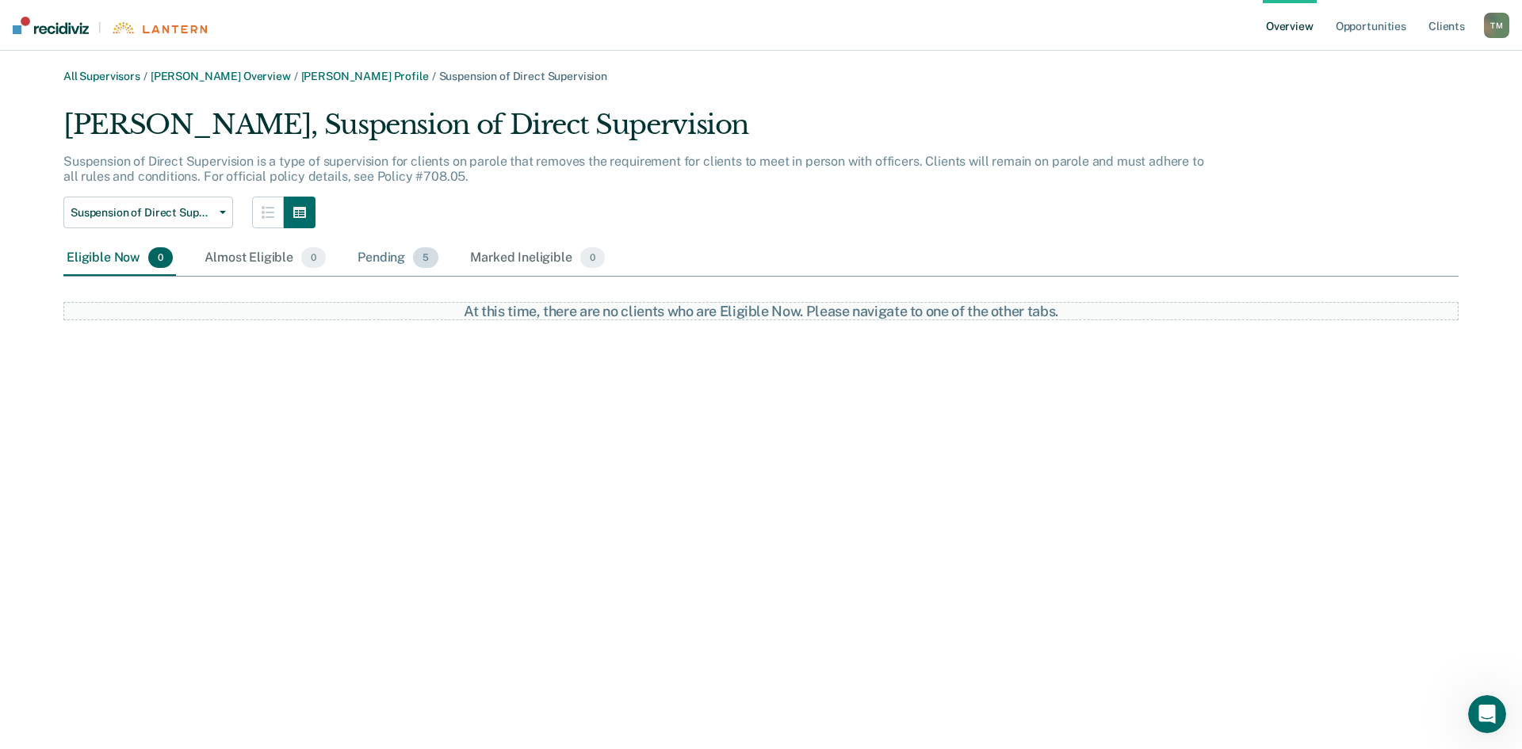
click at [379, 262] on div "Pending 5" at bounding box center [397, 258] width 87 height 35
